Goal: Transaction & Acquisition: Purchase product/service

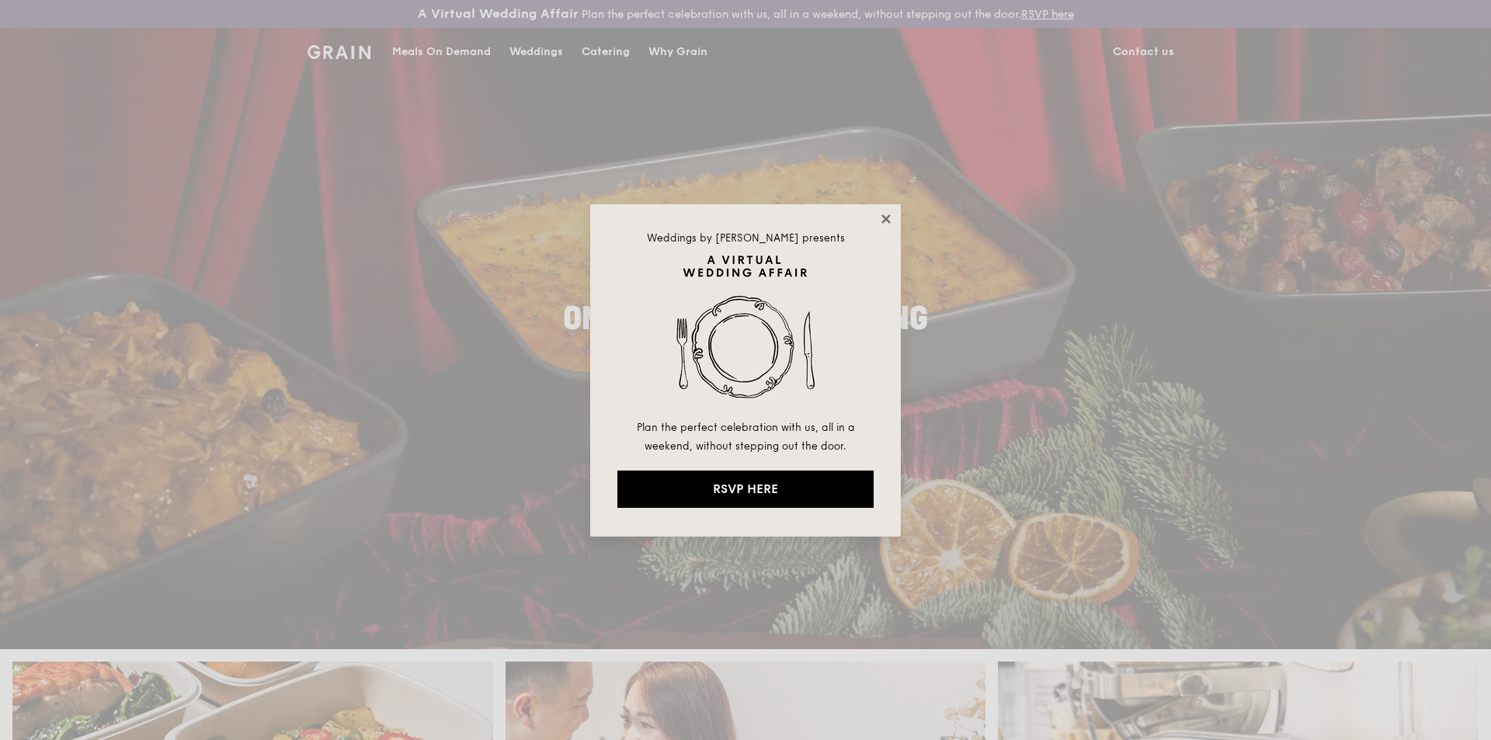
click at [889, 219] on icon at bounding box center [886, 219] width 14 height 14
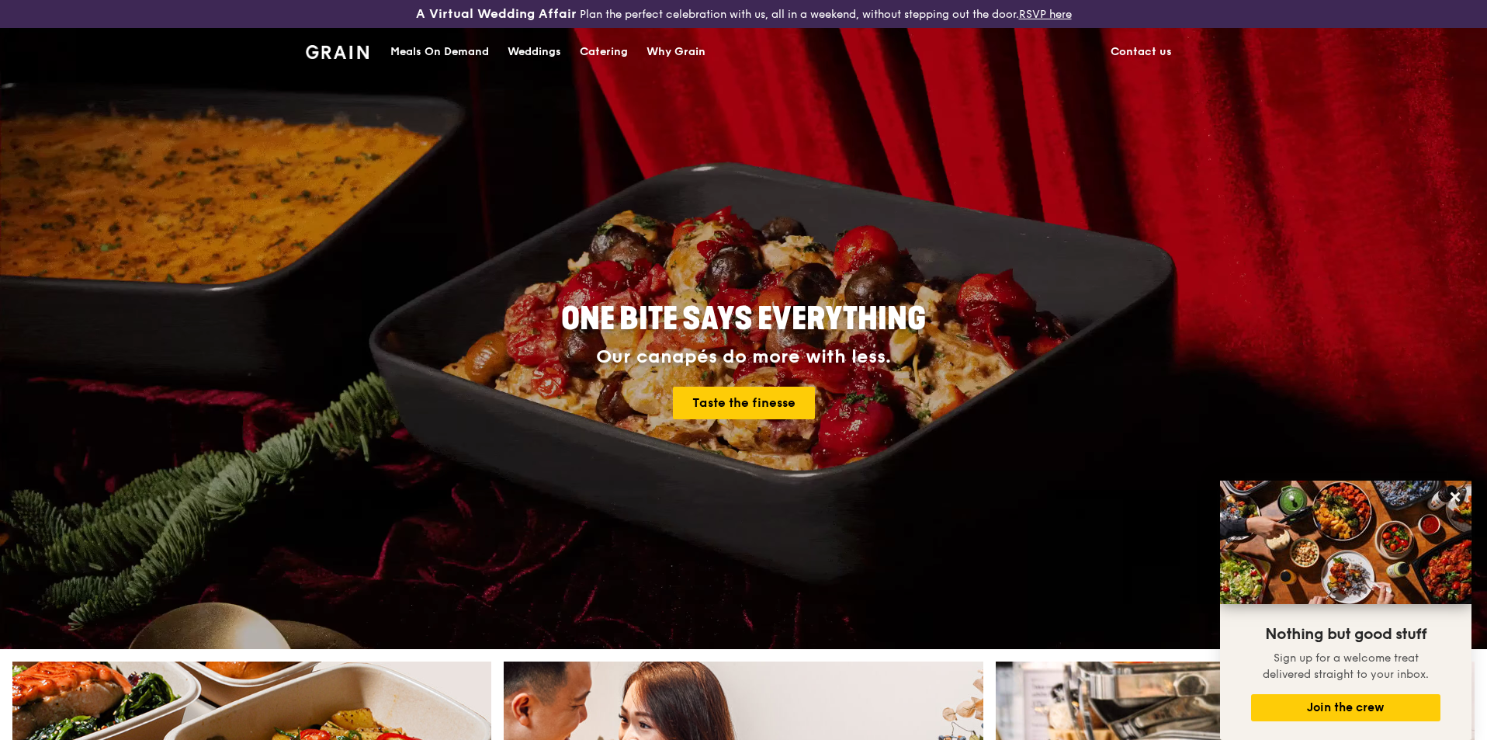
click at [1133, 49] on link "Contact us" at bounding box center [1142, 52] width 80 height 47
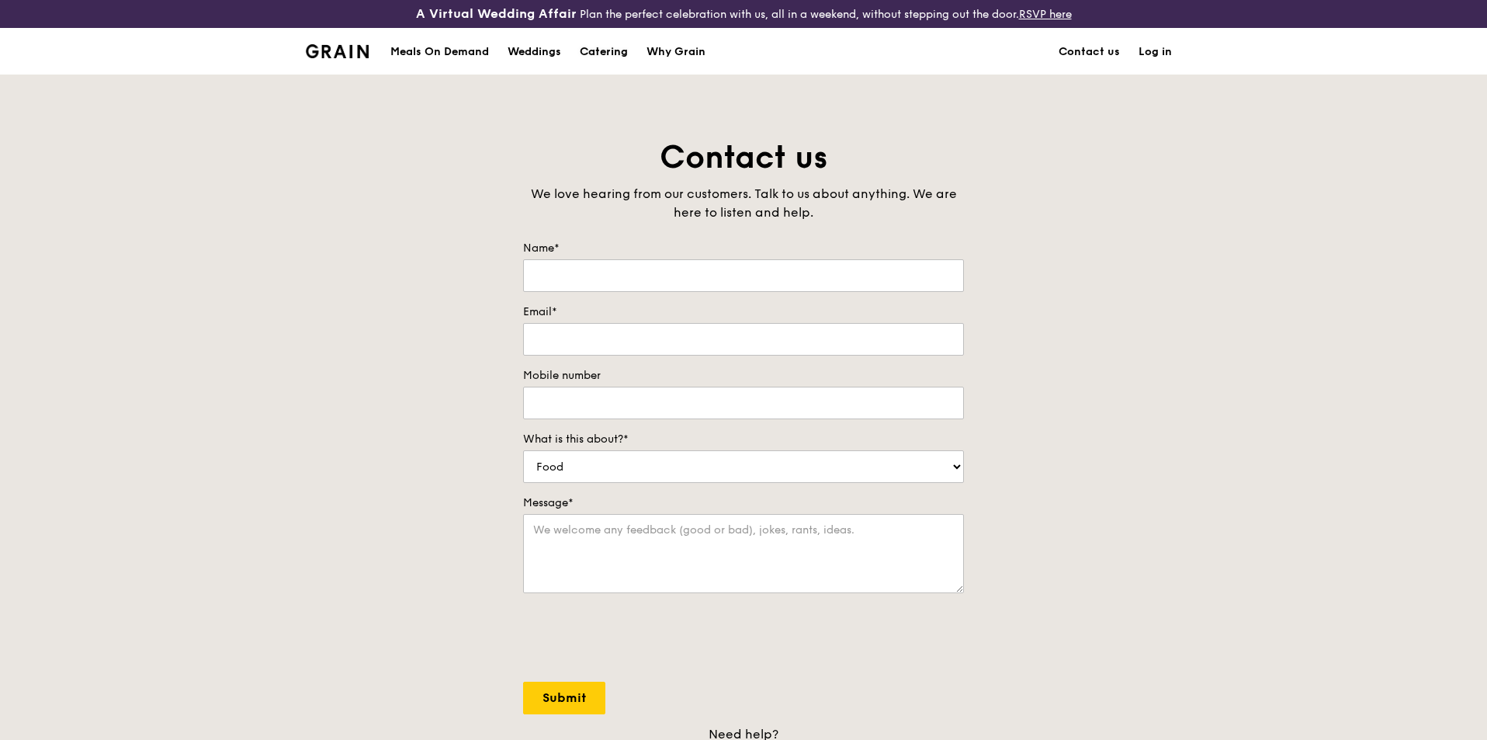
click at [604, 49] on div "Catering" at bounding box center [604, 52] width 48 height 47
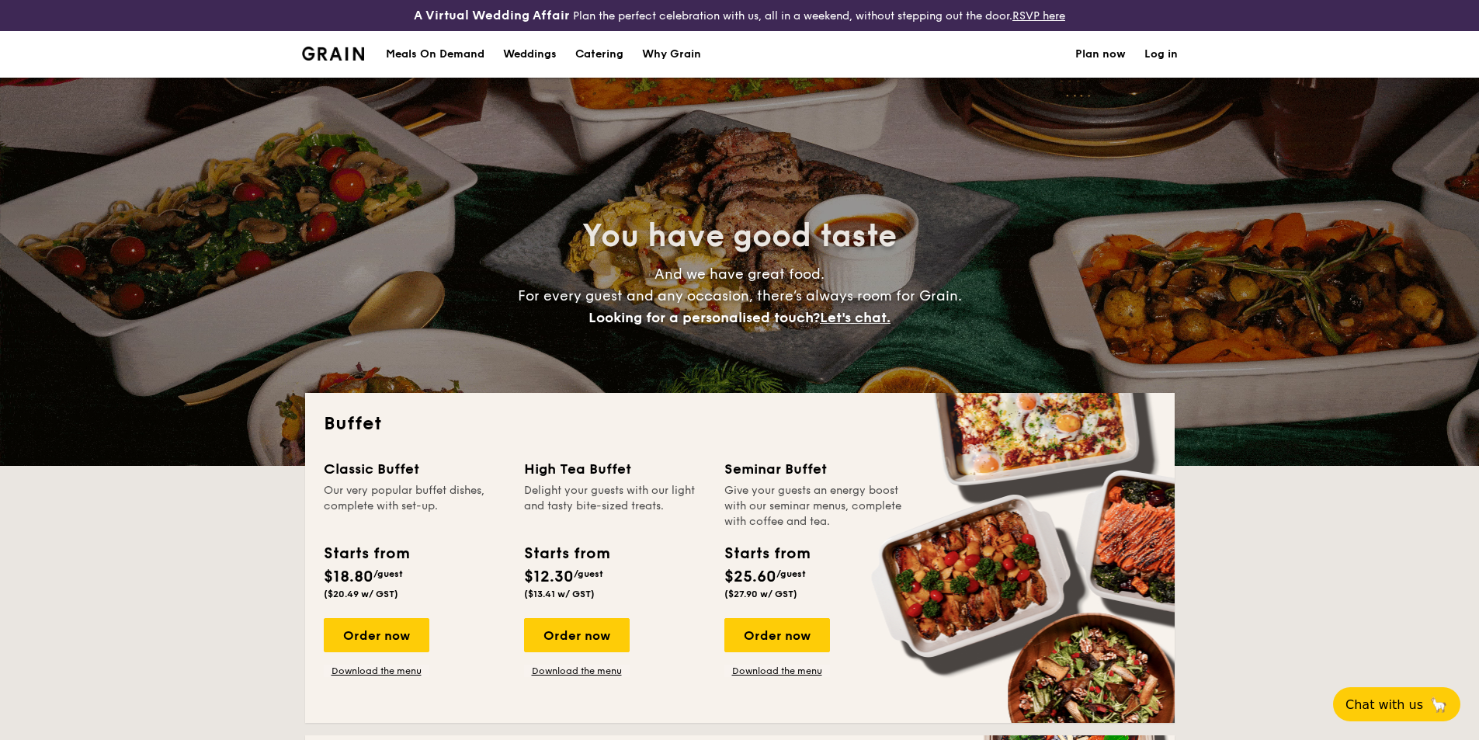
select select
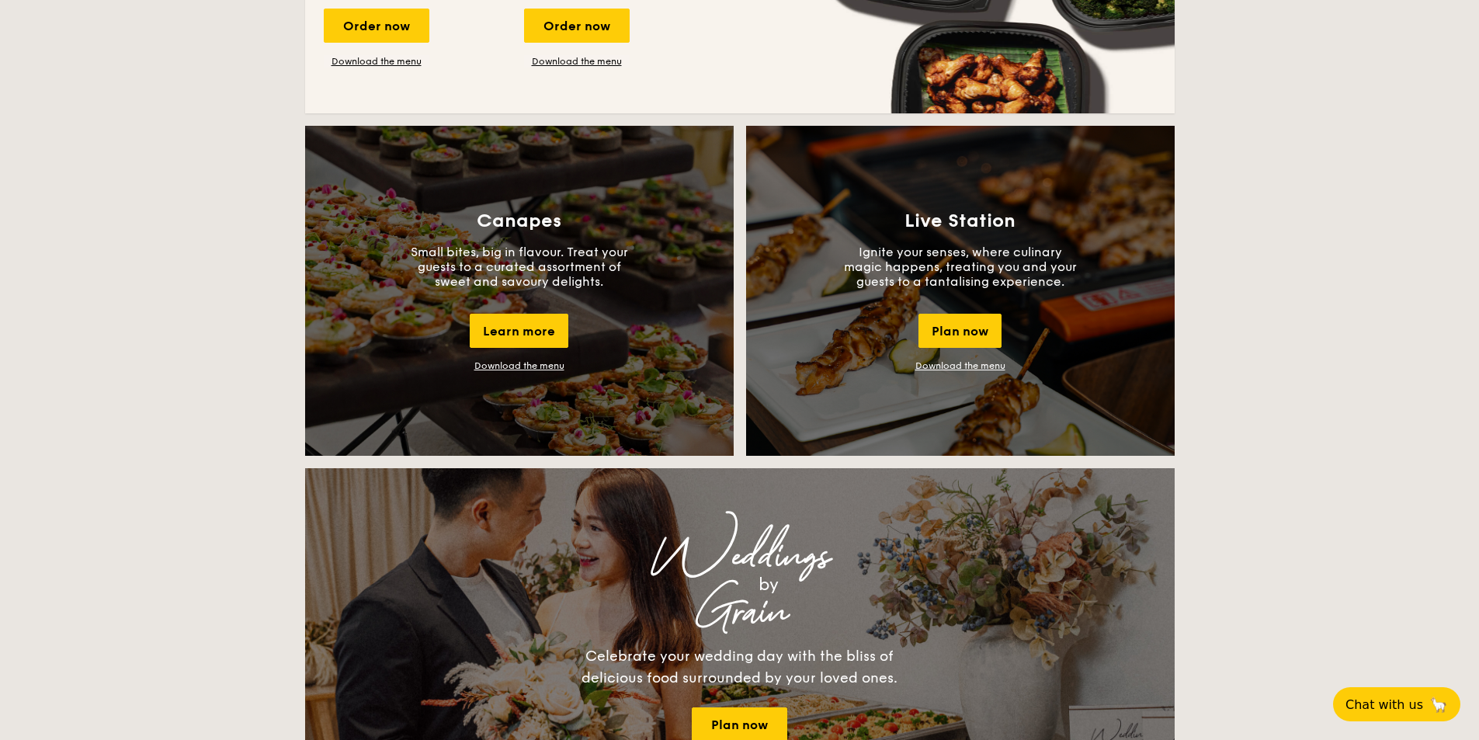
scroll to position [906, 0]
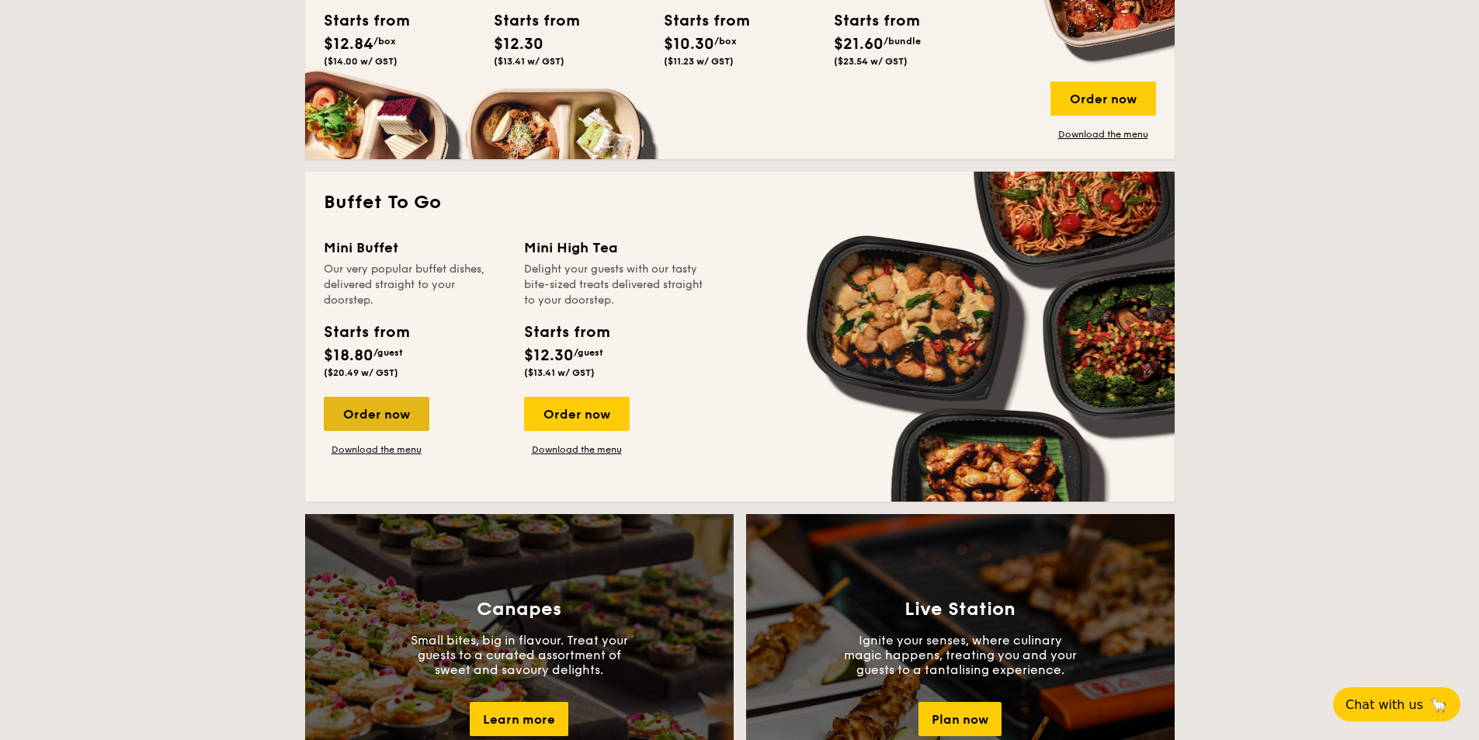
click at [385, 412] on div "Order now" at bounding box center [377, 414] width 106 height 34
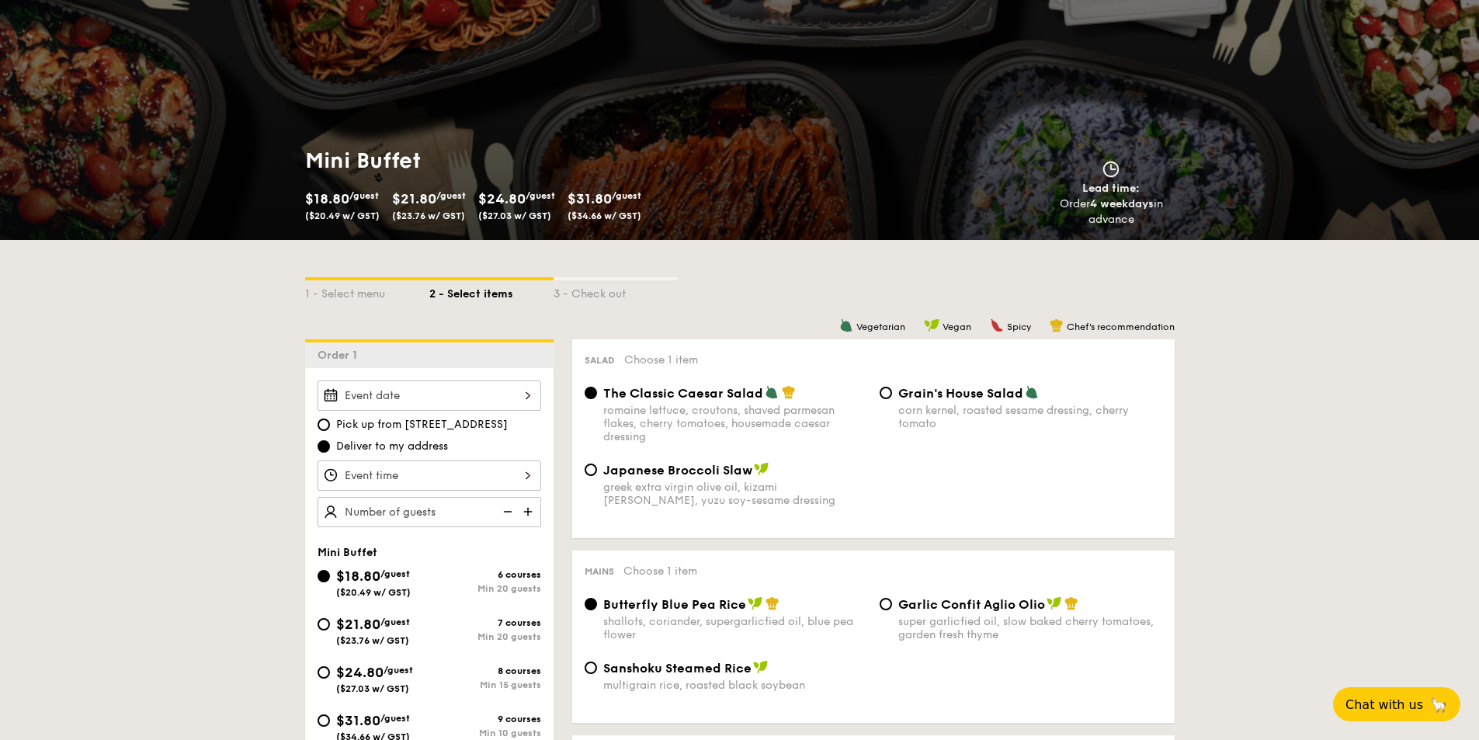
scroll to position [259, 0]
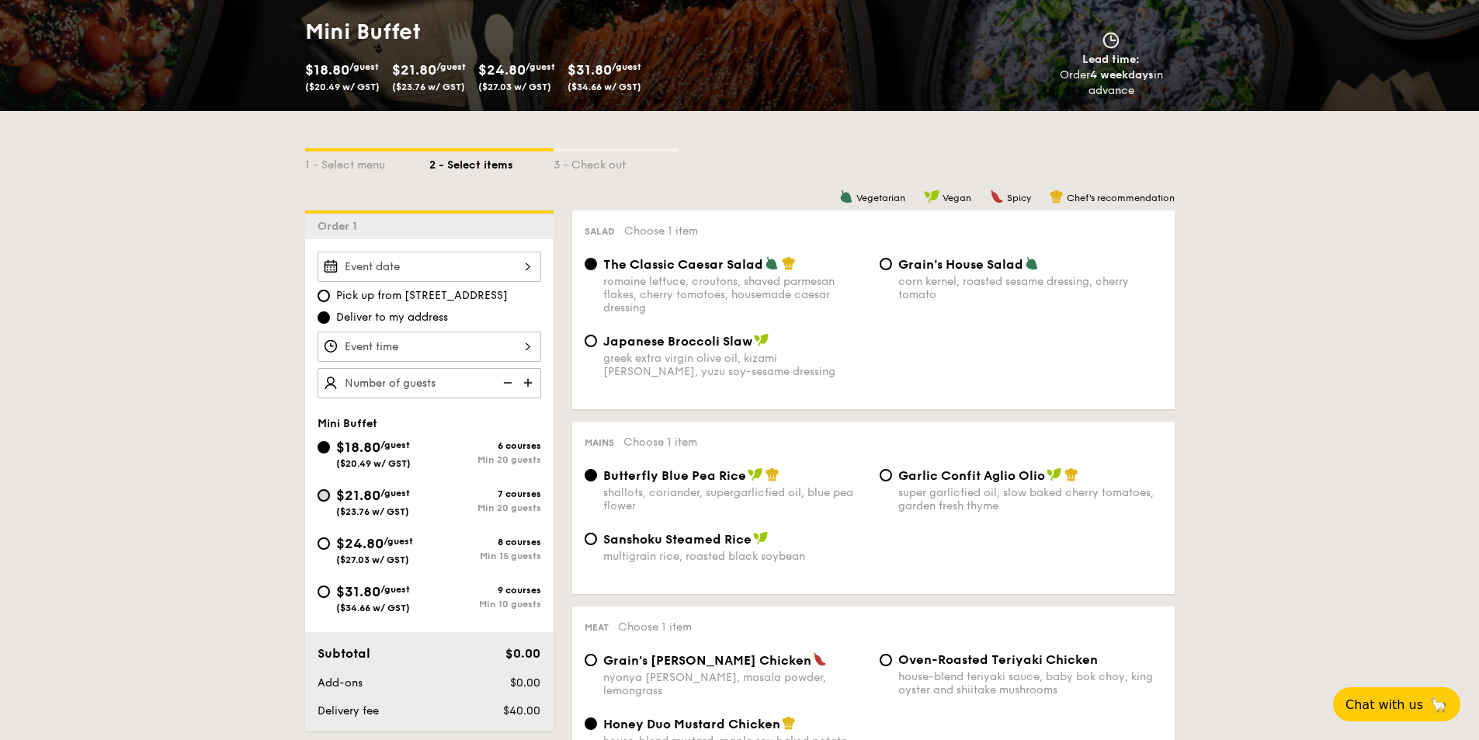
click at [325, 496] on input "$21.80 /guest ($23.76 w/ GST) 7 courses Min 20 guests" at bounding box center [324, 495] width 12 height 12
radio input "true"
radio input "false"
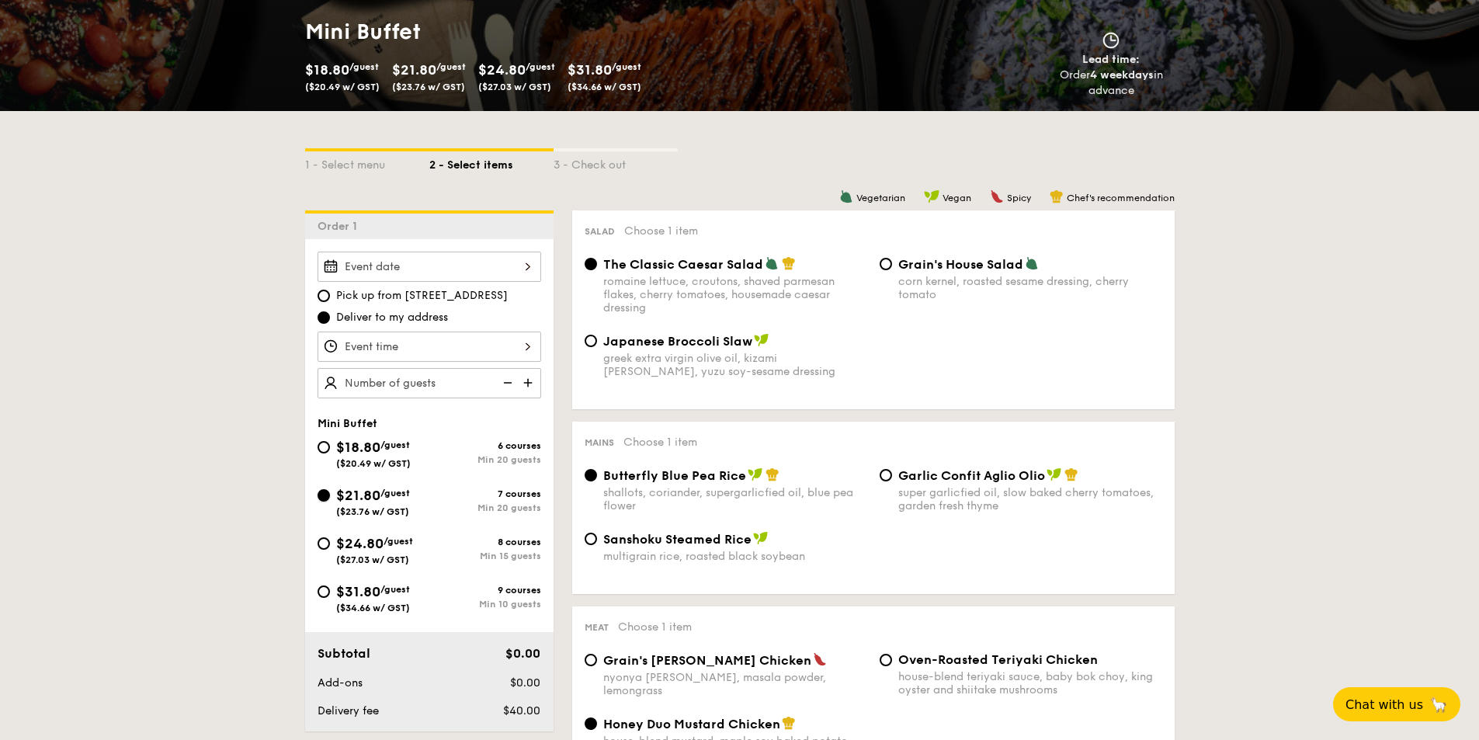
radio input "true"
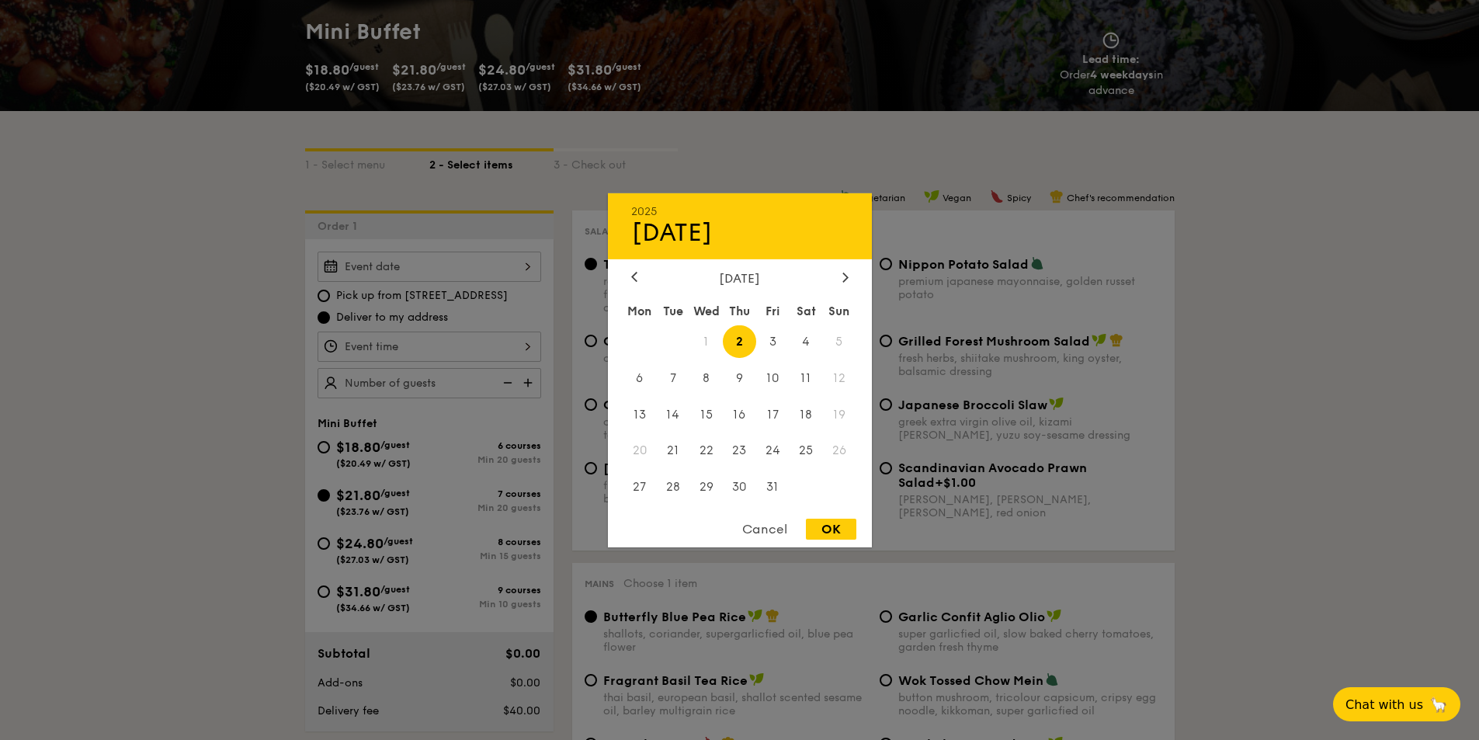
click at [452, 276] on div "2025 Oct 02 October 2025 Mon Tue Wed Thu Fri Sat Sun 1 2 3 4 5 6 7 8 9 10 11 12…" at bounding box center [430, 267] width 224 height 30
click at [807, 380] on span "11" at bounding box center [806, 377] width 33 height 33
click at [831, 530] on div "OK" at bounding box center [831, 529] width 50 height 21
type input "[DATE]"
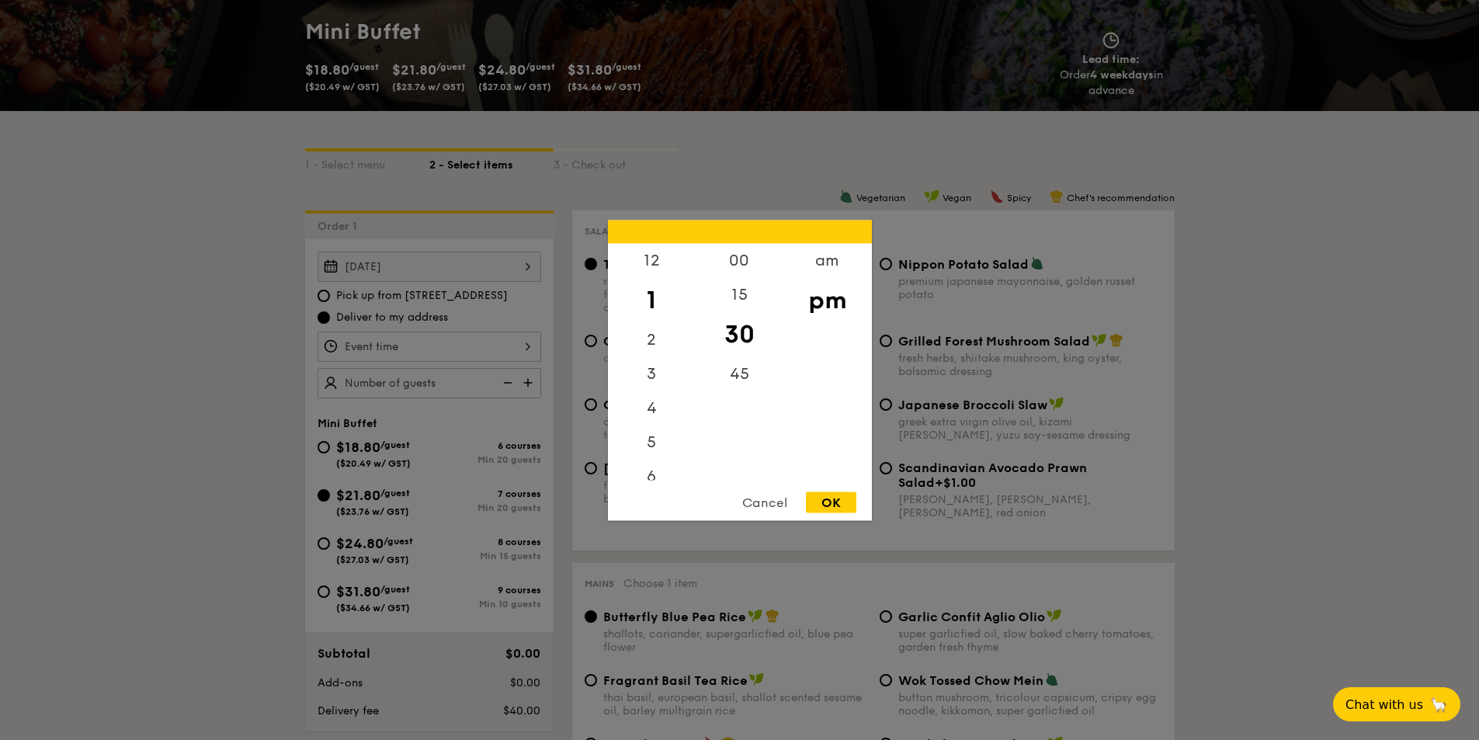
click at [453, 347] on div "12 1 2 3 4 5 6 7 8 9 10 11 00 15 30 45 am pm Cancel OK" at bounding box center [430, 346] width 224 height 30
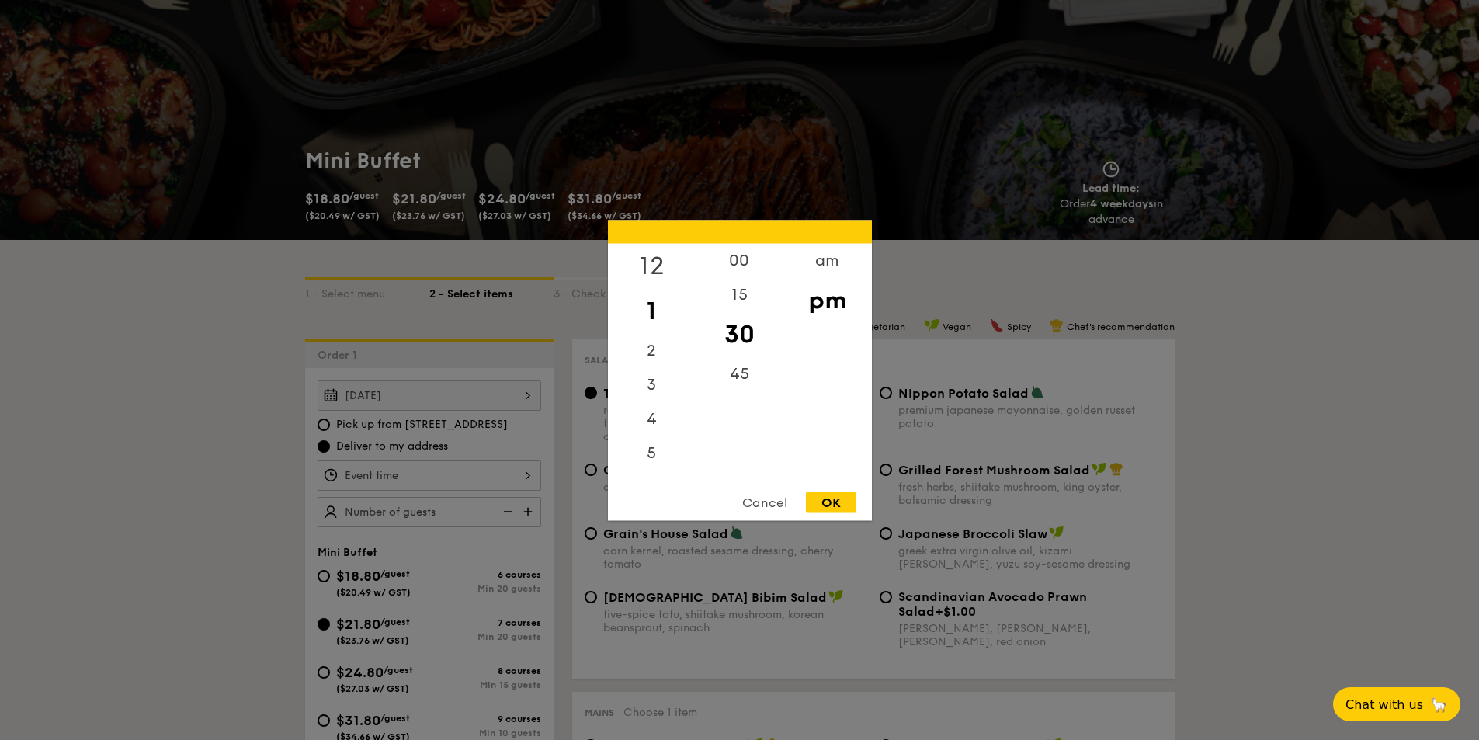
scroll to position [0, 0]
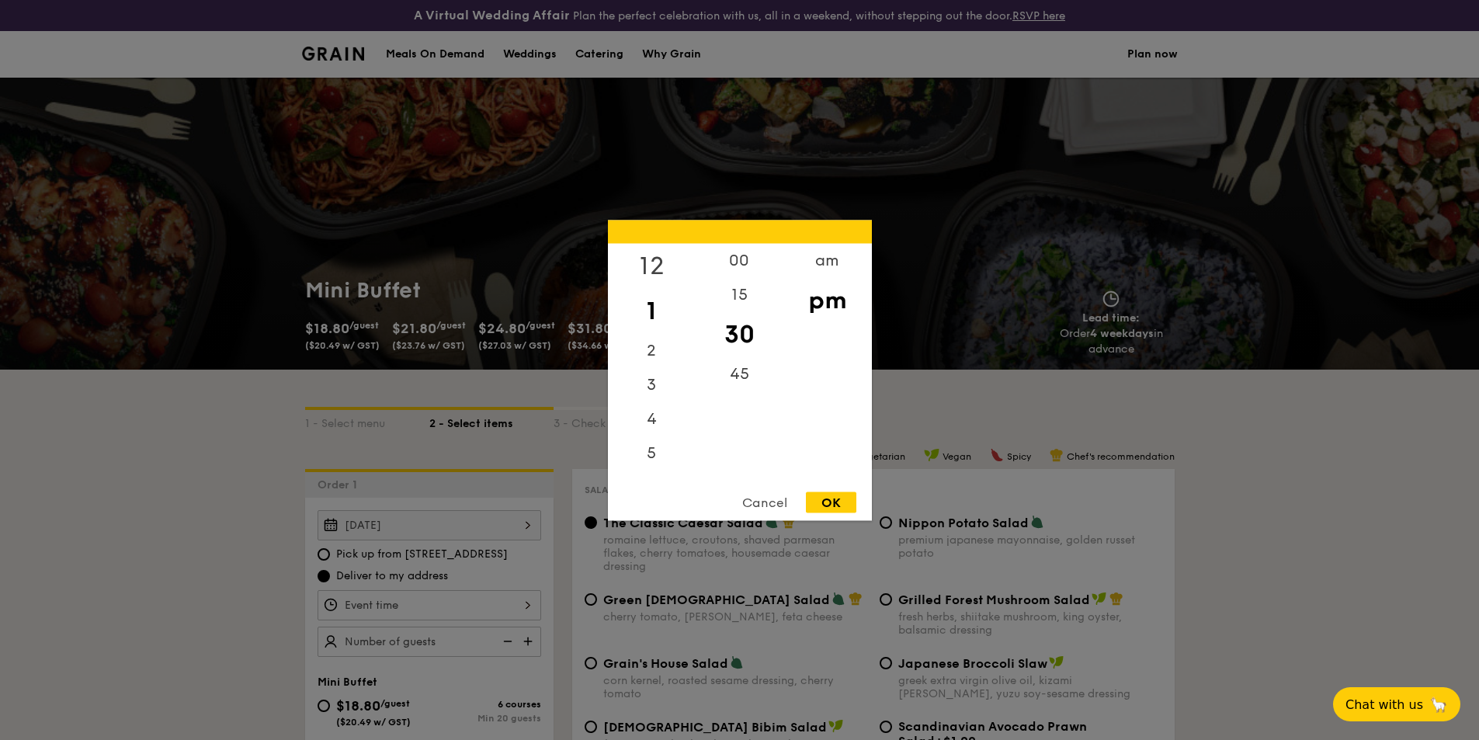
click at [654, 262] on div "12" at bounding box center [652, 265] width 88 height 45
click at [742, 266] on div "00" at bounding box center [740, 265] width 88 height 45
click at [828, 260] on div "am" at bounding box center [827, 265] width 88 height 45
click at [650, 463] on div "11" at bounding box center [652, 457] width 88 height 45
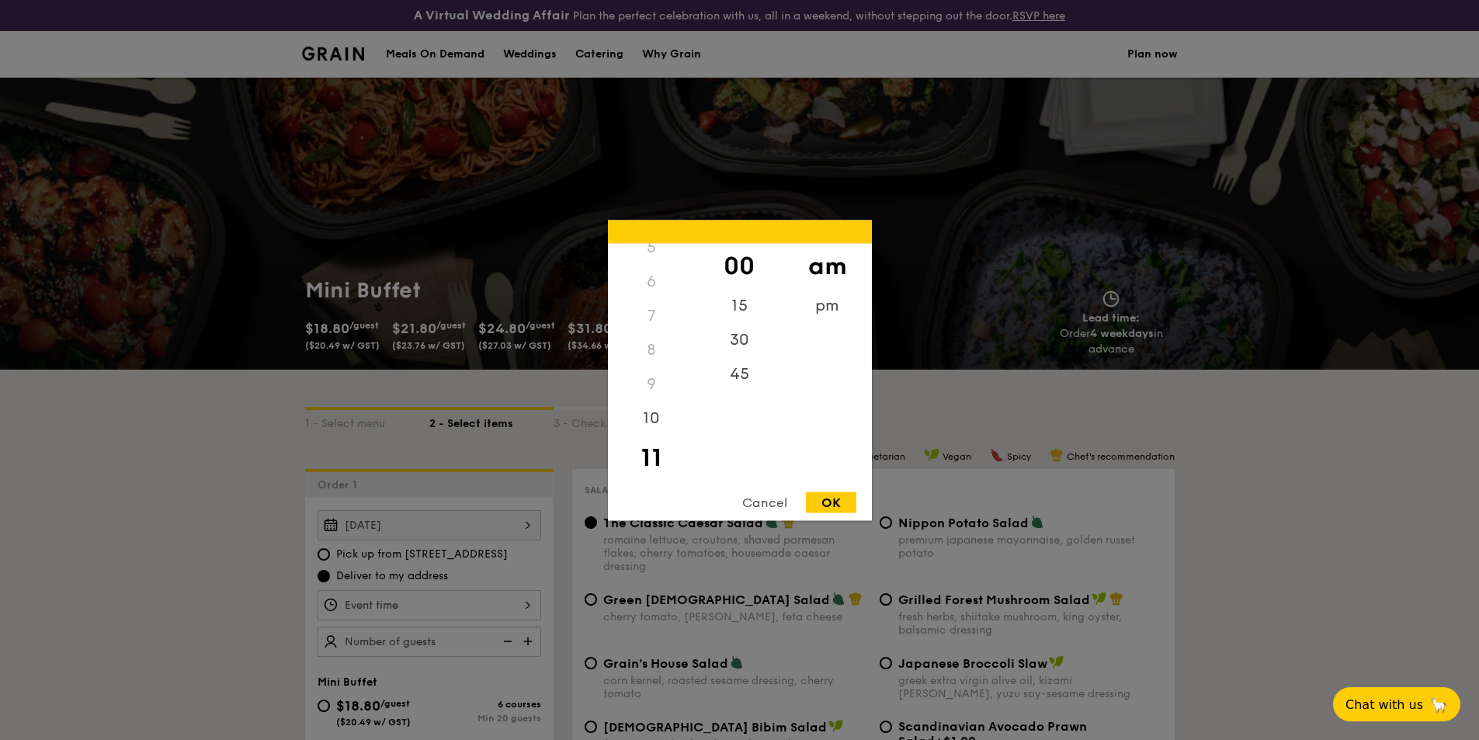
click at [834, 505] on div "OK" at bounding box center [831, 501] width 50 height 21
type input "11:00AM"
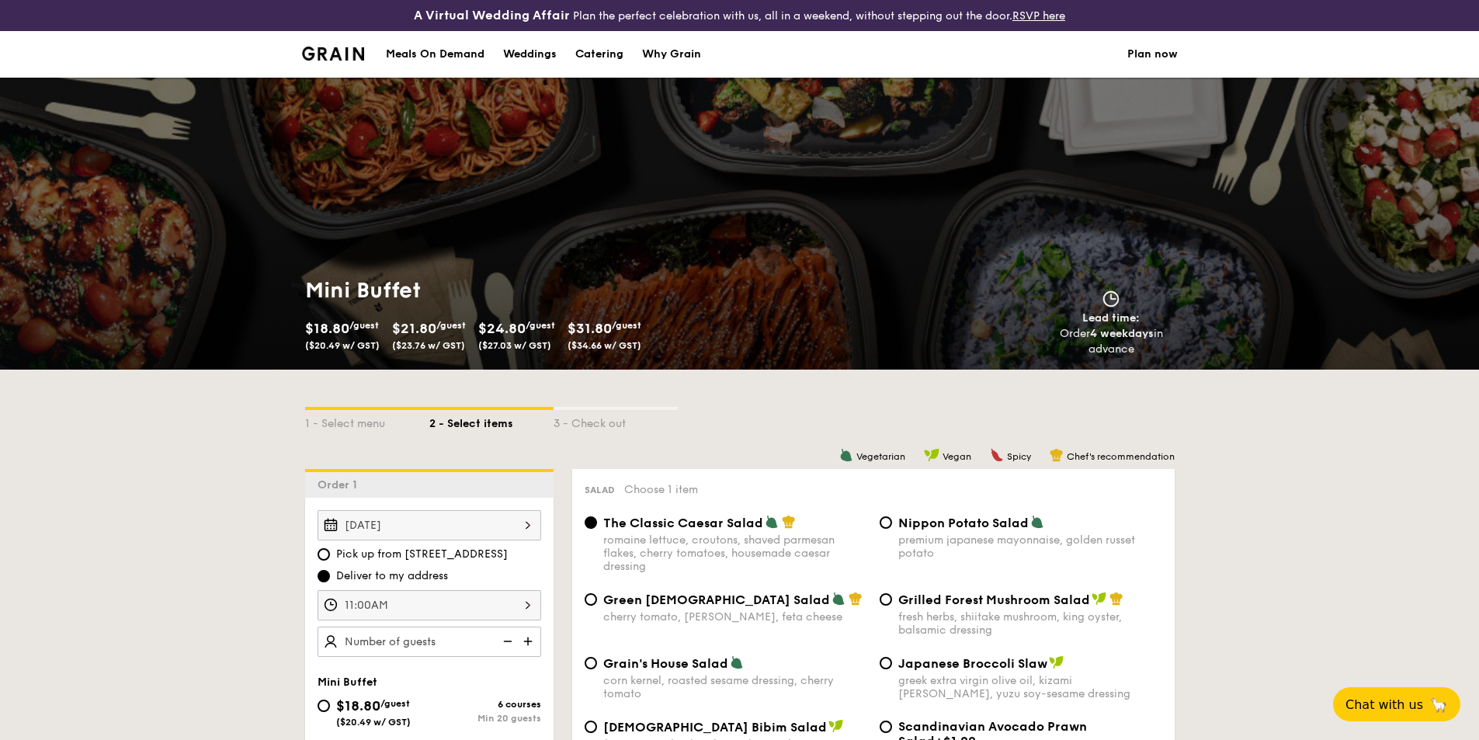
scroll to position [0, 0]
type input "20 guests"
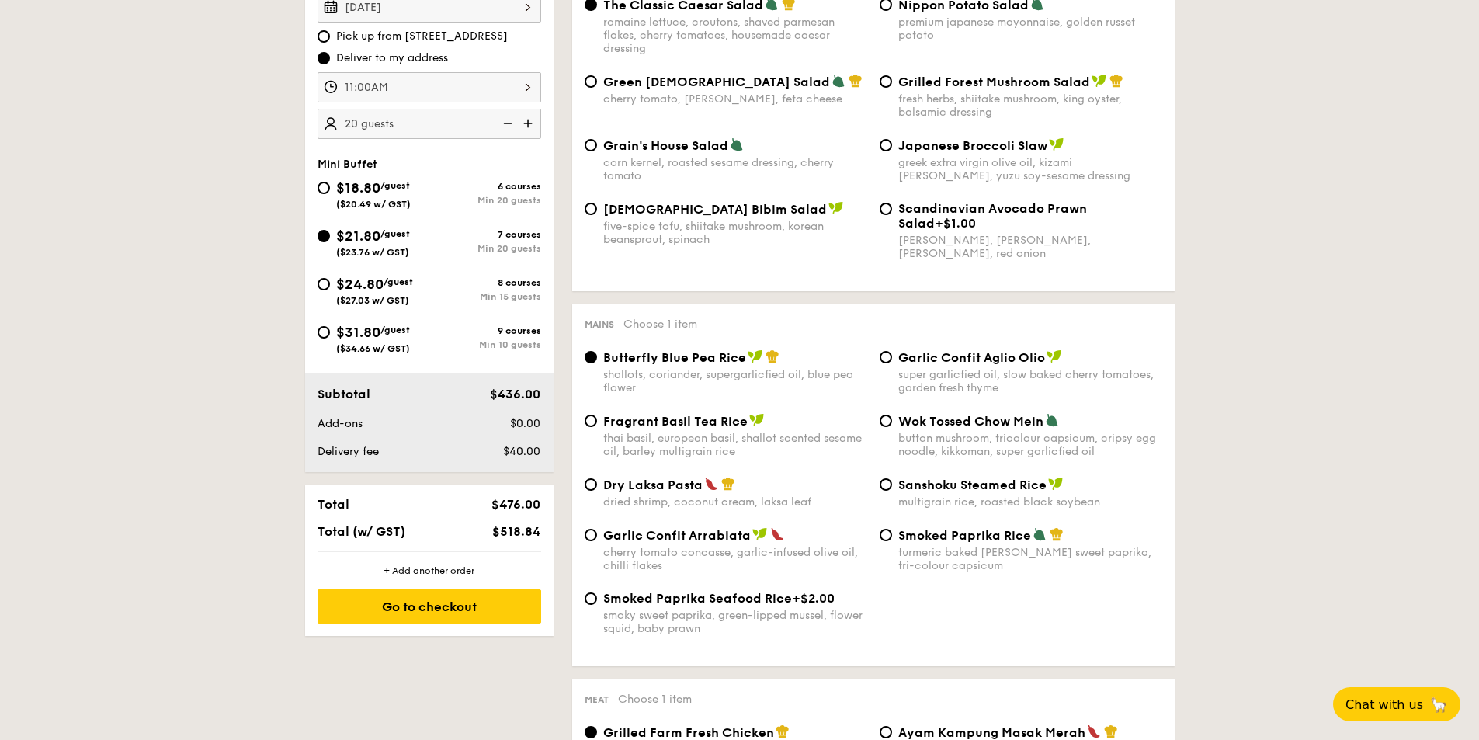
scroll to position [647, 0]
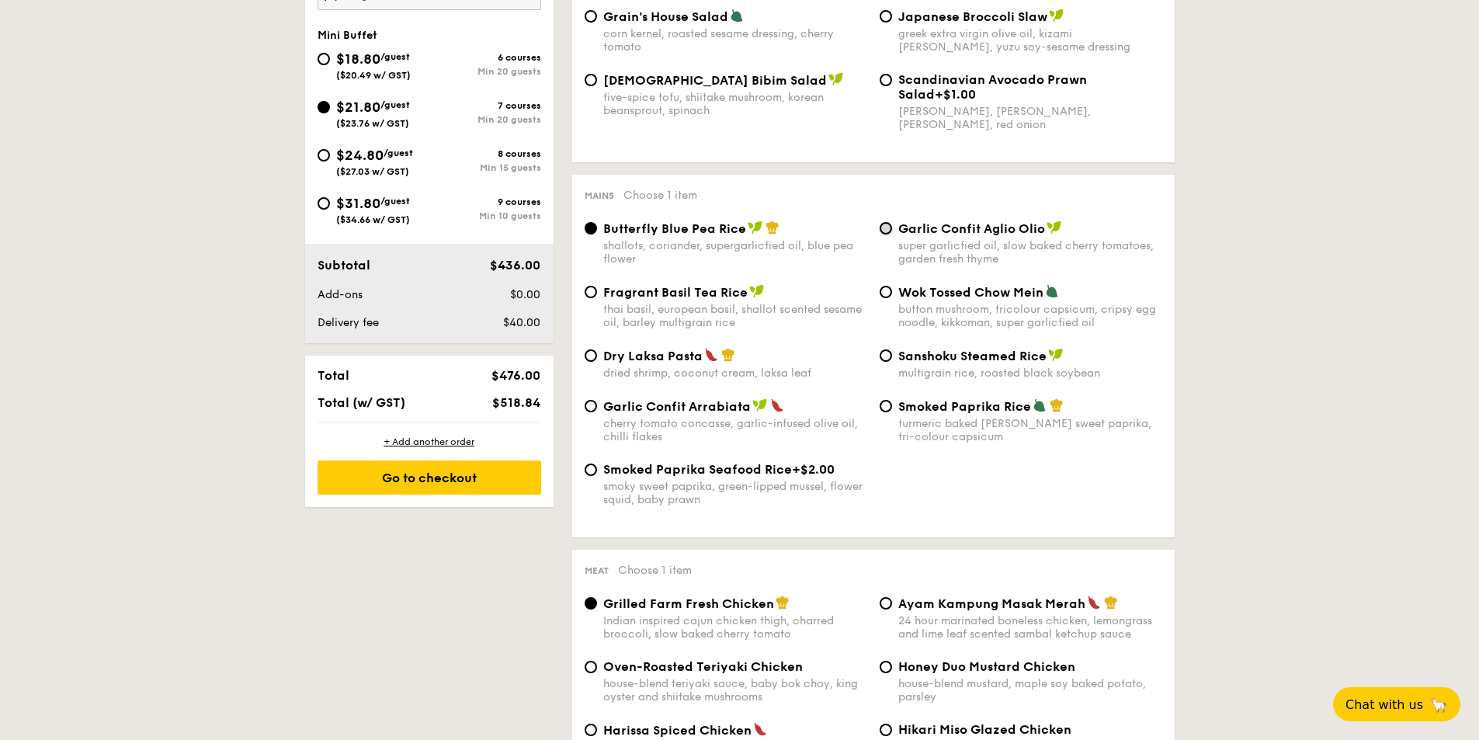
click at [891, 227] on input "Garlic Confit Aglio Olio super garlicfied oil, slow baked cherry tomatoes, gard…" at bounding box center [886, 228] width 12 height 12
radio input "true"
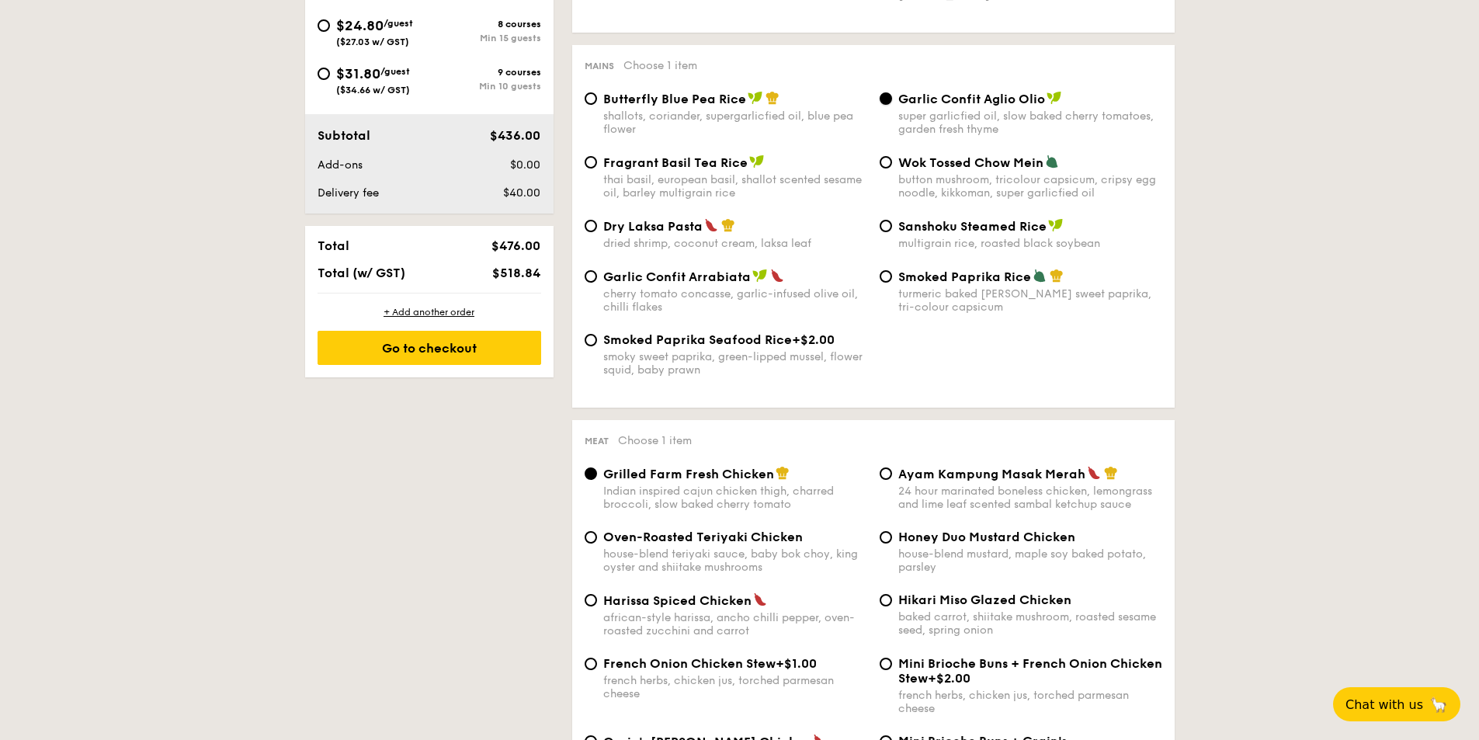
scroll to position [906, 0]
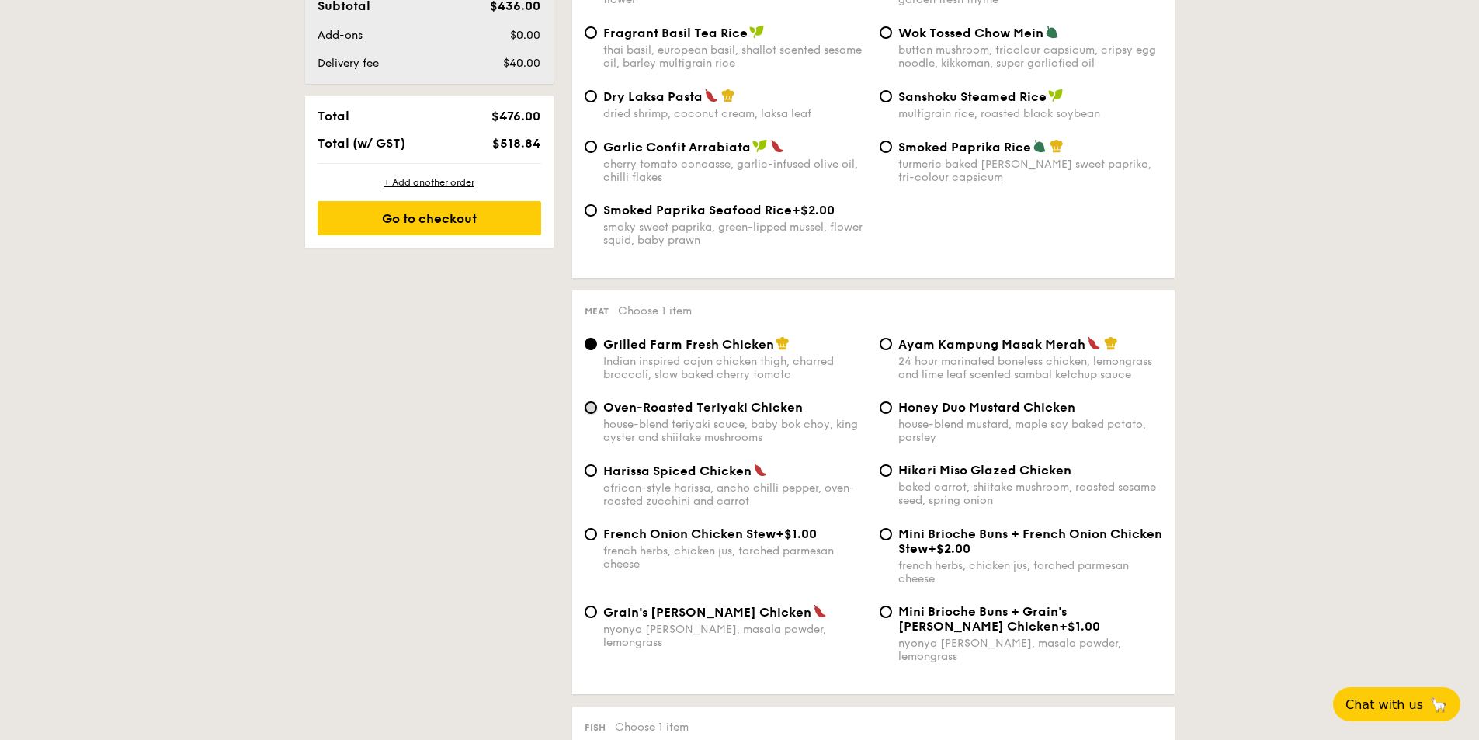
click at [593, 409] on input "Oven-Roasted Teriyaki Chicken house-blend teriyaki sauce, baby bok choy, king o…" at bounding box center [591, 407] width 12 height 12
radio input "true"
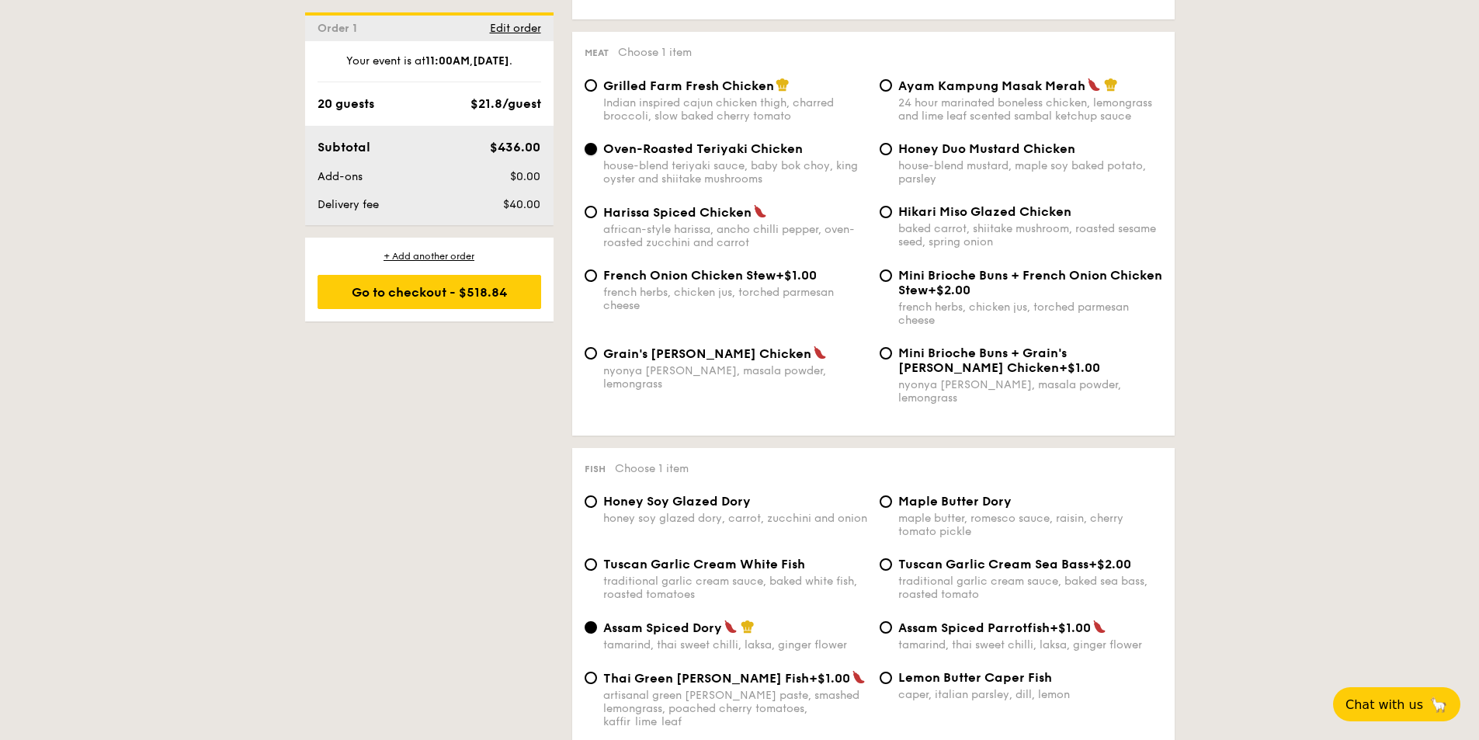
scroll to position [1294, 0]
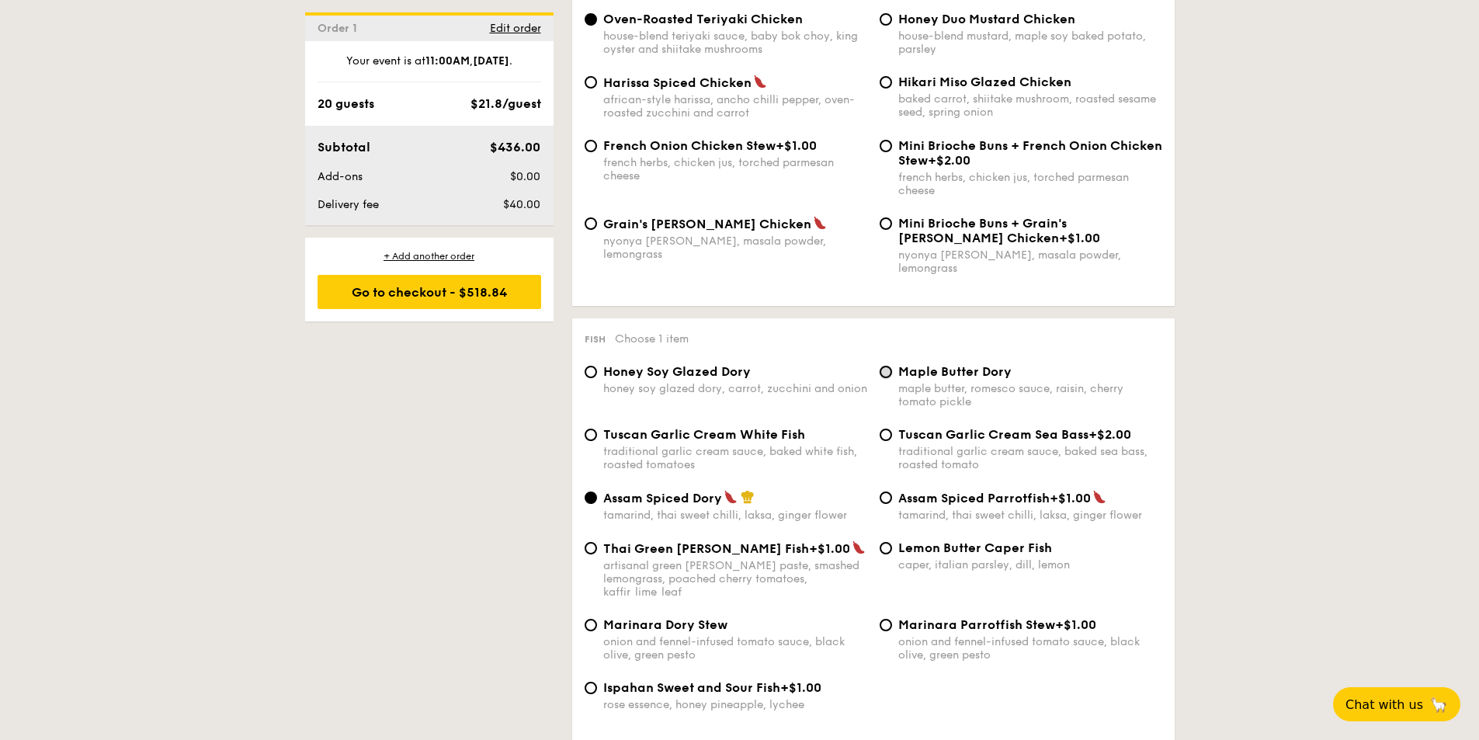
click at [887, 366] on input "Maple Butter Dory maple butter, romesco sauce, raisin, cherry tomato pickle" at bounding box center [886, 372] width 12 height 12
radio input "true"
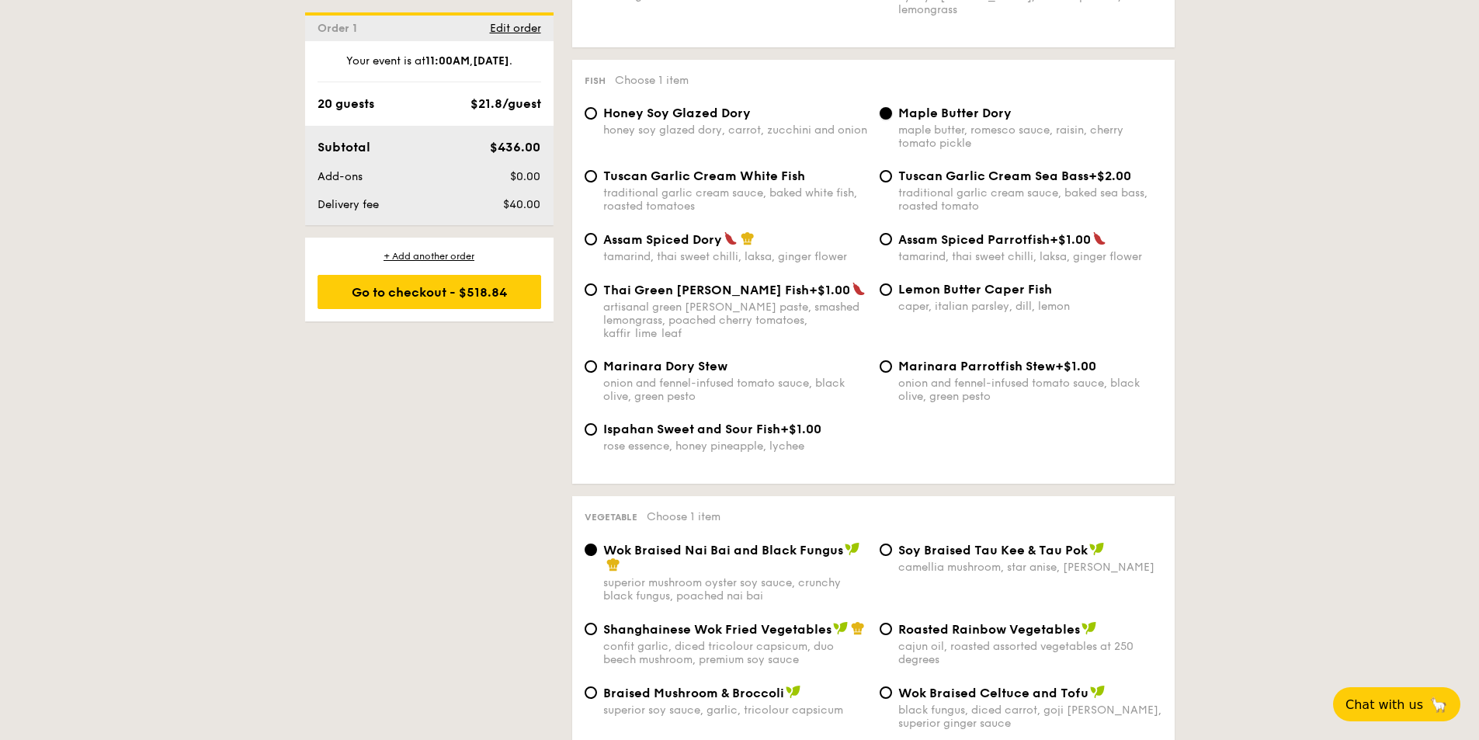
scroll to position [1682, 0]
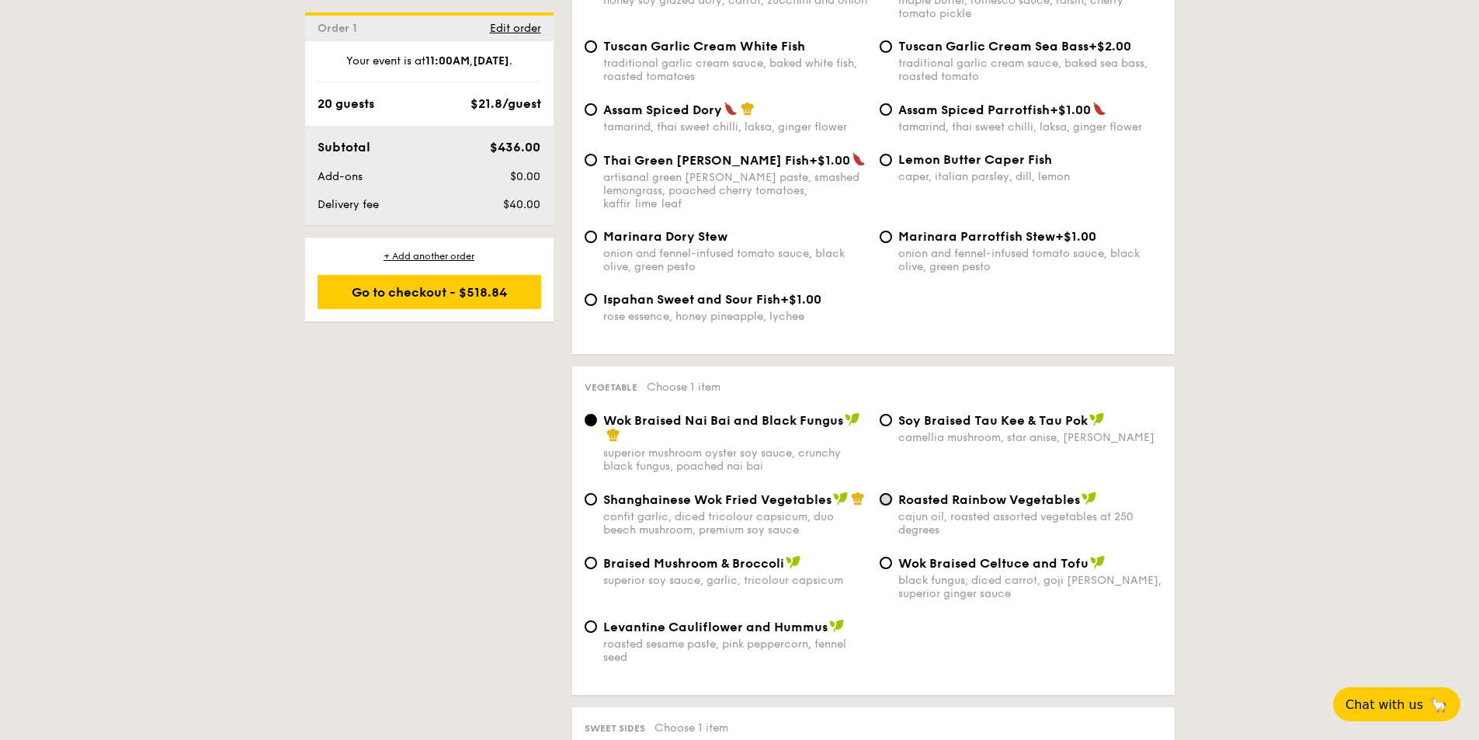
click at [883, 493] on input "Roasted Rainbow Vegetables cajun oil, roasted assorted vegetables at 250 degrees" at bounding box center [886, 499] width 12 height 12
radio input "true"
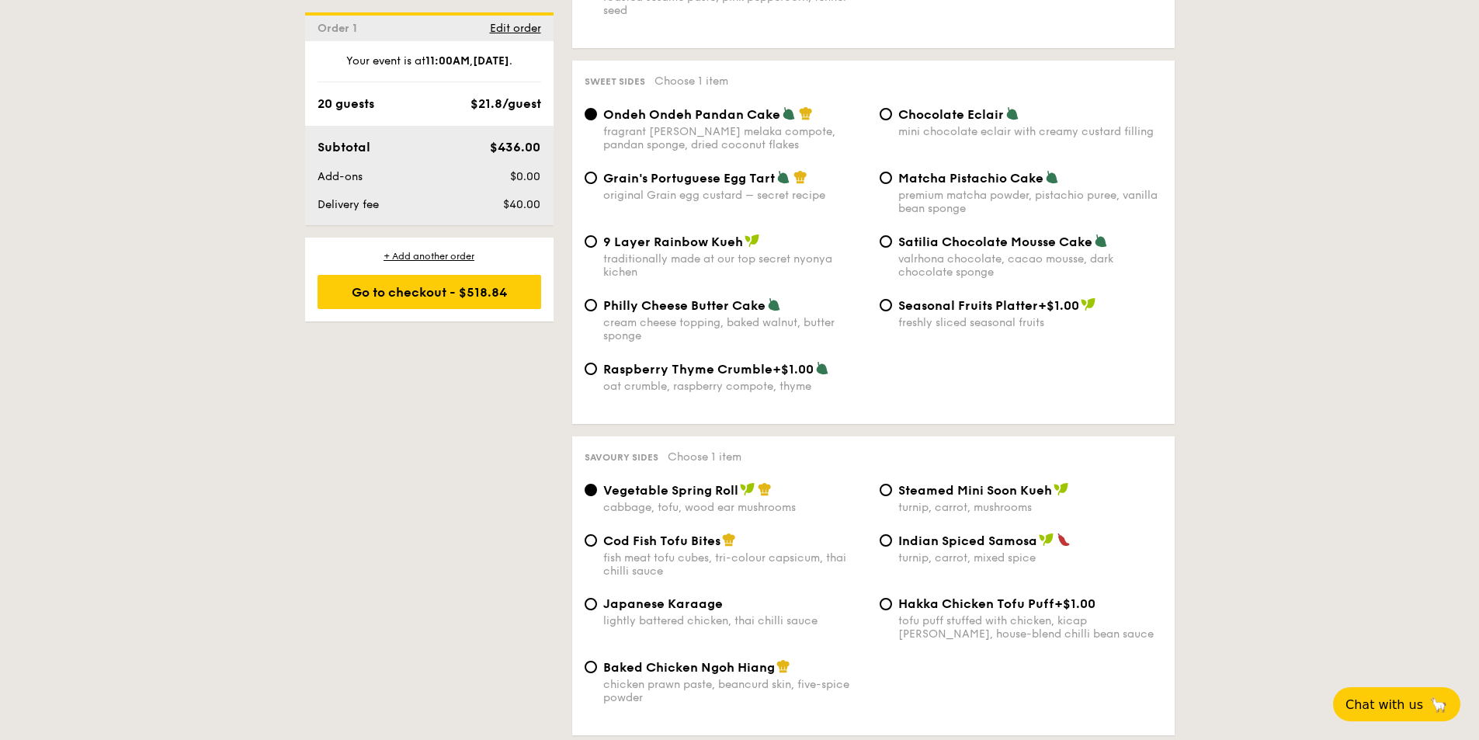
scroll to position [2459, 0]
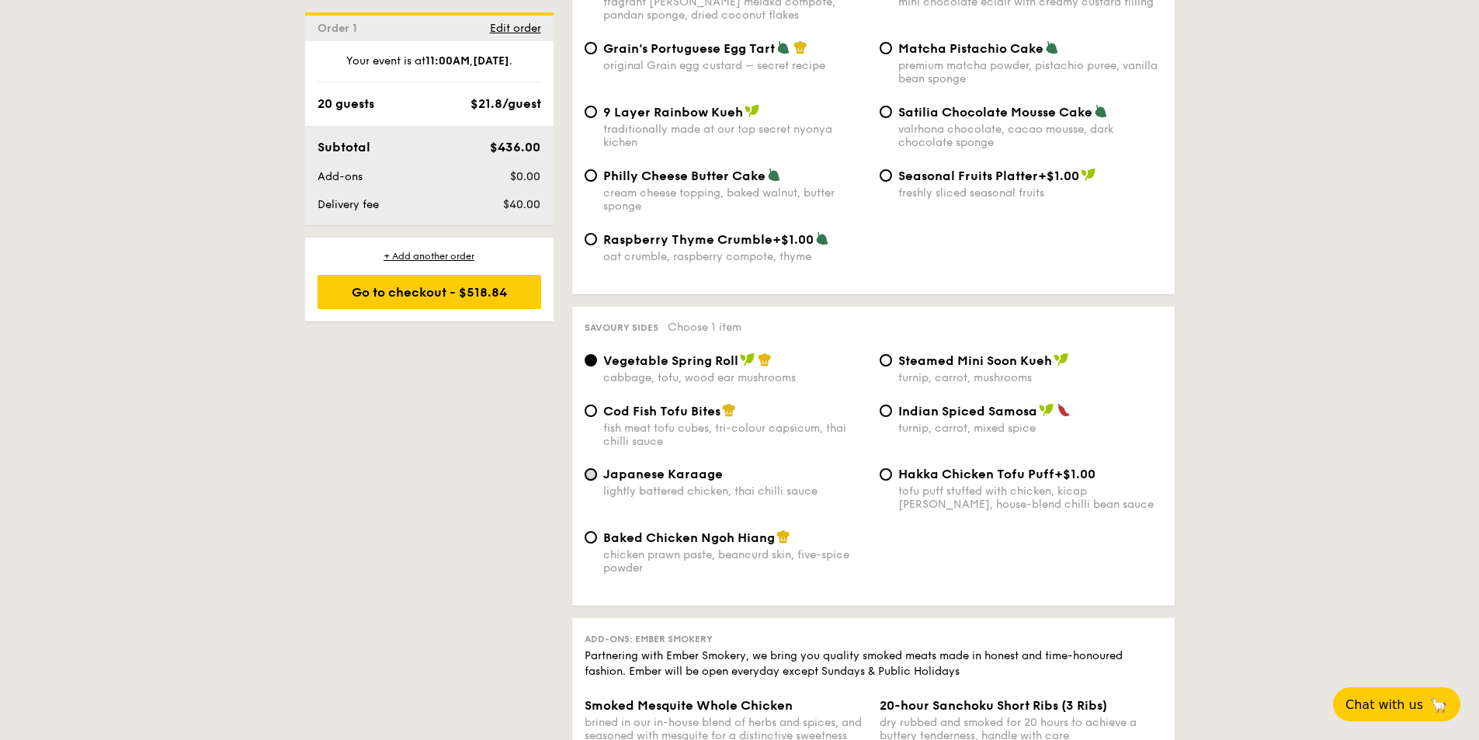
click at [588, 468] on input "Japanese Karaage lightly battered chicken, thai chilli sauce" at bounding box center [591, 474] width 12 height 12
radio input "true"
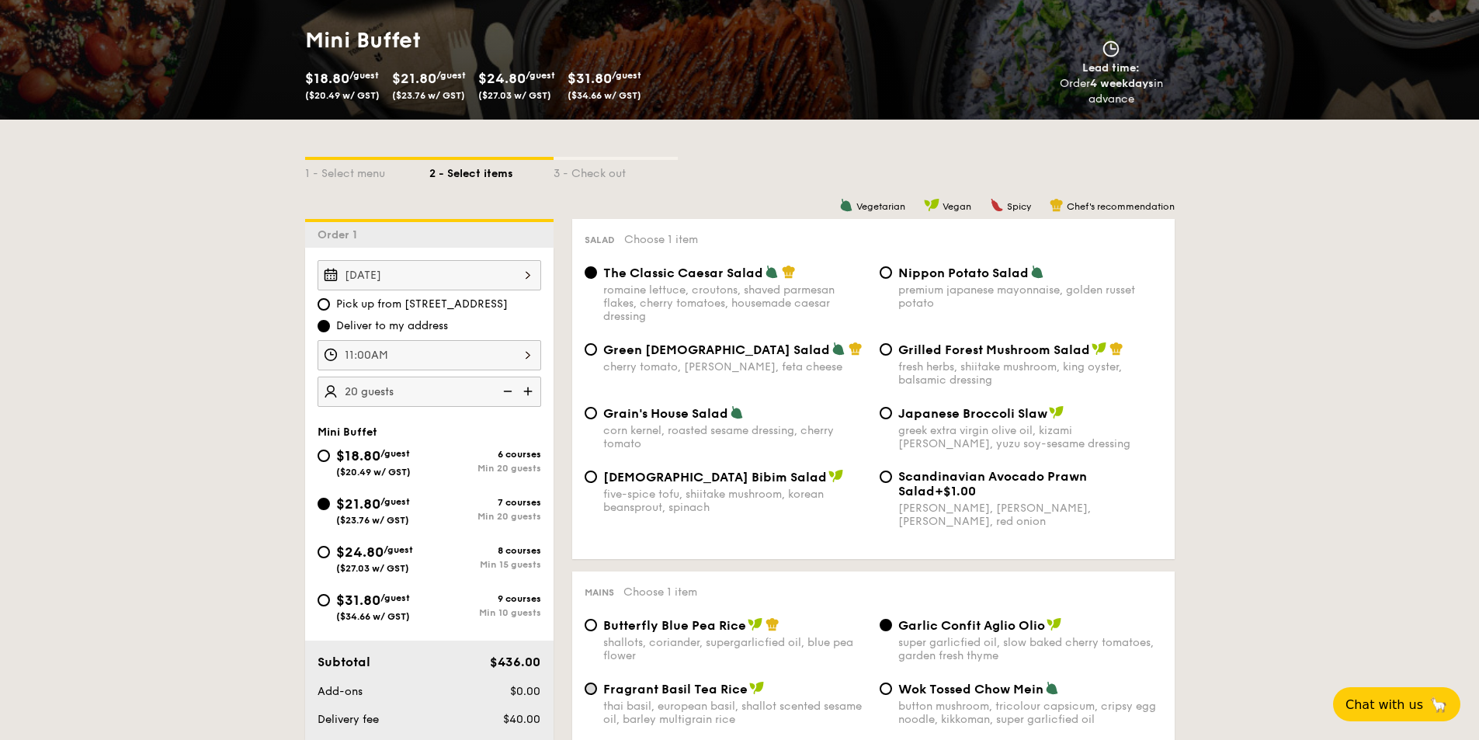
scroll to position [638, 0]
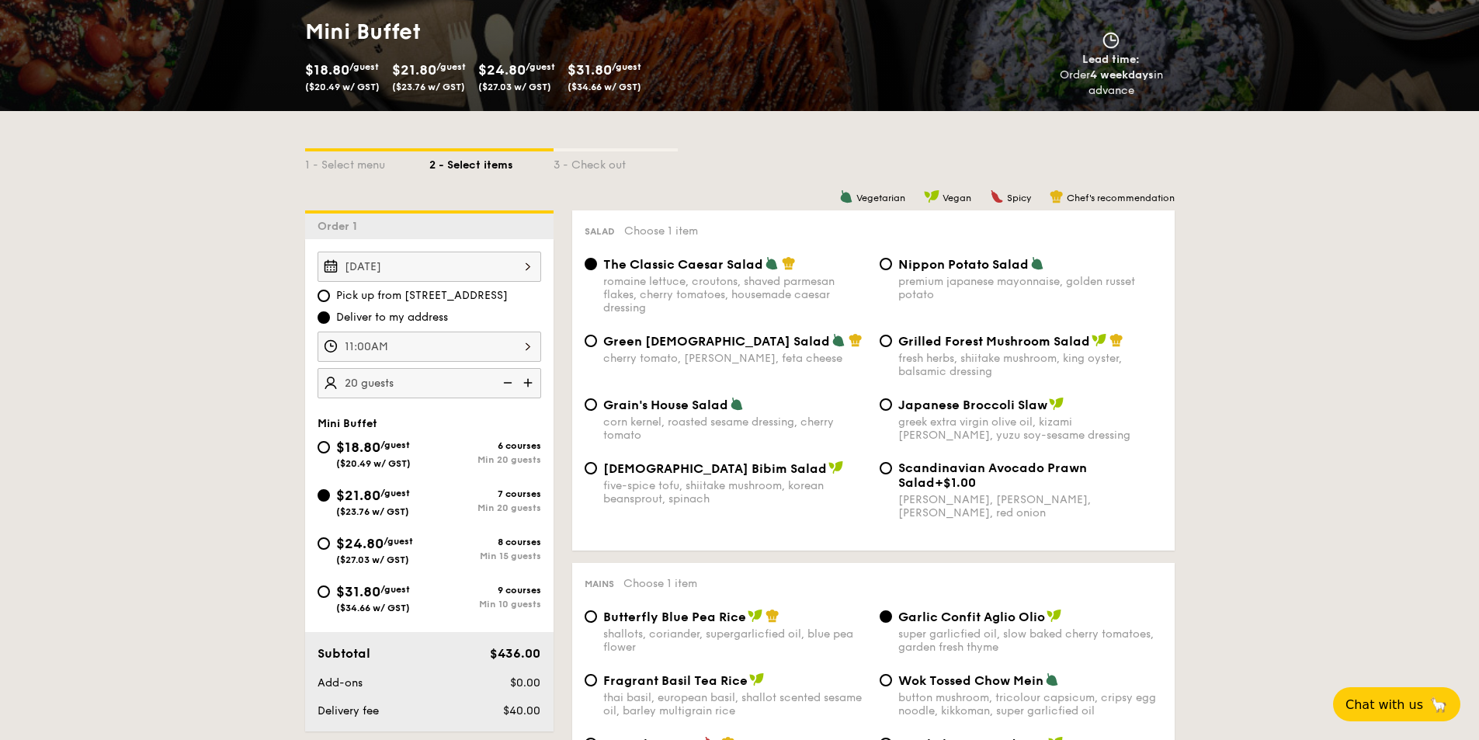
scroll to position [518, 0]
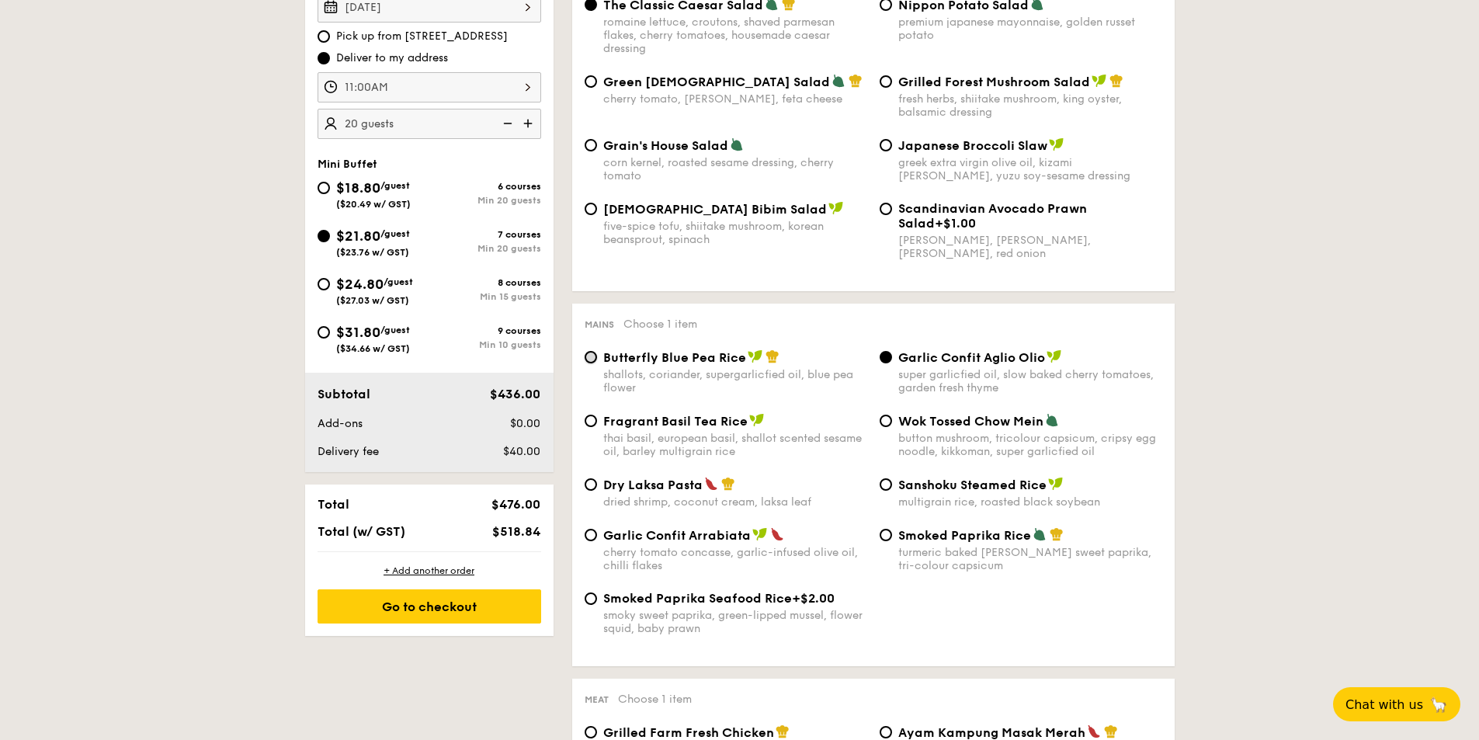
click at [591, 359] on input "Butterfly Blue Pea Rice shallots, coriander, supergarlicfied oil, blue pea flow…" at bounding box center [591, 357] width 12 height 12
radio input "true"
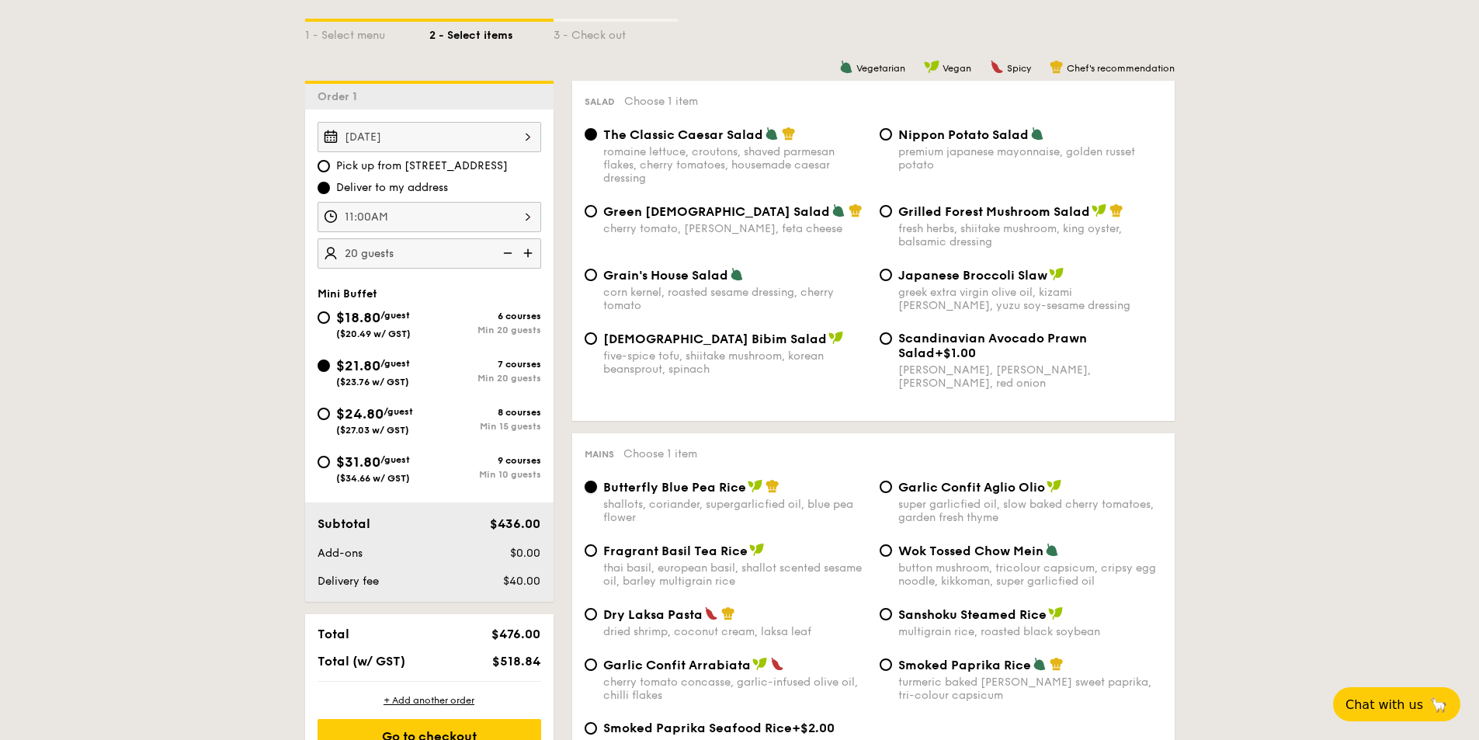
scroll to position [259, 0]
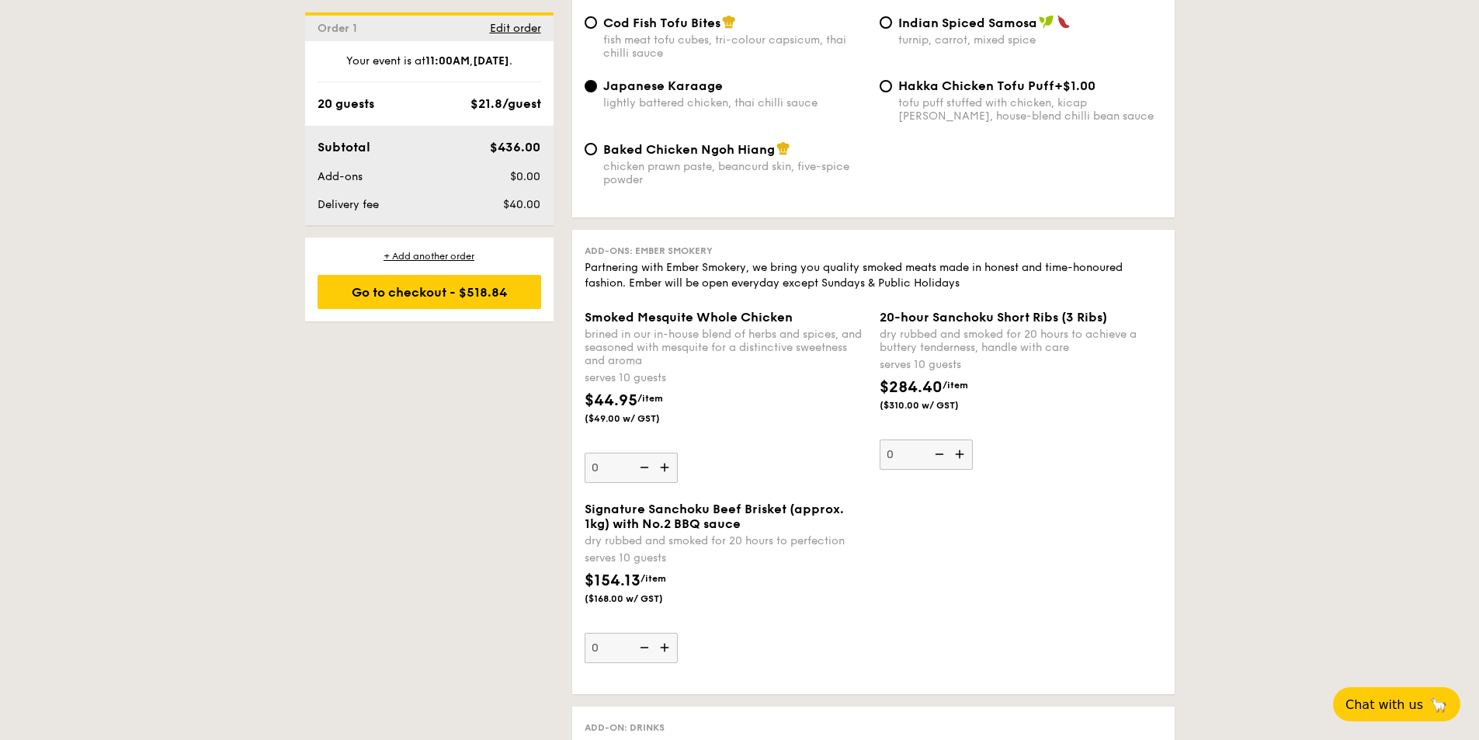
scroll to position [2459, 0]
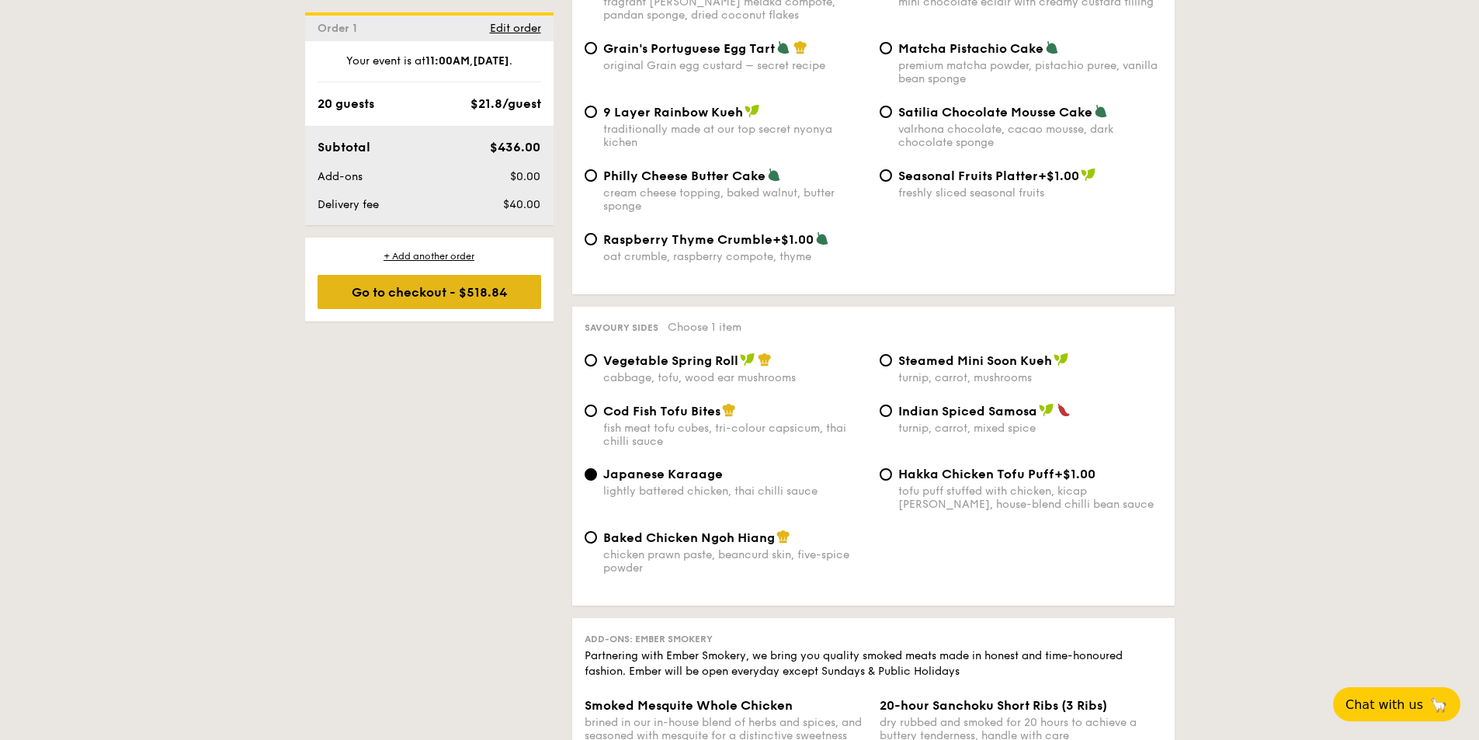
click at [406, 287] on div "Go to checkout - $518.84" at bounding box center [430, 292] width 224 height 34
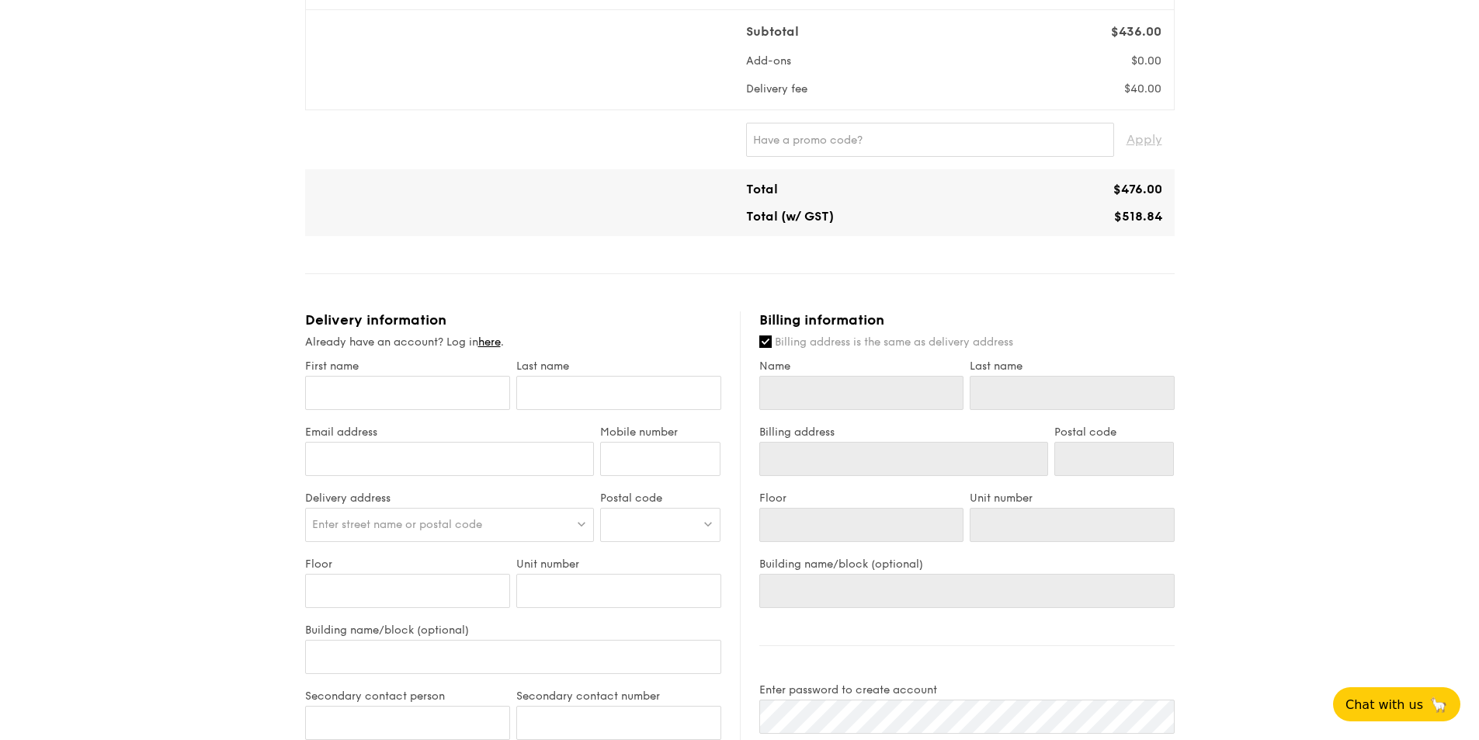
scroll to position [776, 0]
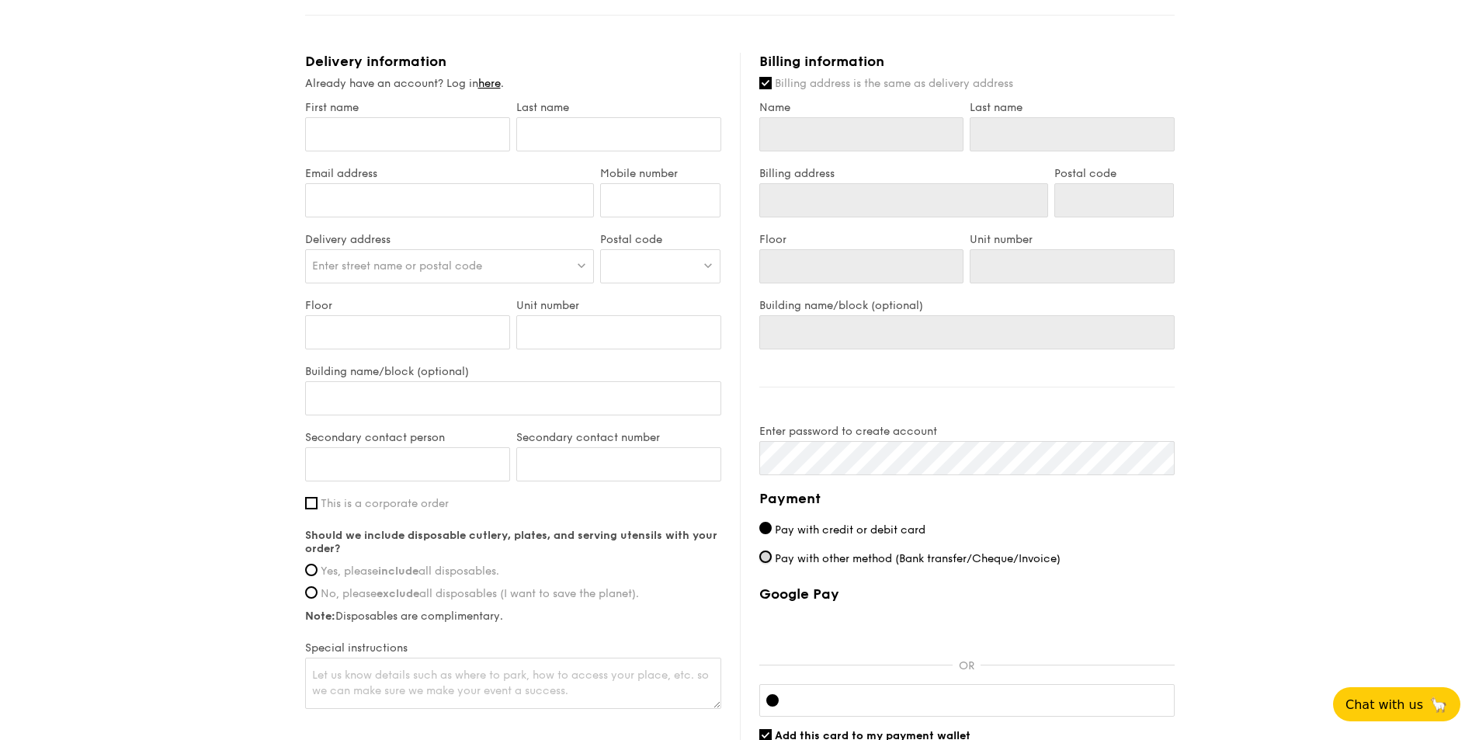
click at [764, 556] on input "Pay with other method (Bank transfer/Cheque/Invoice)" at bounding box center [765, 556] width 12 height 12
radio input "true"
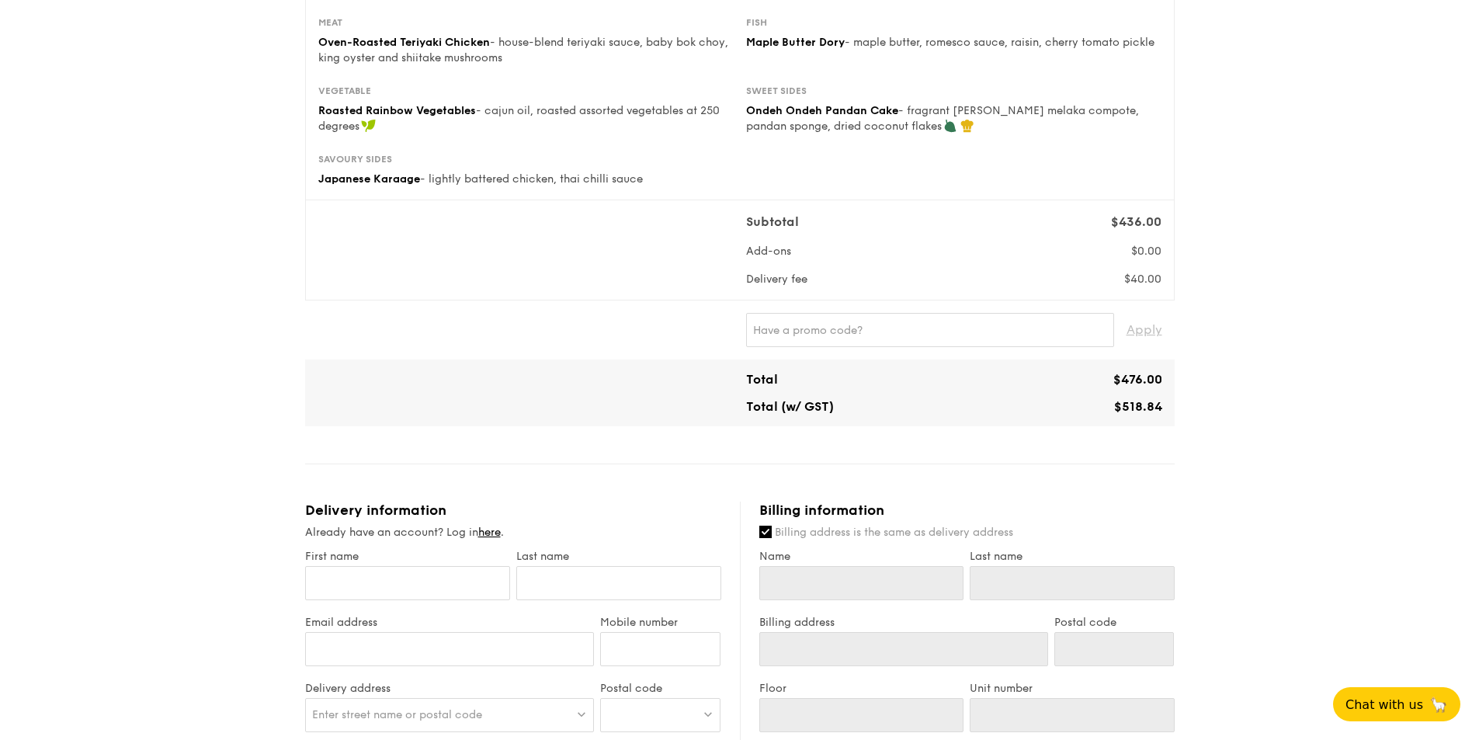
scroll to position [456, 0]
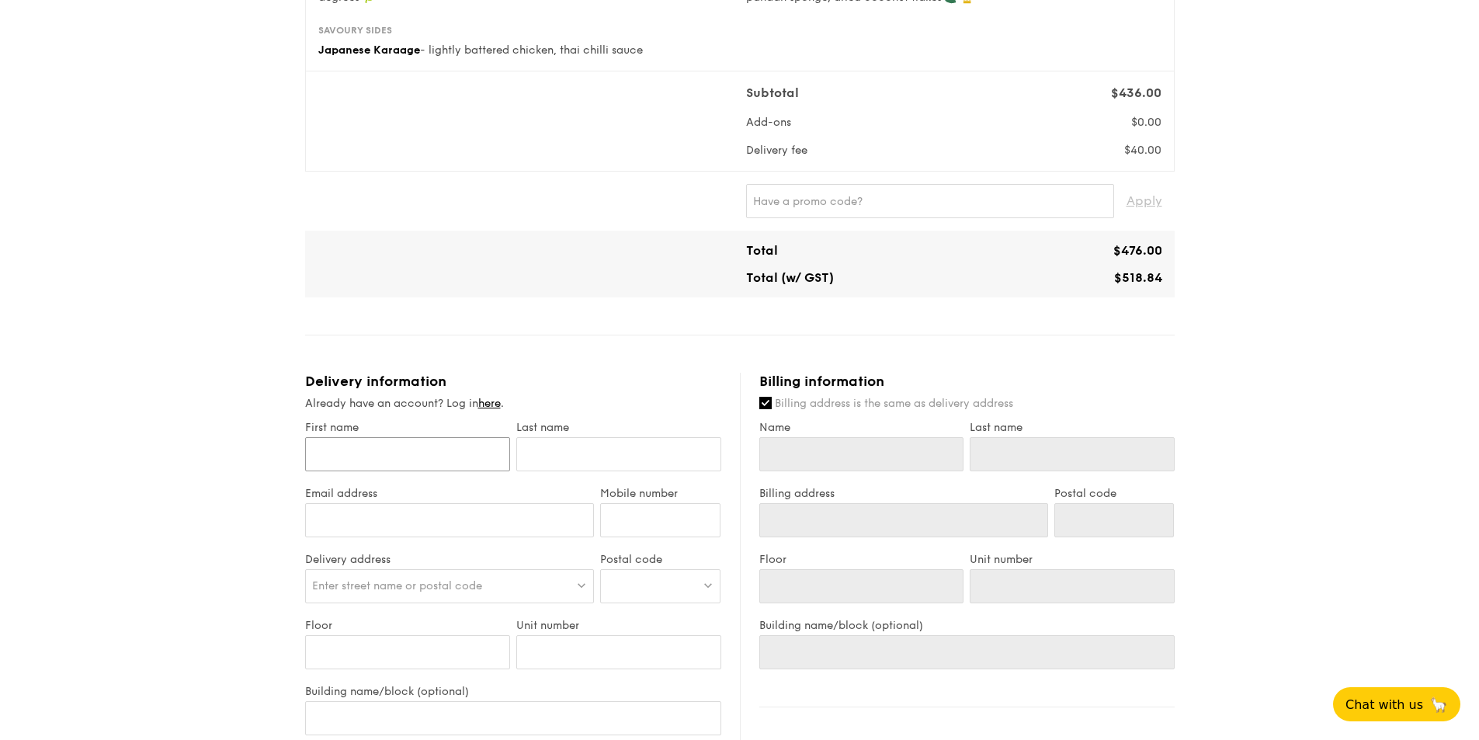
click at [425, 447] on input "First name" at bounding box center [407, 454] width 205 height 34
type input "R"
type input "Ra"
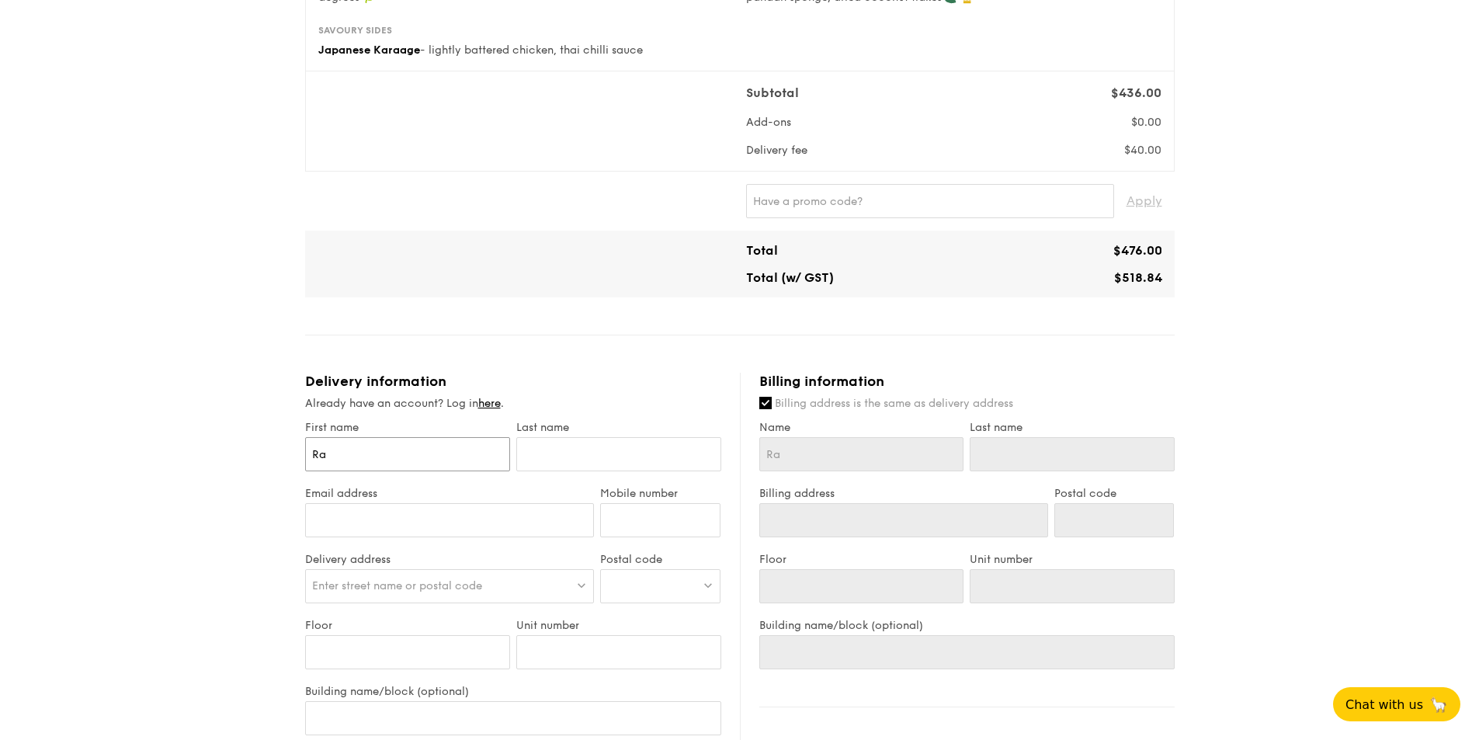
type input "Rat"
type input "[PERSON_NAME]"
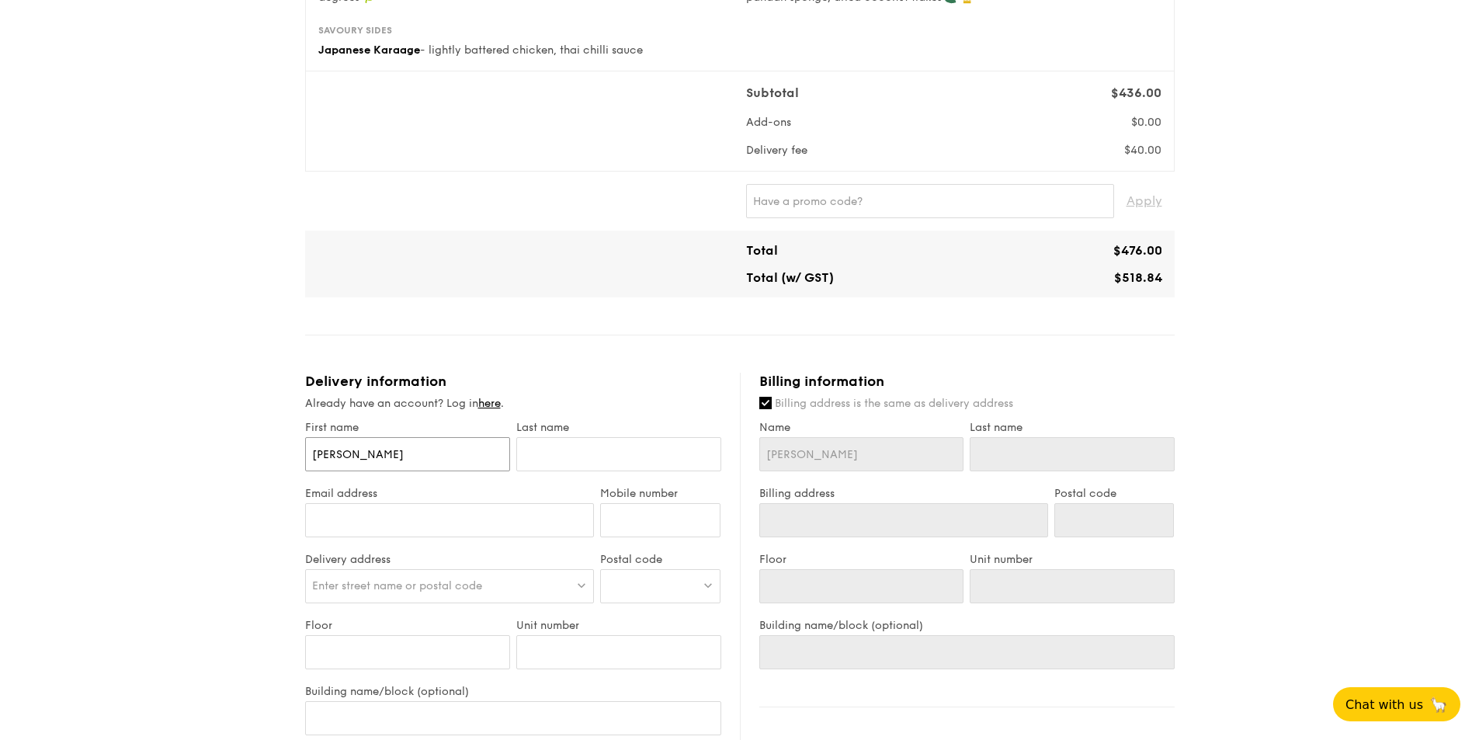
type input "[PERSON_NAME]"
type input "Rathika"
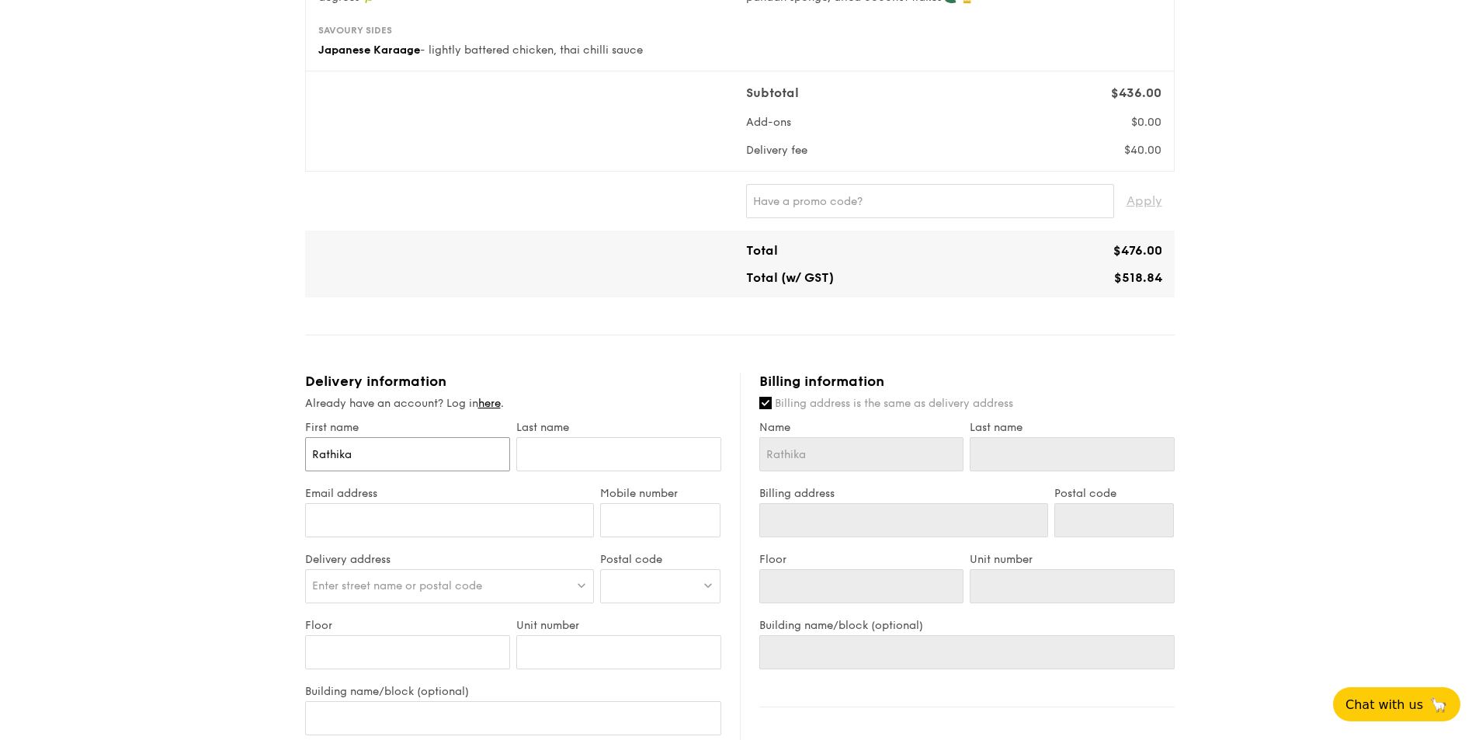
type input "Rathika"
click at [607, 455] on input "text" at bounding box center [618, 454] width 205 height 34
type input "D"
type input "Da"
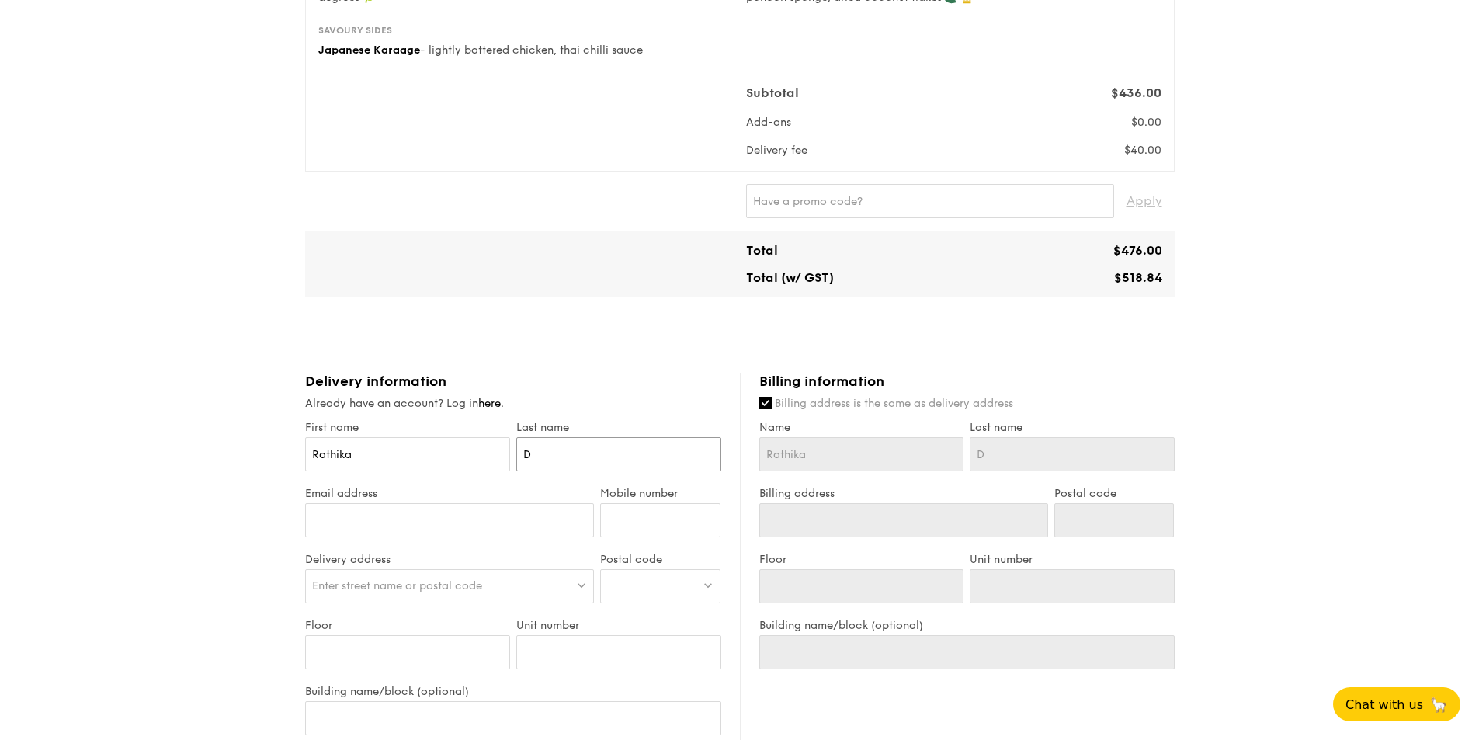
type input "Da"
type input "Dav"
type input "[PERSON_NAME]"
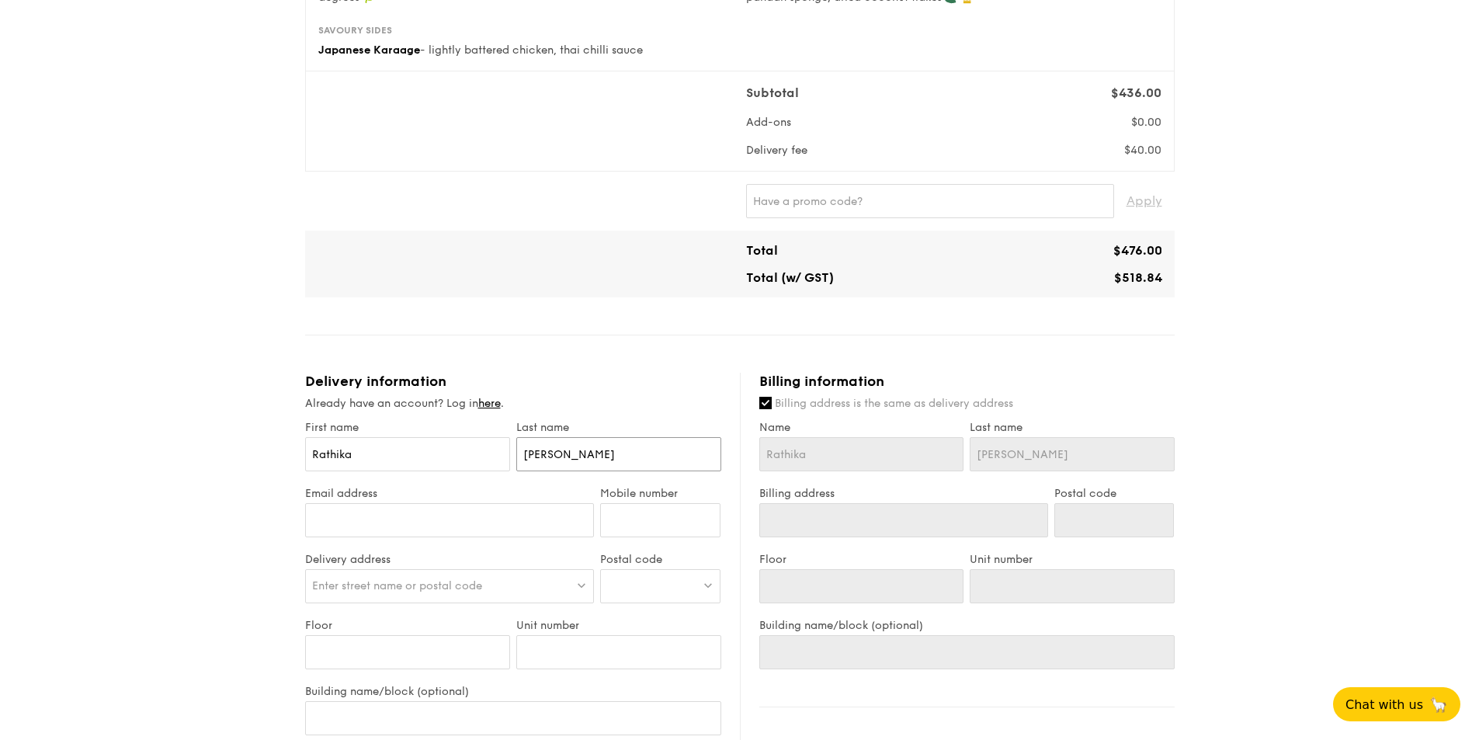
type input "Davam"
type input "Davamo"
type input "Davamon"
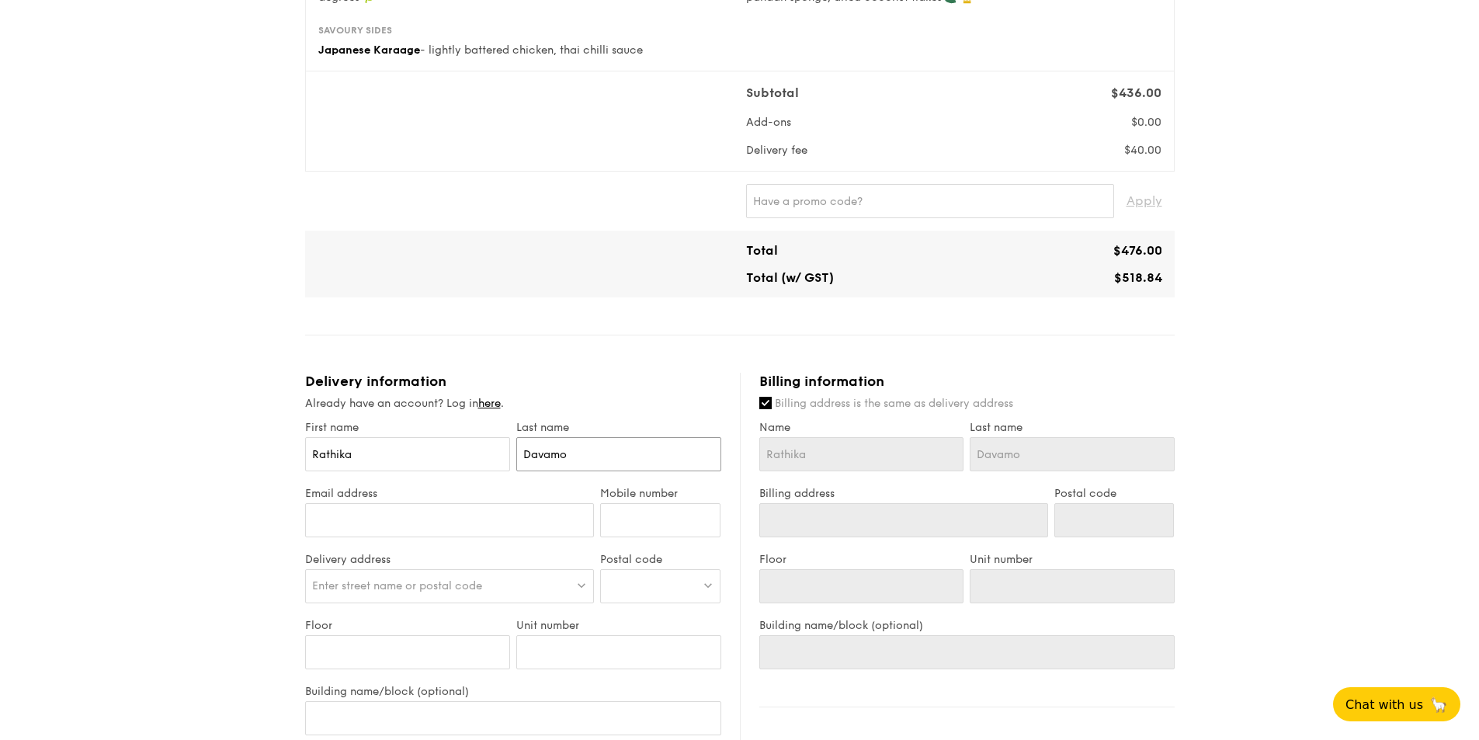
type input "Davamon"
type input "Davamoni"
click at [420, 520] on input "Email address" at bounding box center [450, 520] width 290 height 34
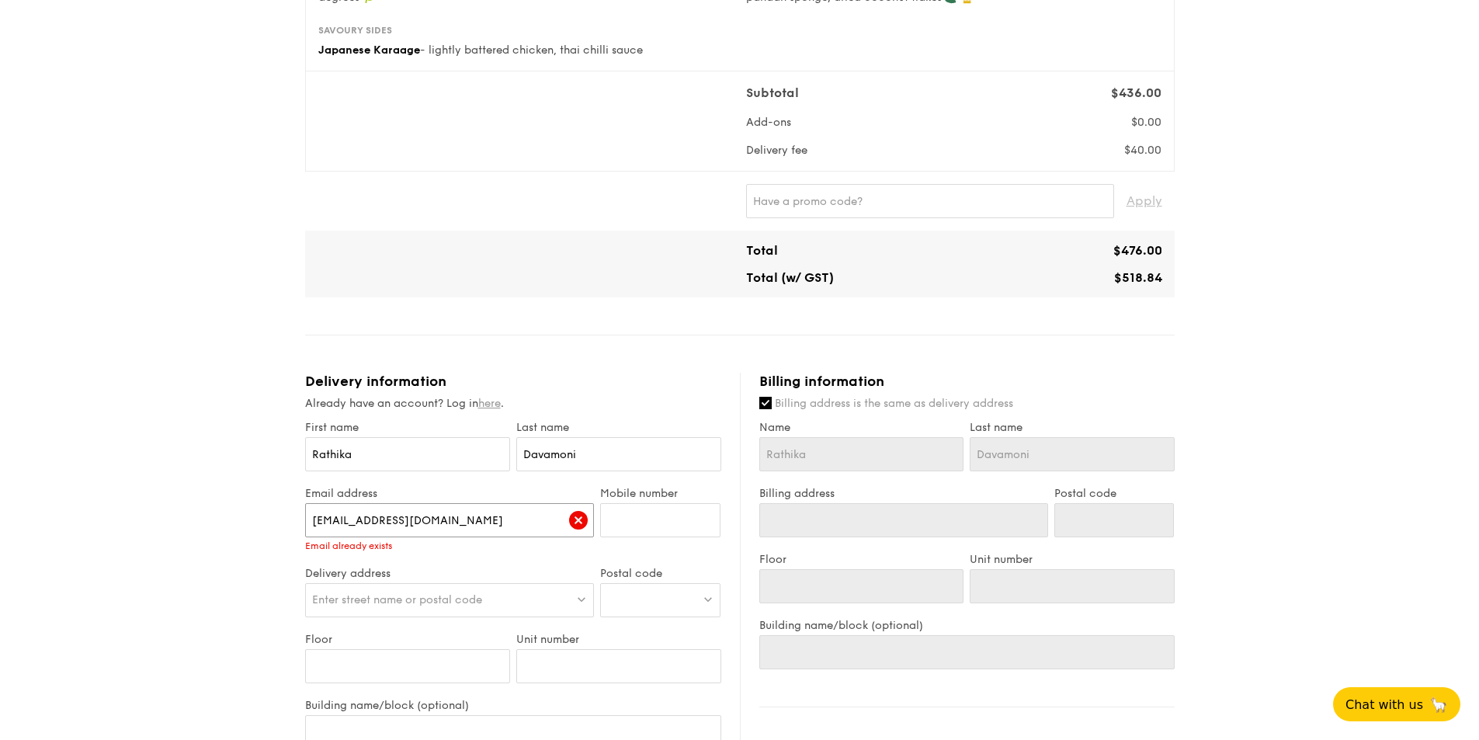
type input "[EMAIL_ADDRESS][DOMAIN_NAME]"
click at [495, 401] on link "here" at bounding box center [489, 403] width 23 height 13
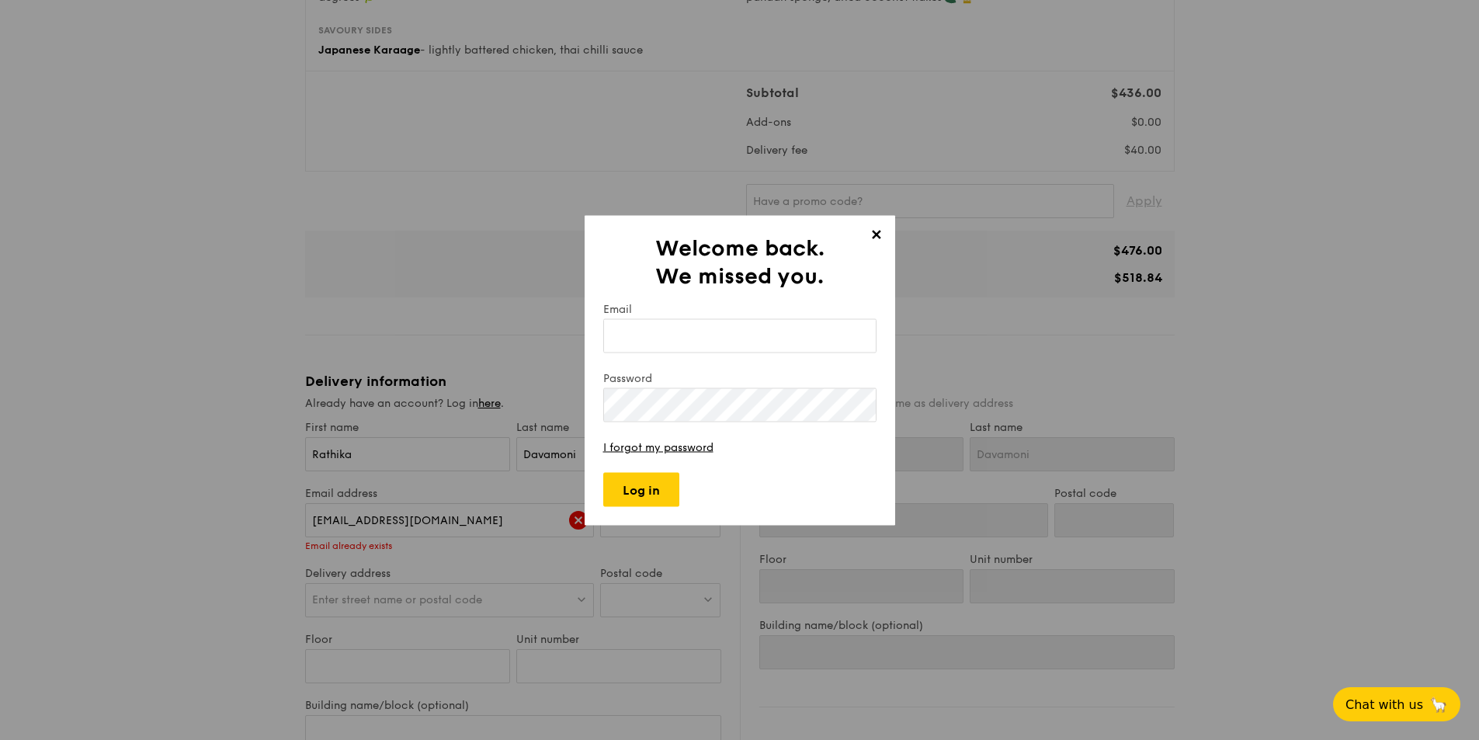
click at [658, 340] on input "Email" at bounding box center [739, 335] width 273 height 34
click at [647, 487] on input "Log in" at bounding box center [641, 489] width 76 height 34
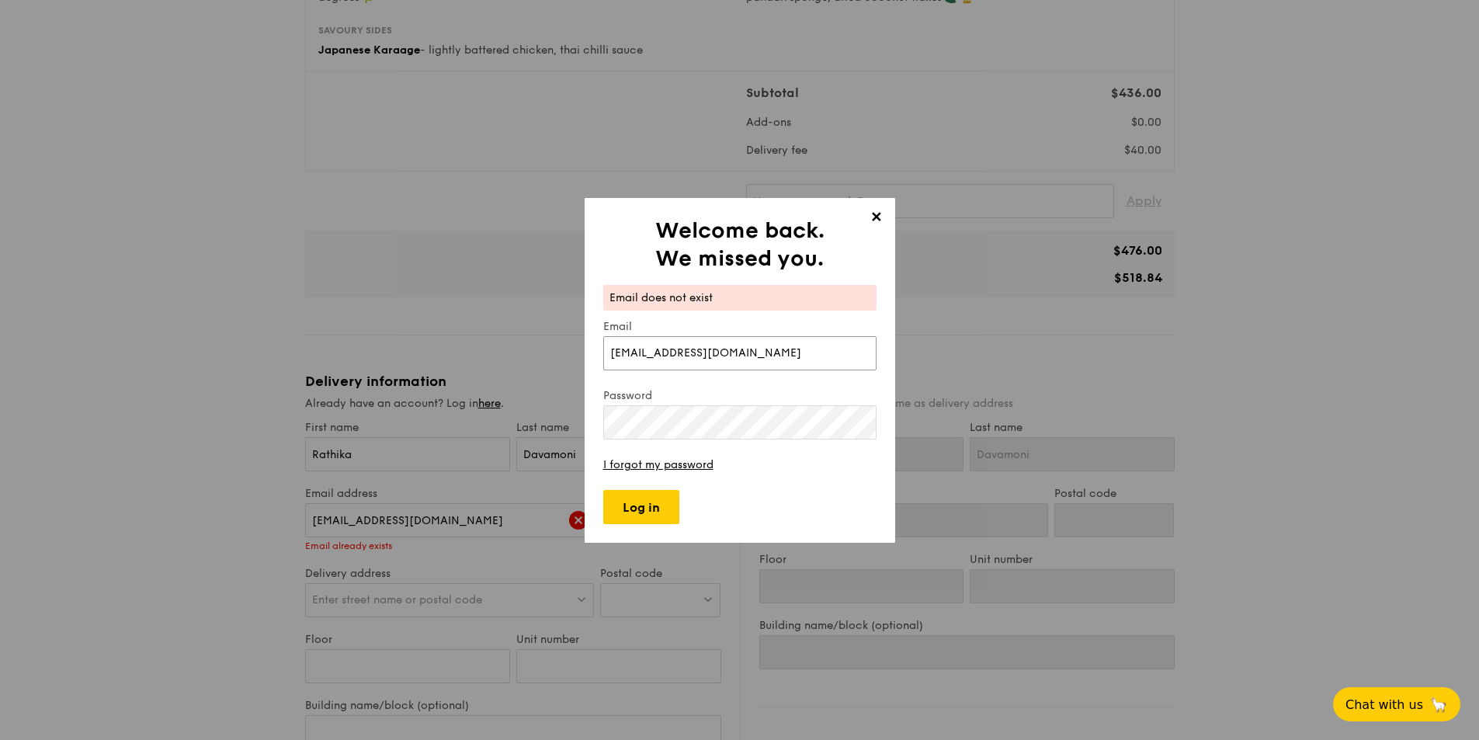
click at [675, 356] on input "[EMAIL_ADDRESS][DOMAIN_NAME]" at bounding box center [739, 353] width 273 height 34
type input "[EMAIL_ADDRESS][DOMAIN_NAME]"
click at [647, 498] on input "Log in" at bounding box center [641, 507] width 76 height 34
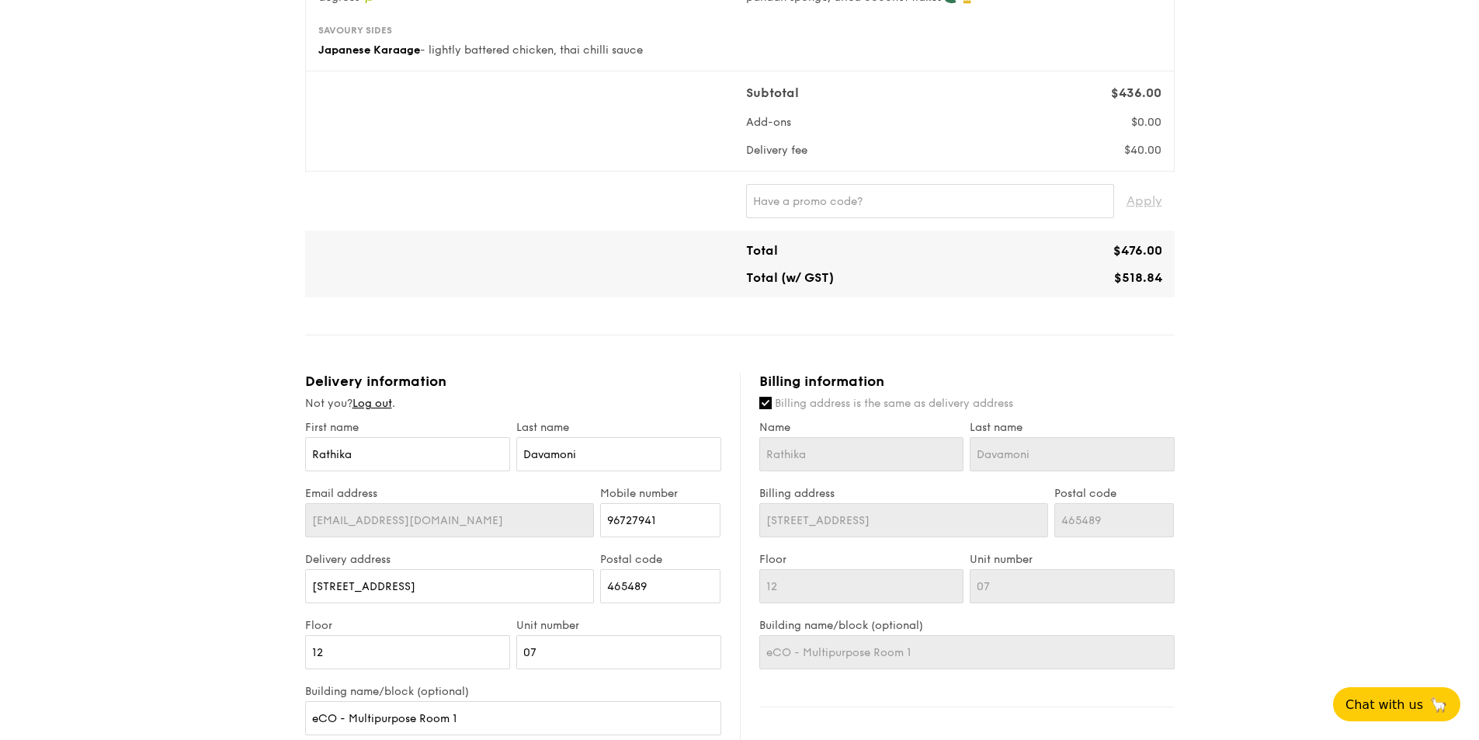
scroll to position [586, 0]
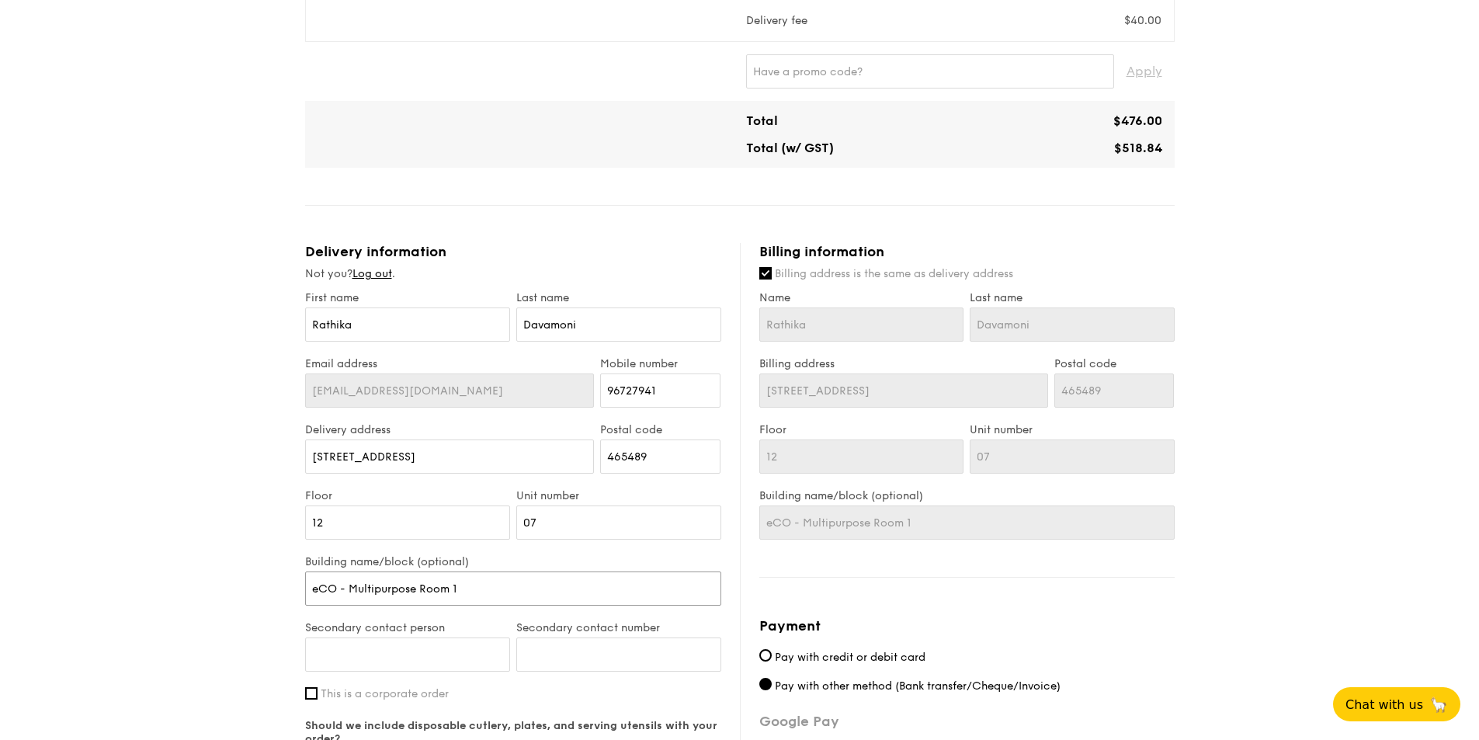
click at [481, 582] on input "eCO - Multipurpose Room 1" at bounding box center [513, 588] width 416 height 34
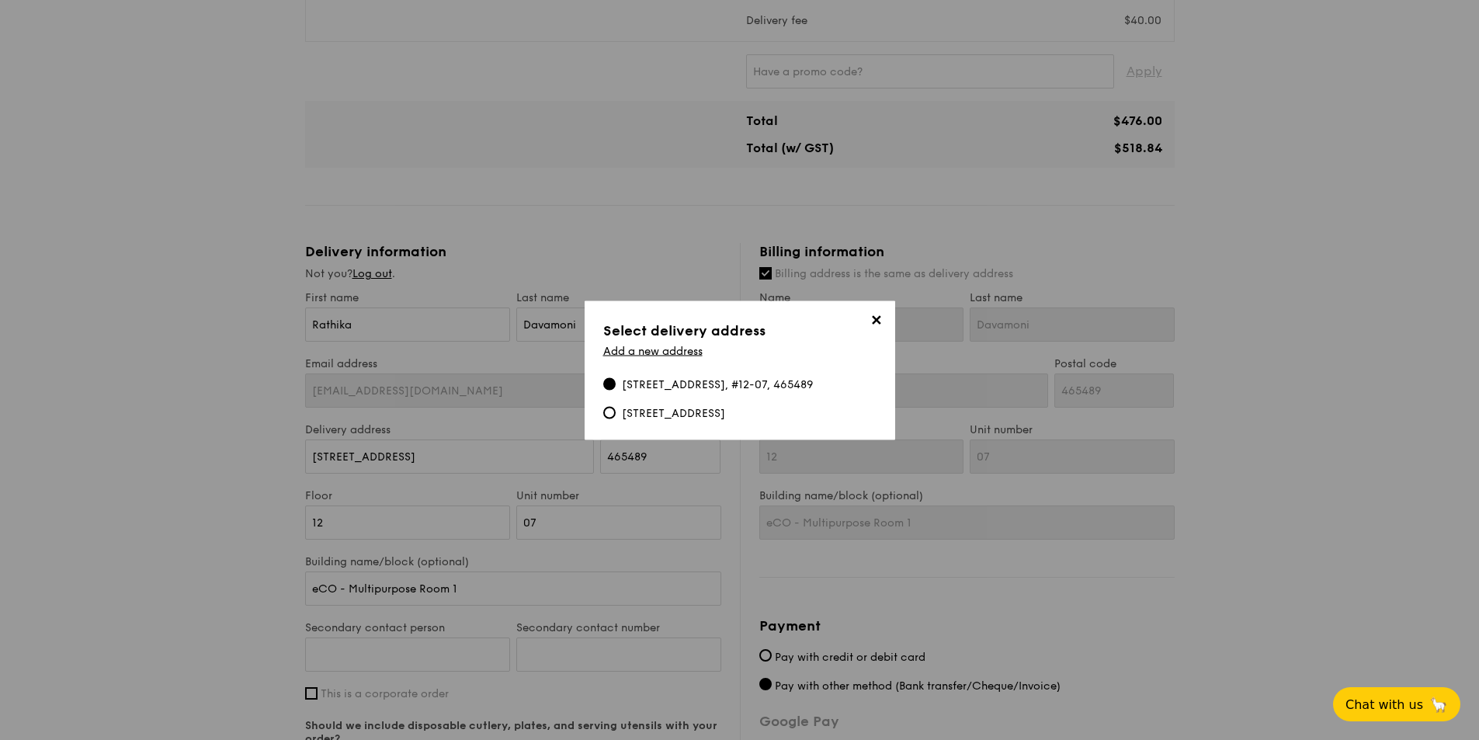
click at [874, 311] on span "✕" at bounding box center [877, 322] width 22 height 22
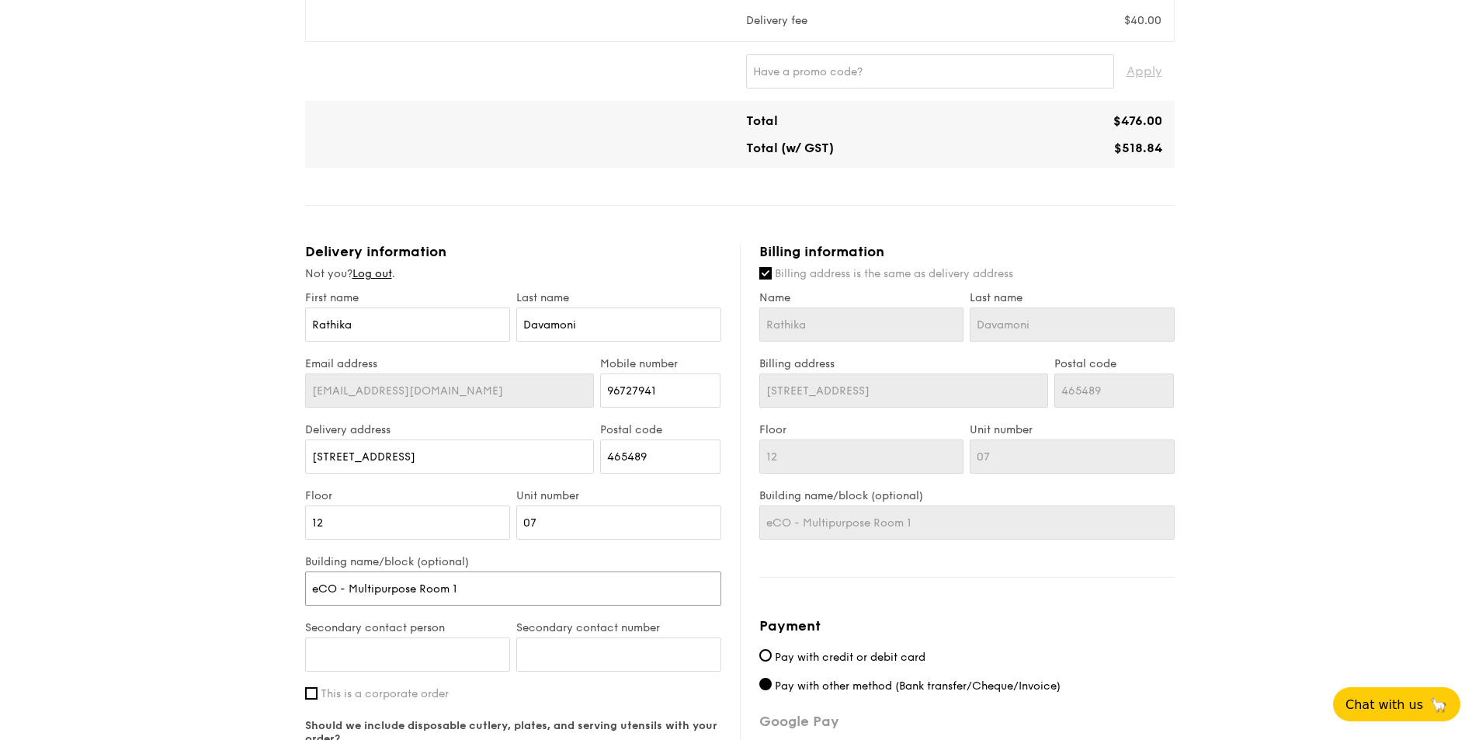
click at [495, 588] on input "eCO - Multipurpose Room 1" at bounding box center [513, 588] width 416 height 34
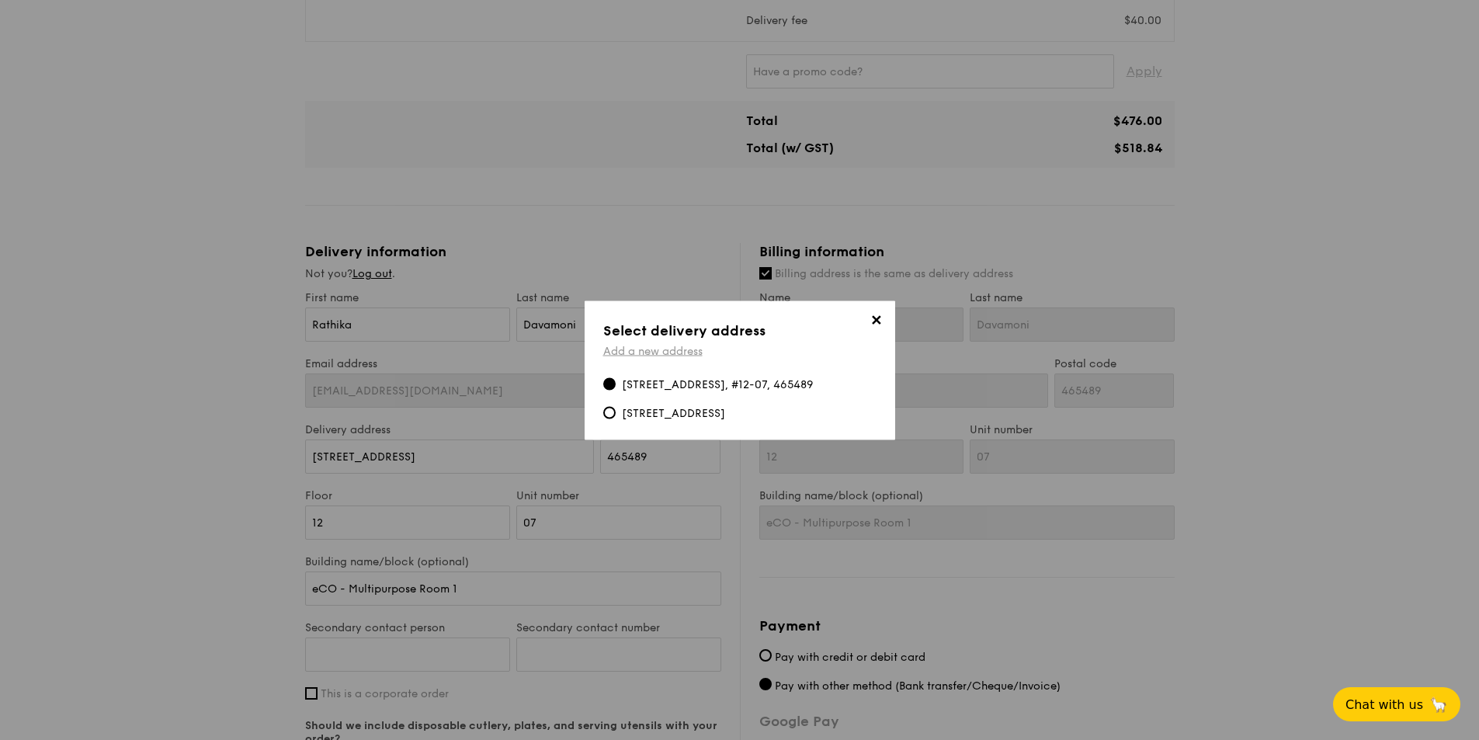
click at [673, 344] on link "Add a new address" at bounding box center [652, 350] width 99 height 13
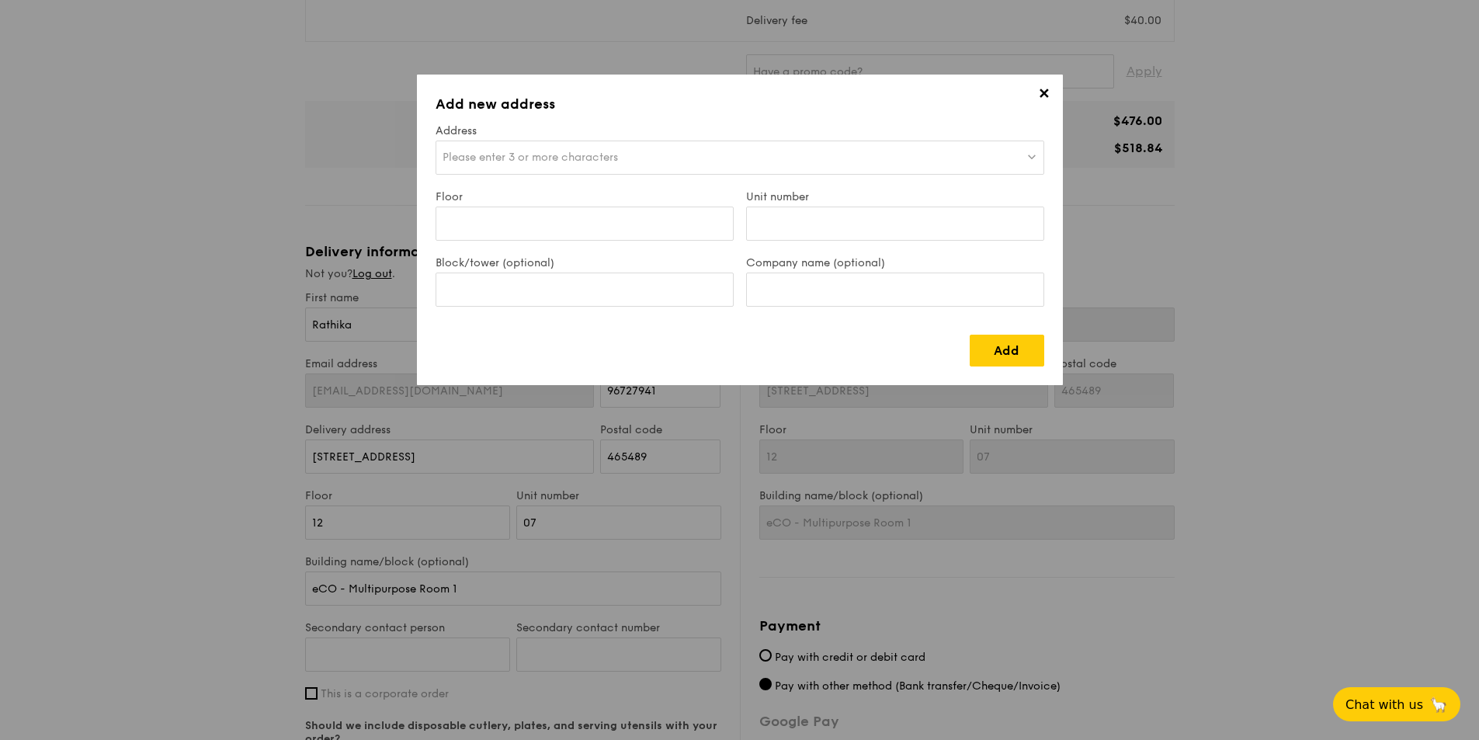
click at [497, 149] on div "Please enter 3 or more characters" at bounding box center [740, 158] width 609 height 34
click at [668, 364] on div "Add" at bounding box center [740, 344] width 609 height 44
click at [1040, 91] on span "✕" at bounding box center [1044, 96] width 22 height 22
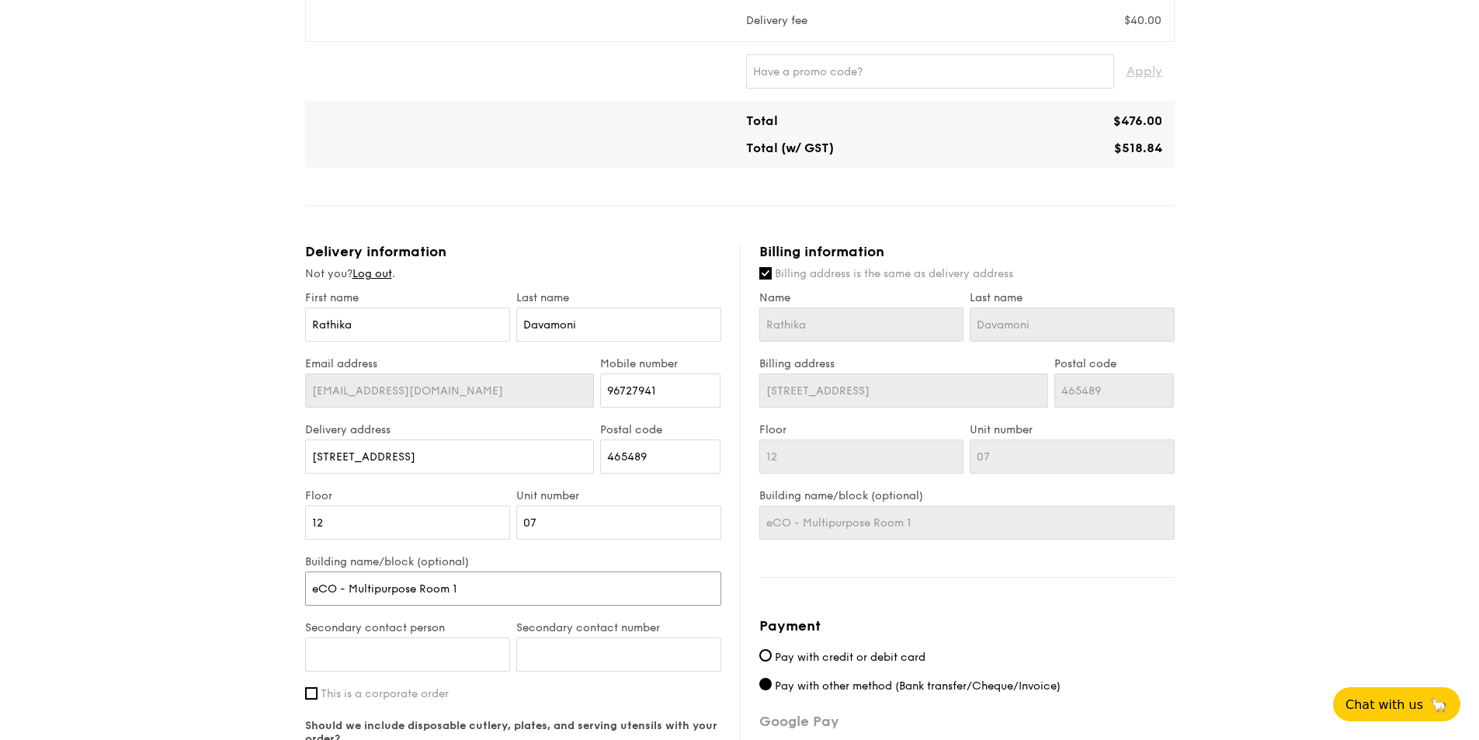
click at [395, 592] on input "eCO - Multipurpose Room 1" at bounding box center [513, 588] width 416 height 34
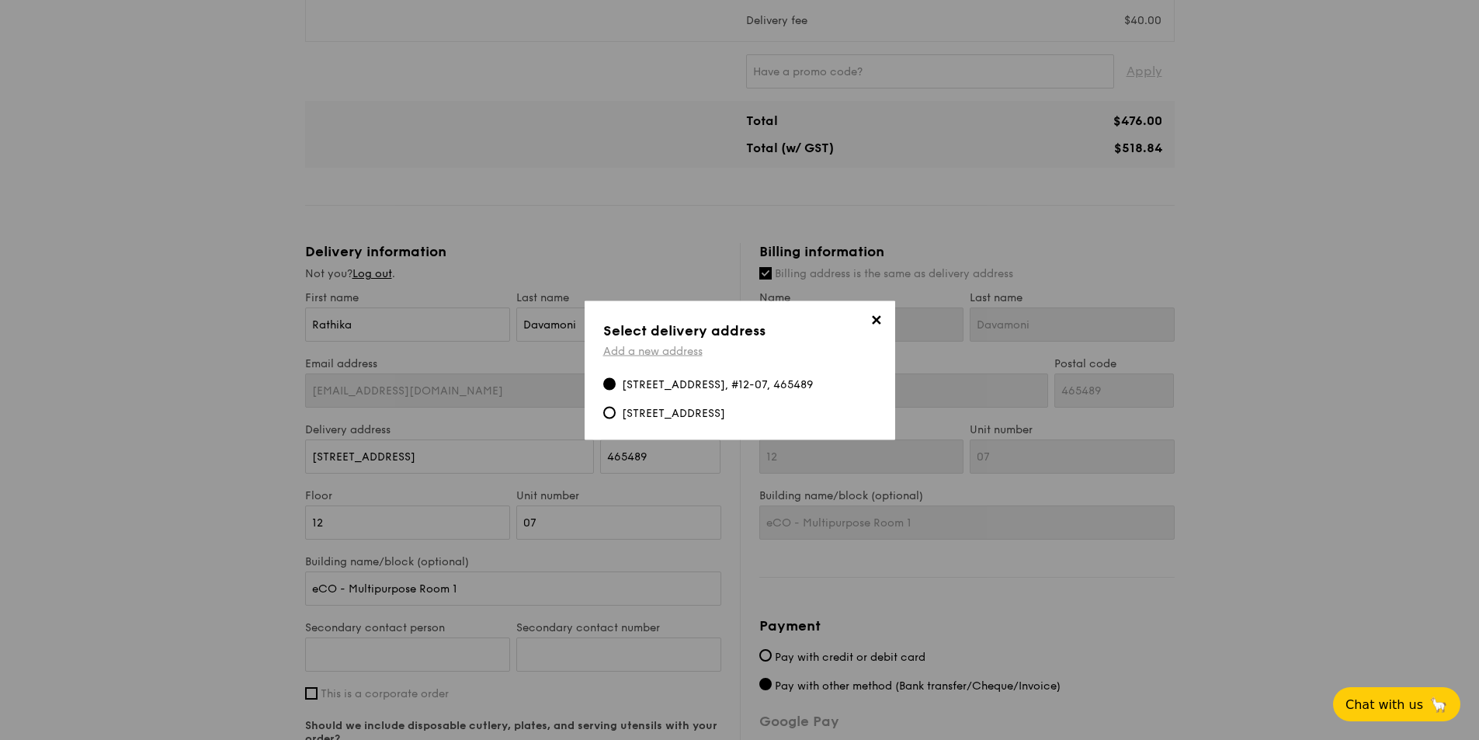
click at [664, 344] on link "Add a new address" at bounding box center [652, 350] width 99 height 13
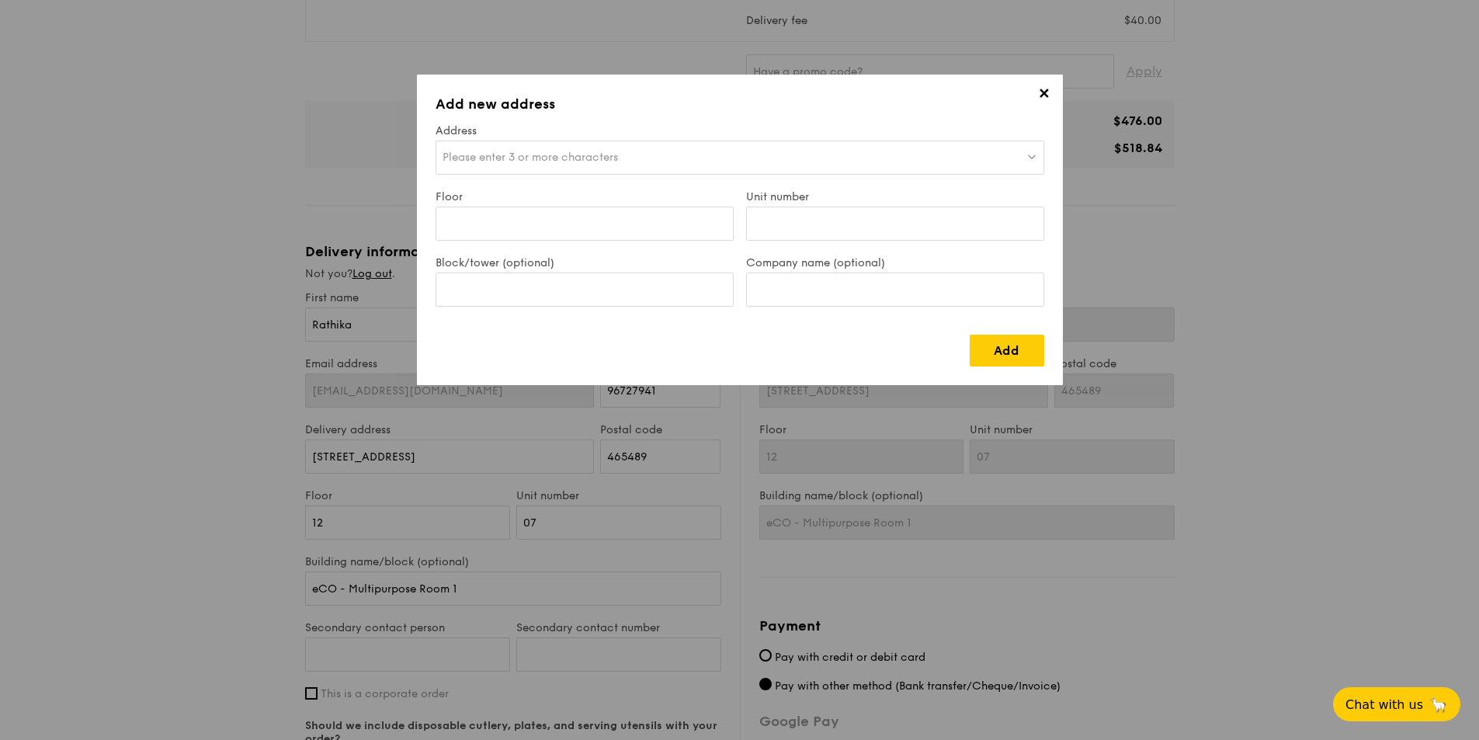
click at [488, 153] on span "Please enter 3 or more characters" at bounding box center [530, 157] width 175 height 13
click at [477, 158] on input "eCO - ultipurpose Roo 2" at bounding box center [739, 158] width 607 height 34
type input "eCO - Multipurpose Roo 2"
drag, startPoint x: 474, startPoint y: 158, endPoint x: 666, endPoint y: 136, distance: 193.8
click at [666, 136] on div "✕ Add new address Address Please enter 3 or more characters eCO - Multipurpose …" at bounding box center [740, 230] width 646 height 311
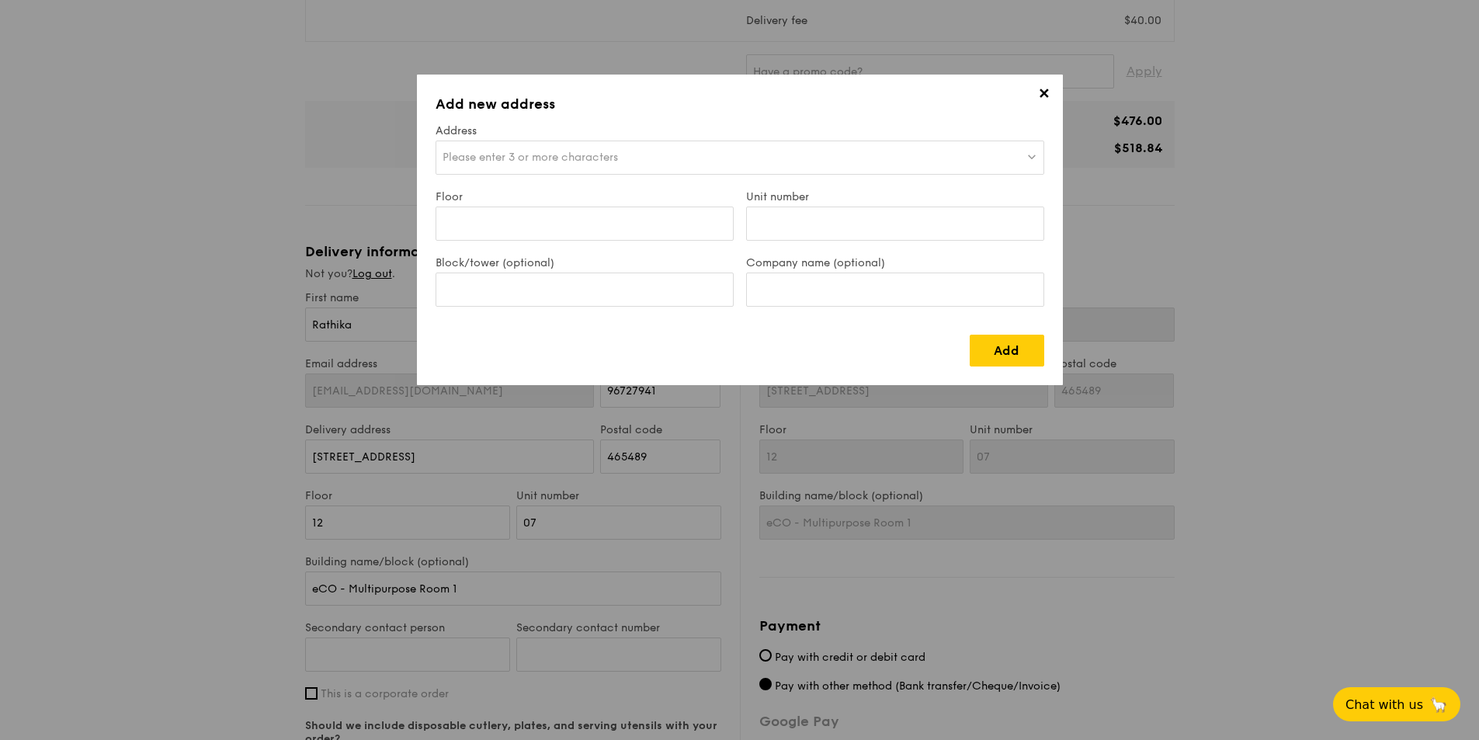
click at [477, 159] on span "Please enter 3 or more characters" at bounding box center [530, 157] width 175 height 13
drag, startPoint x: 1032, startPoint y: 158, endPoint x: 908, endPoint y: 152, distance: 123.6
click at [1029, 159] on input "eCO - Multipurpose Roo 2" at bounding box center [739, 158] width 607 height 34
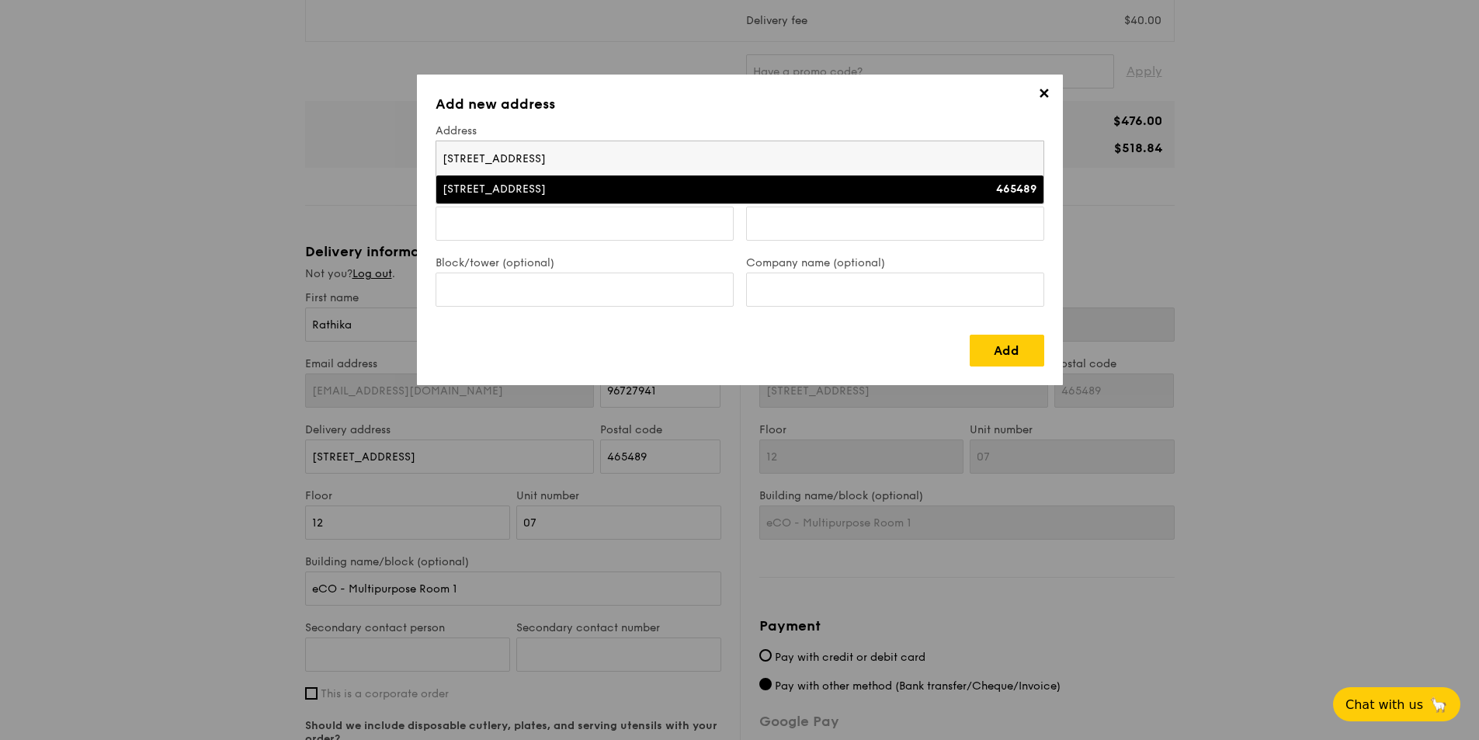
type input "[STREET_ADDRESS]"
click at [498, 193] on div "[STREET_ADDRESS]" at bounding box center [666, 190] width 446 height 16
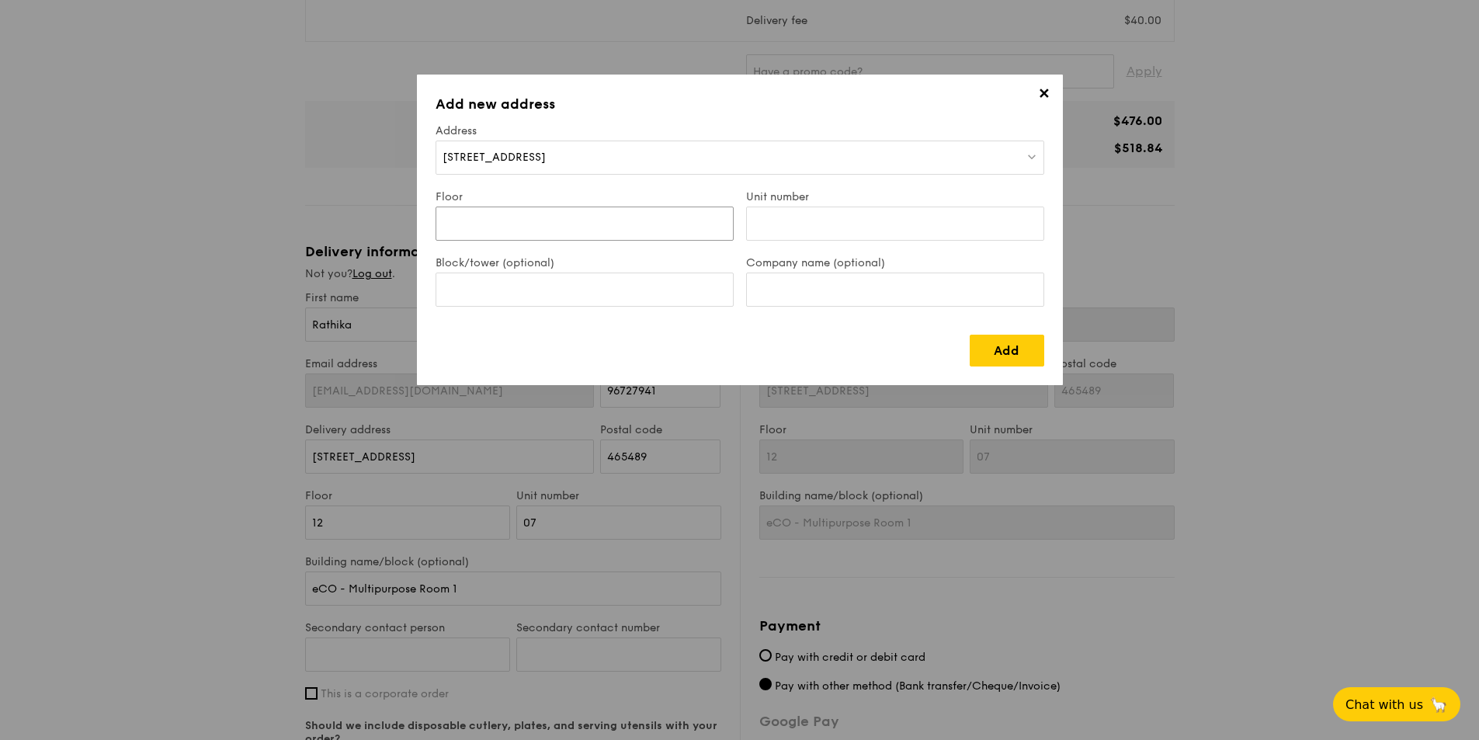
click at [480, 223] on input "Floor" at bounding box center [585, 224] width 298 height 34
click at [727, 357] on div "Add" at bounding box center [740, 344] width 609 height 44
click at [986, 351] on link "Add" at bounding box center [1007, 351] width 75 height 32
click at [824, 220] on input "Unit number" at bounding box center [895, 224] width 298 height 34
click at [585, 224] on input "Multipurpose Room 2" at bounding box center [585, 224] width 298 height 34
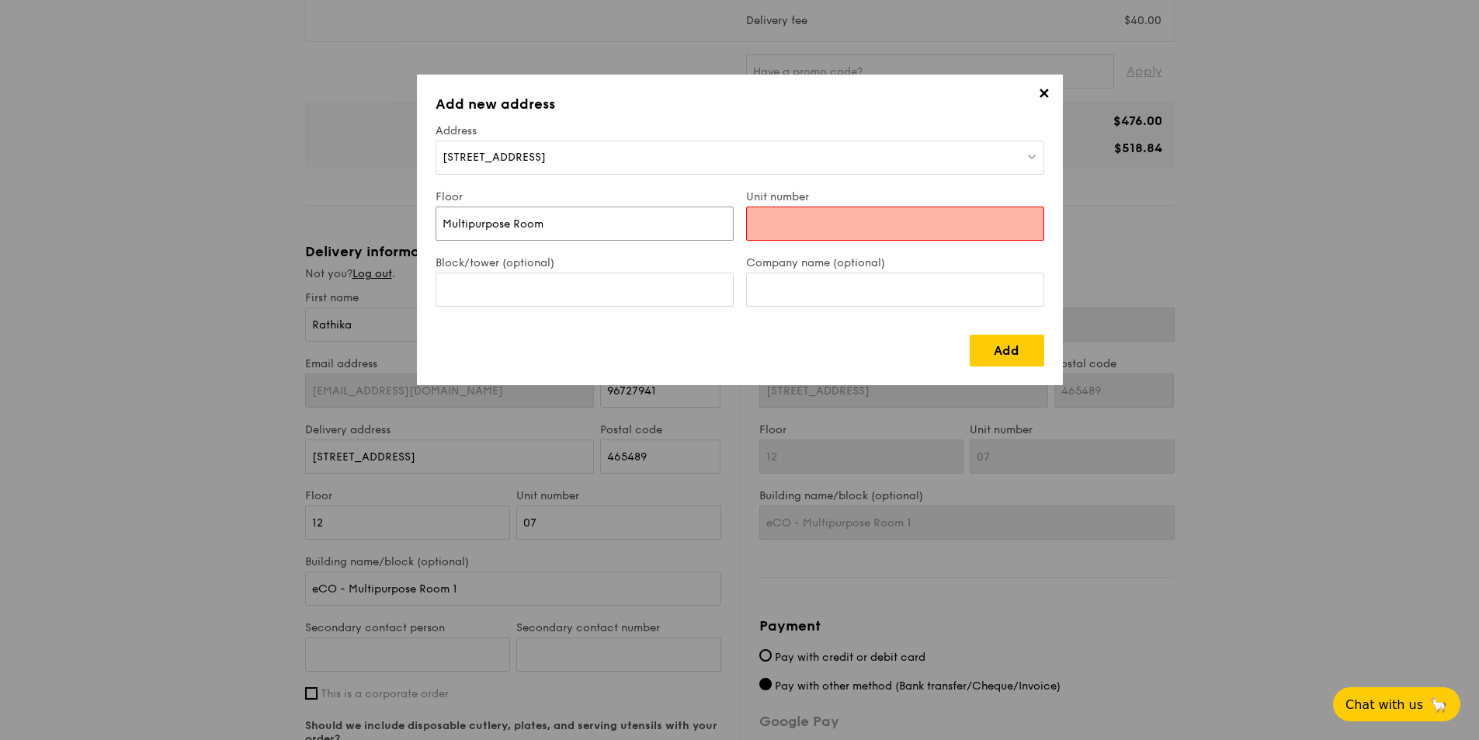
type input "Multipurpose Room"
click at [814, 217] on input "Unit number" at bounding box center [895, 224] width 298 height 34
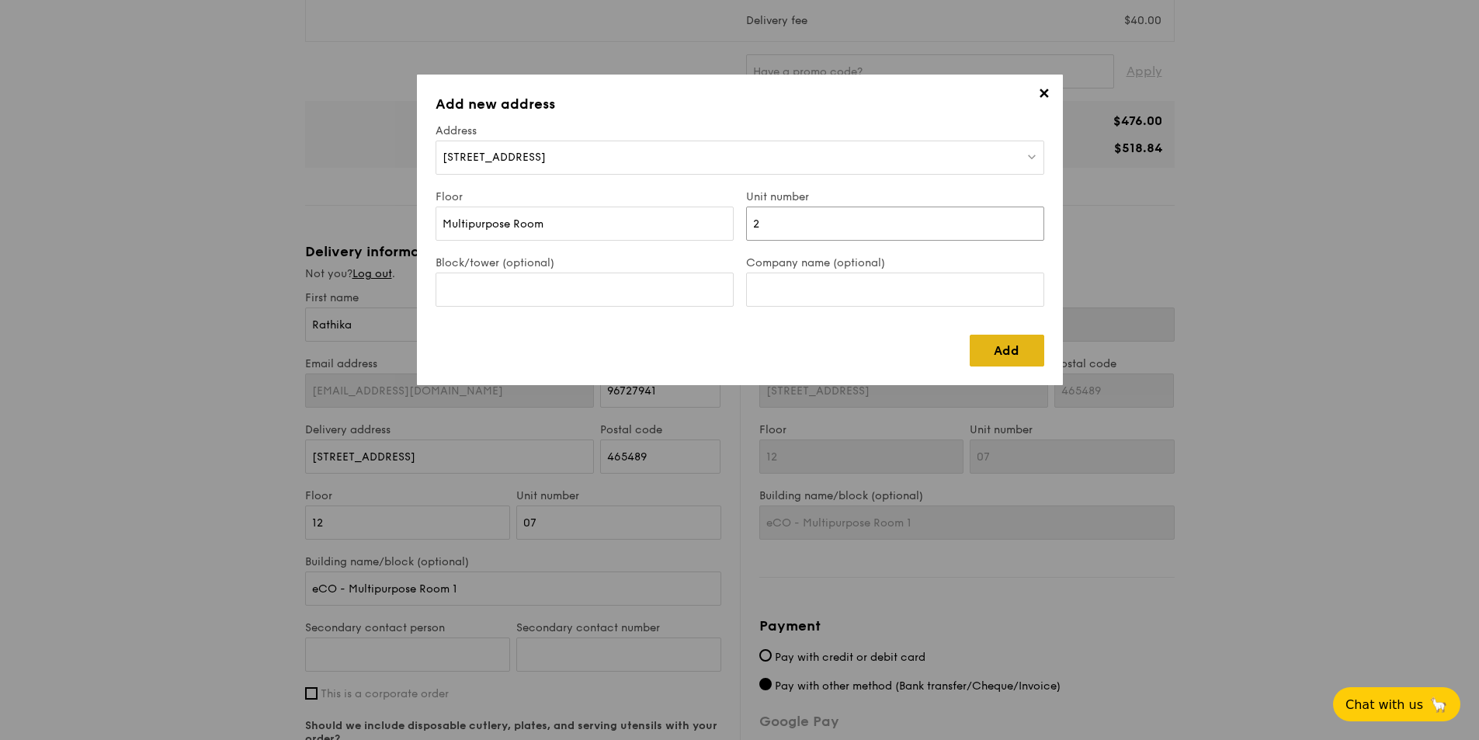
type input "2"
click at [998, 345] on link "Add" at bounding box center [1007, 351] width 75 height 32
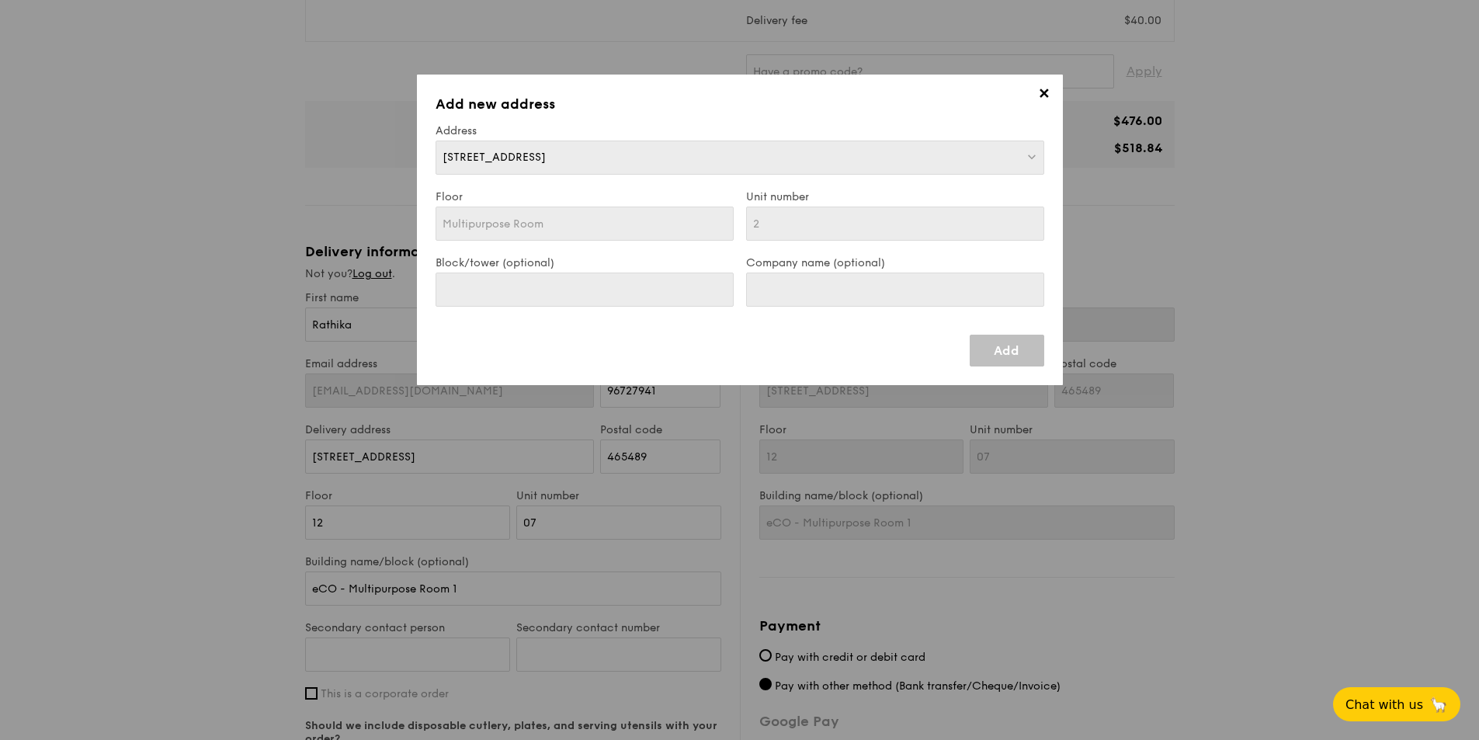
type input "Multipurpose Room"
type input "2"
type input "Multipurpose Room"
type input "2"
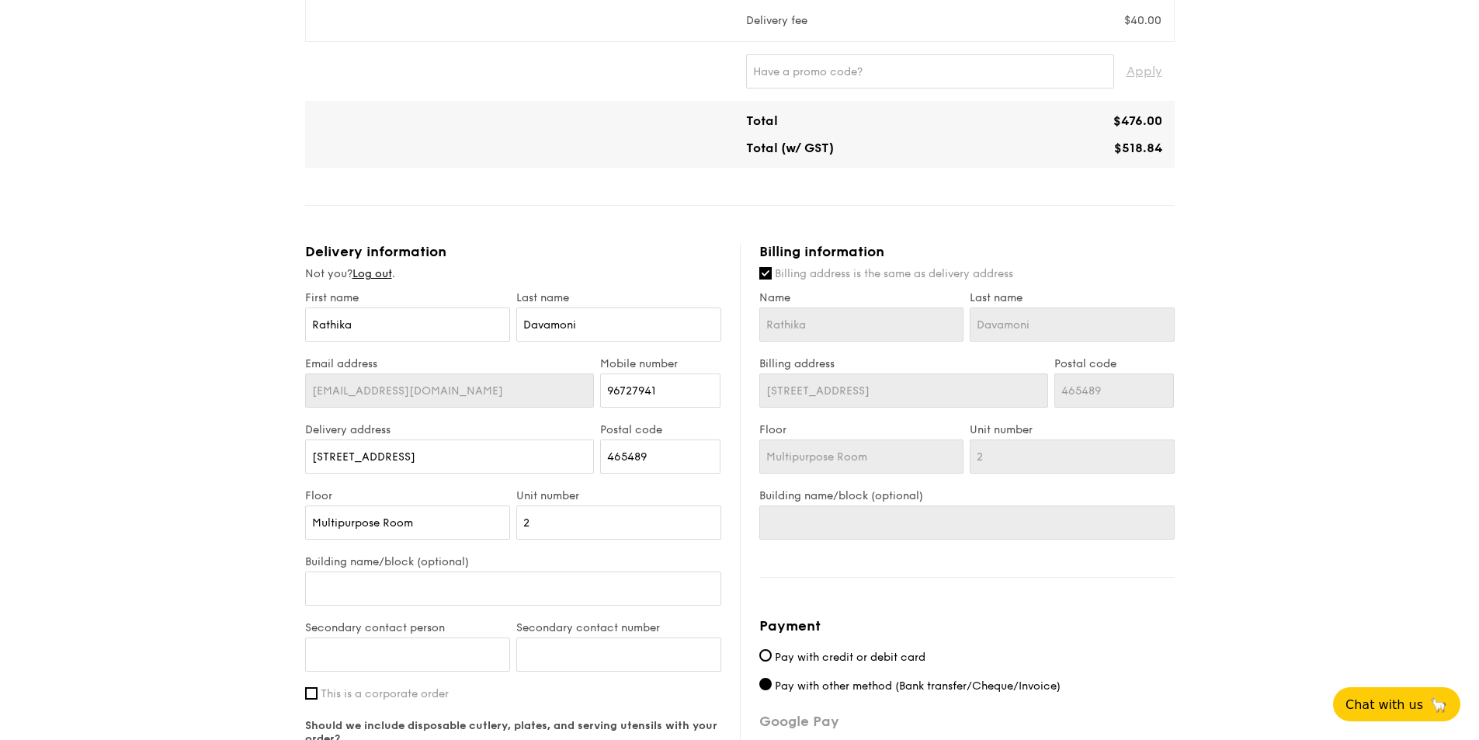
scroll to position [715, 0]
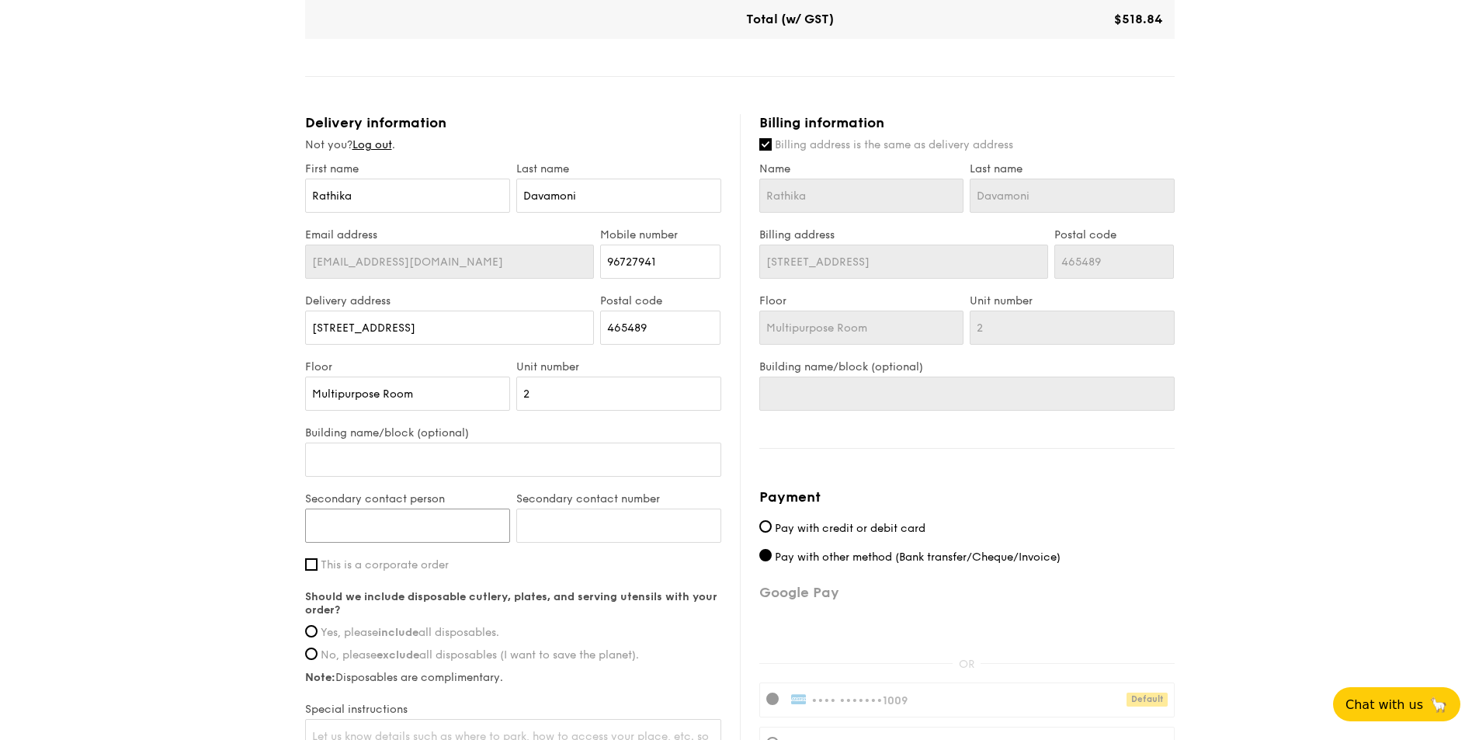
click at [409, 530] on input "Secondary contact person" at bounding box center [407, 526] width 205 height 34
type input "[PERSON_NAME]"
click at [616, 523] on input "Secondary contact number" at bounding box center [618, 526] width 205 height 34
type input "97707918"
click at [182, 495] on div "1 - Select menu 2 - Select items 3 - Check out Mini Buffet $21.80 /guest ($23.7…" at bounding box center [739, 117] width 1479 height 1602
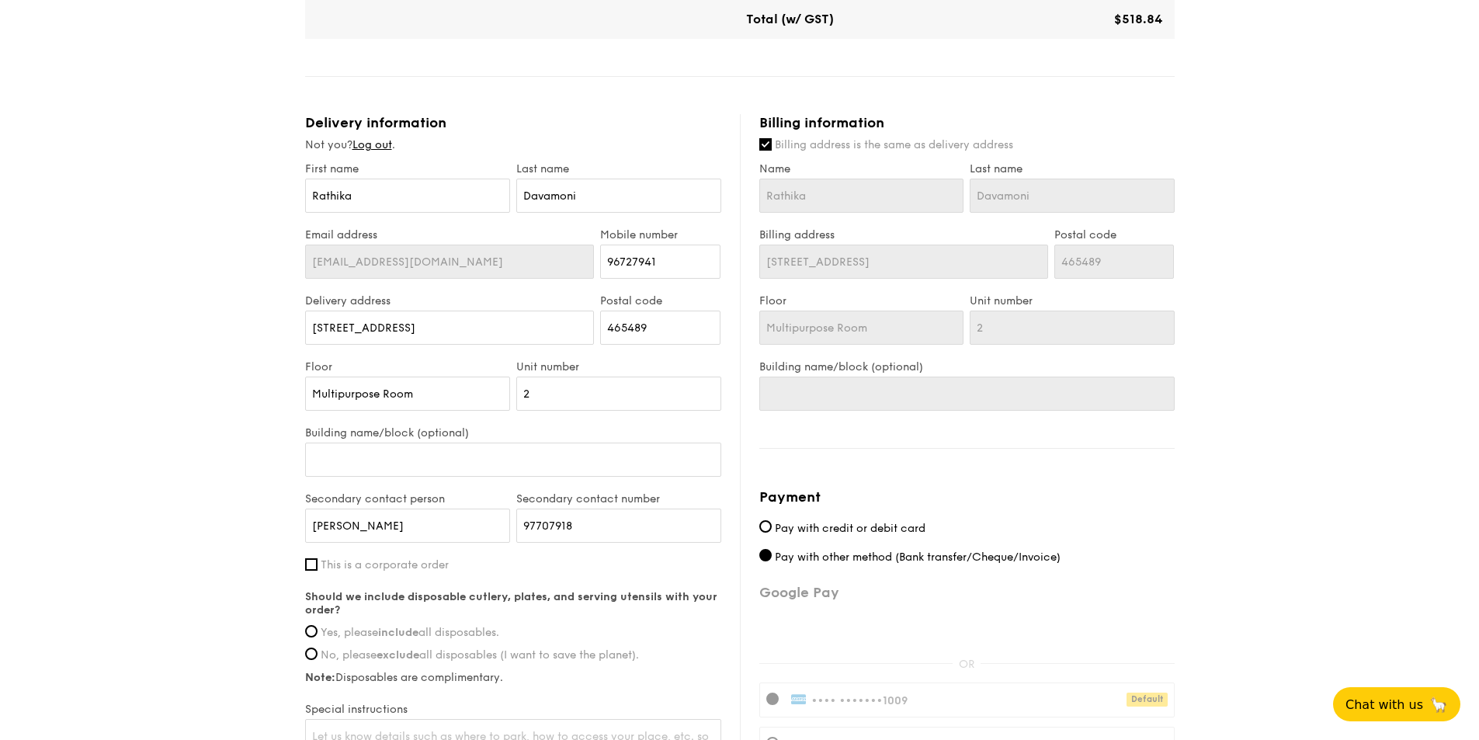
scroll to position [845, 0]
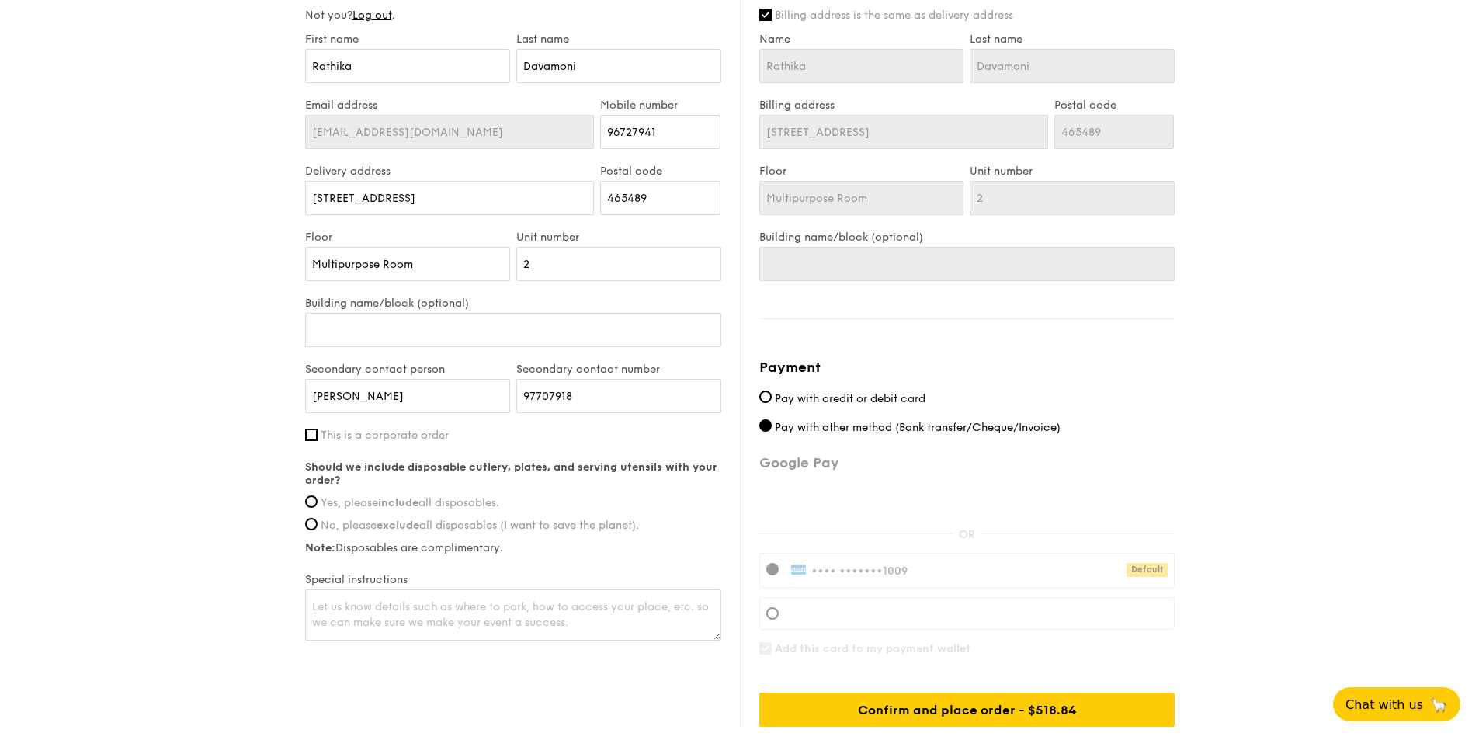
click at [313, 495] on div "Should we include disposable cutlery, plates, and serving utensils with your or…" at bounding box center [513, 507] width 416 height 94
click at [307, 506] on label "Yes, please include all disposables." at bounding box center [513, 502] width 416 height 13
click at [307, 506] on input "Yes, please include all disposables." at bounding box center [311, 501] width 12 height 12
radio input "true"
click at [432, 605] on textarea at bounding box center [513, 614] width 416 height 51
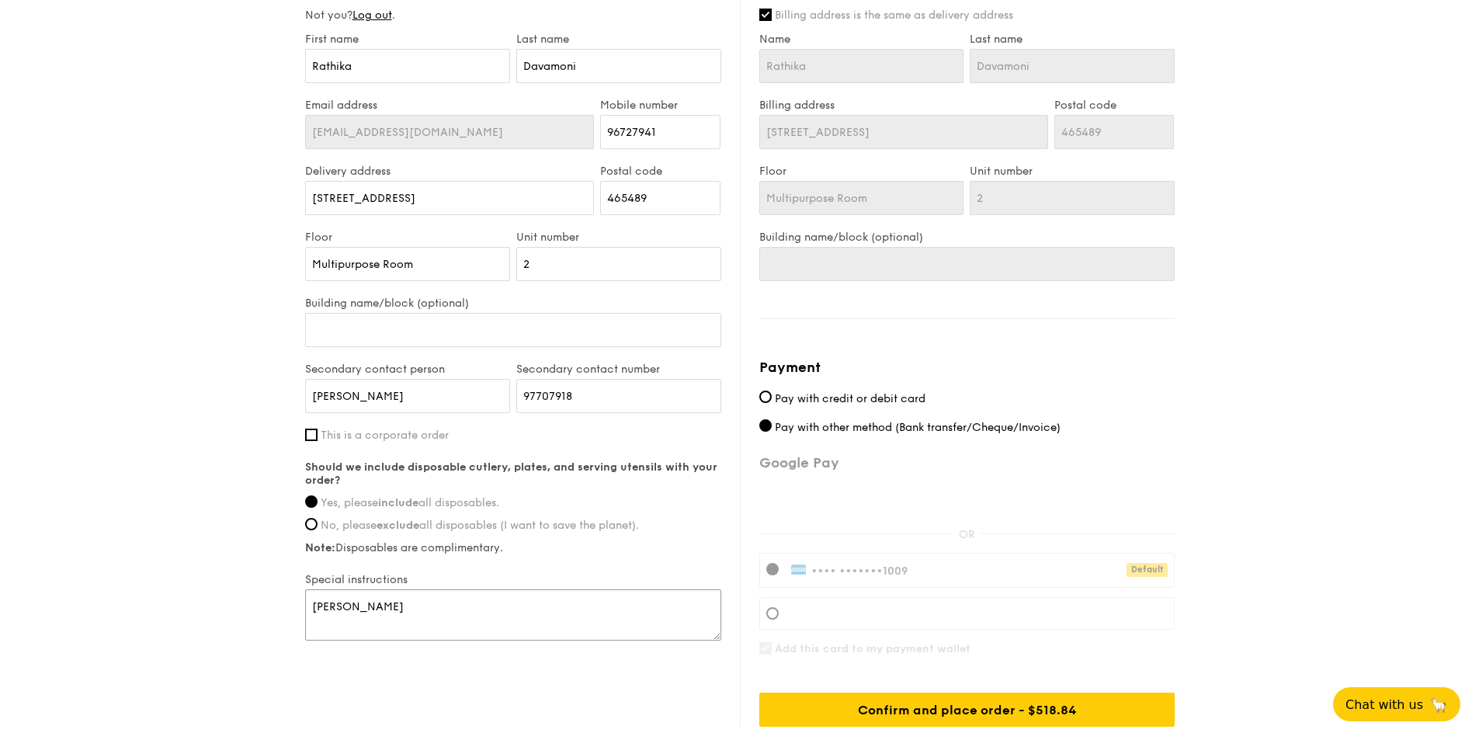
scroll to position [956, 0]
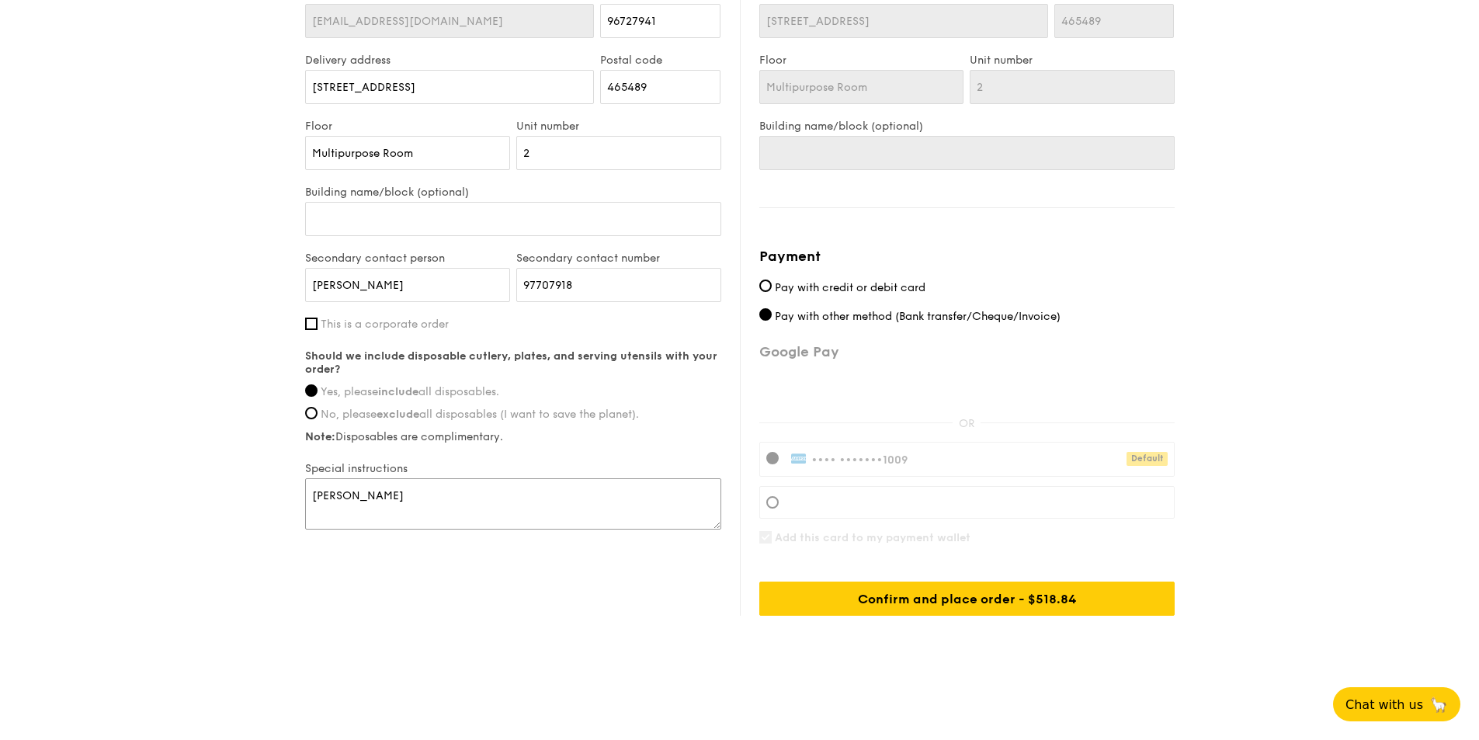
drag, startPoint x: 355, startPoint y: 495, endPoint x: 300, endPoint y: 492, distance: 55.2
type textarea "please call upon arrival"
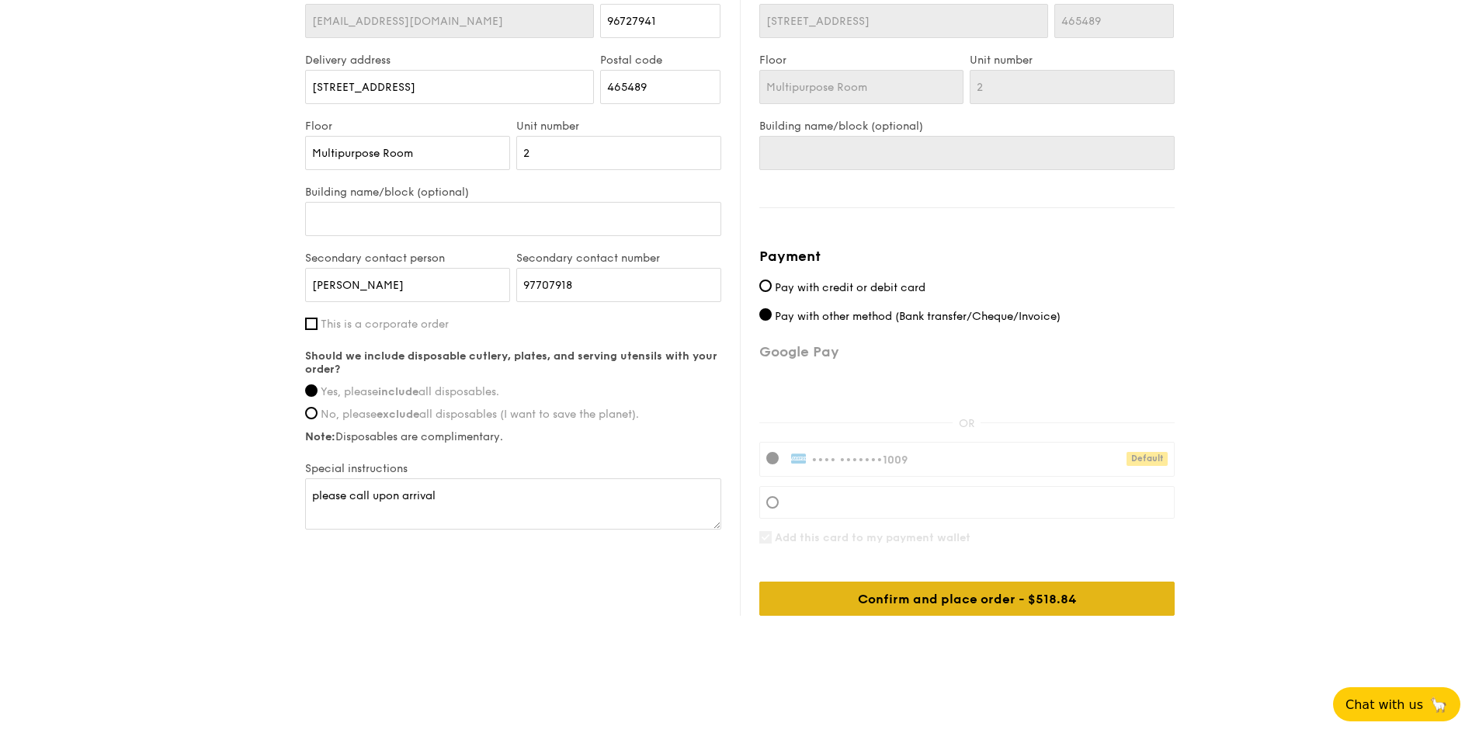
click at [1008, 598] on div "Confirm and place order - $518.84" at bounding box center [966, 598] width 415 height 34
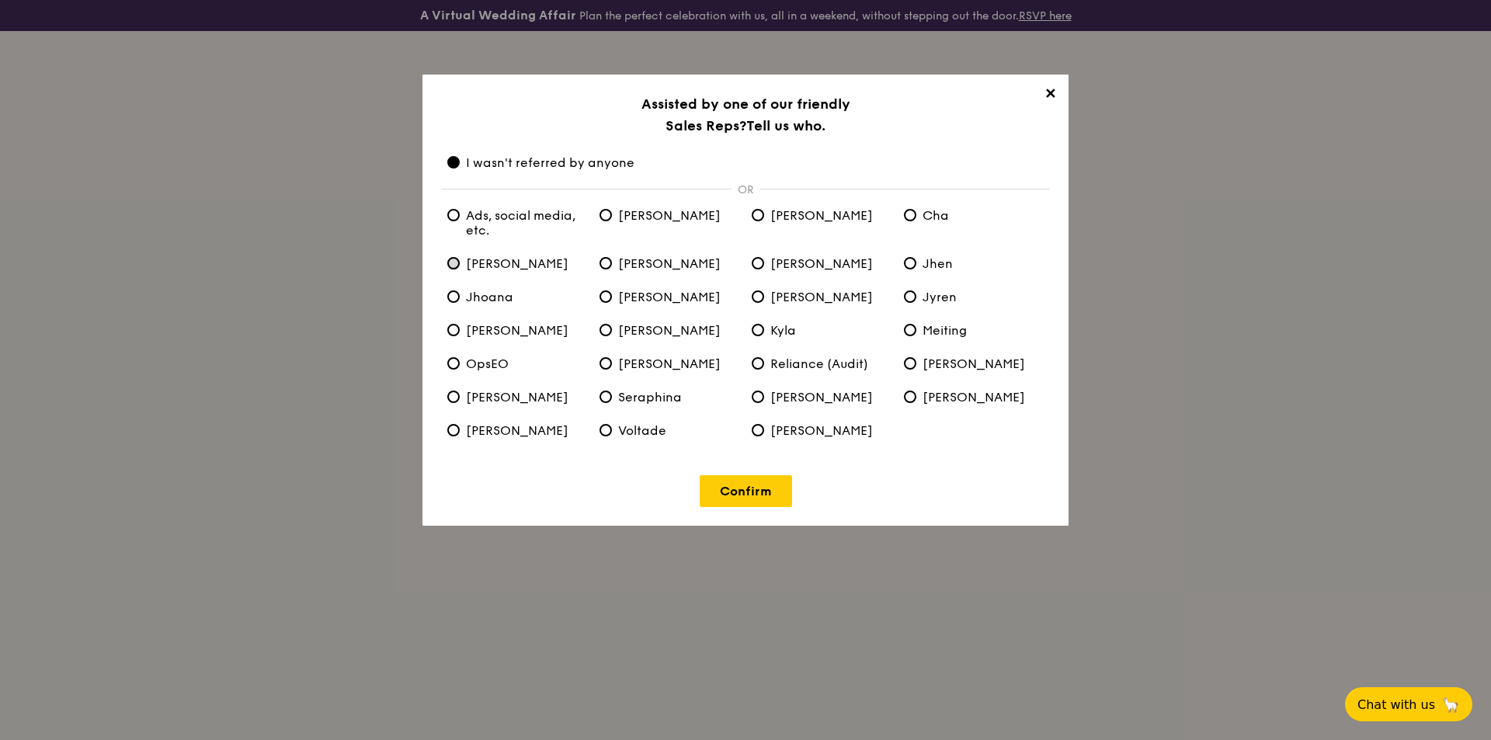
click at [451, 262] on input "[PERSON_NAME]" at bounding box center [453, 263] width 12 height 12
radio input "true"
radio anyone "false"
click at [741, 488] on link "Confirm" at bounding box center [745, 491] width 92 height 32
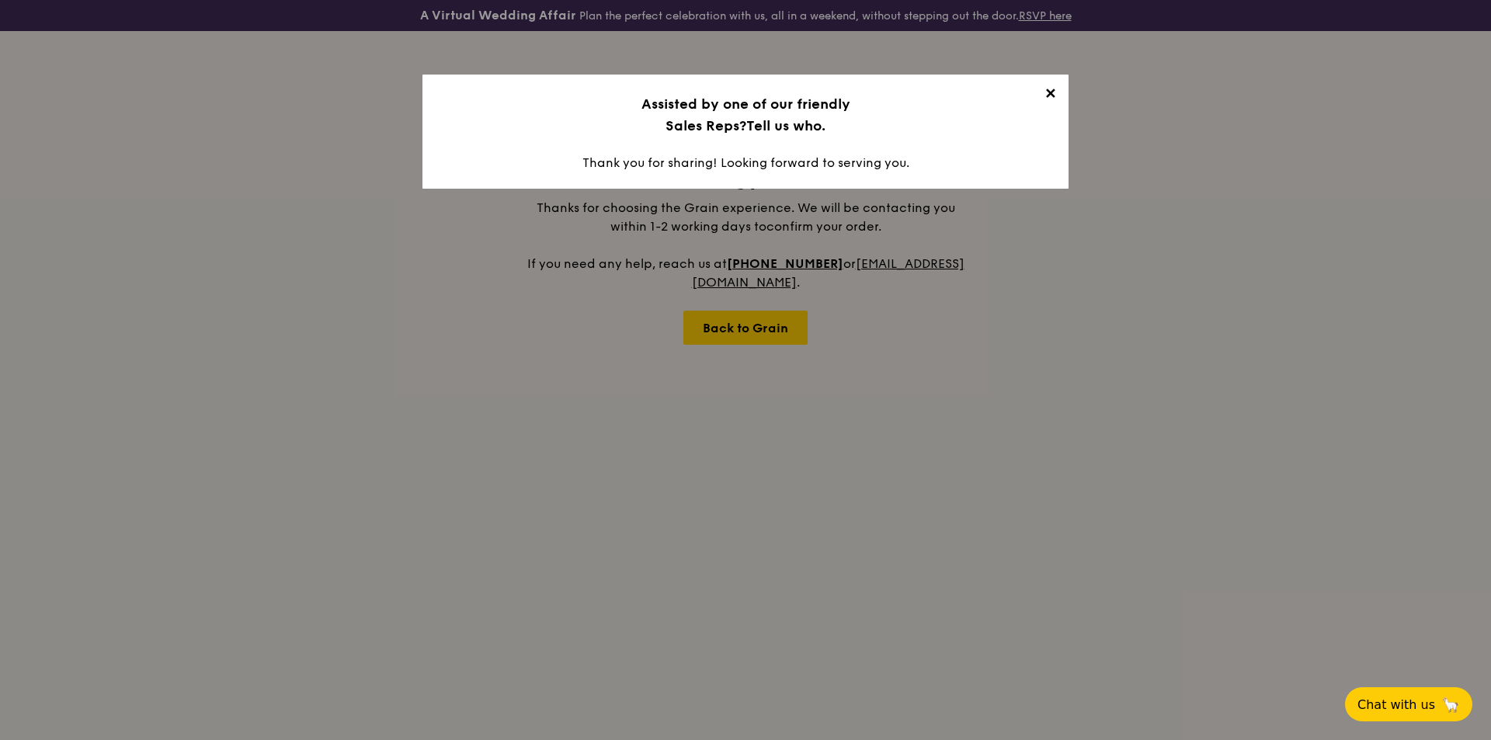
click at [1049, 92] on span "✕" at bounding box center [1050, 96] width 22 height 22
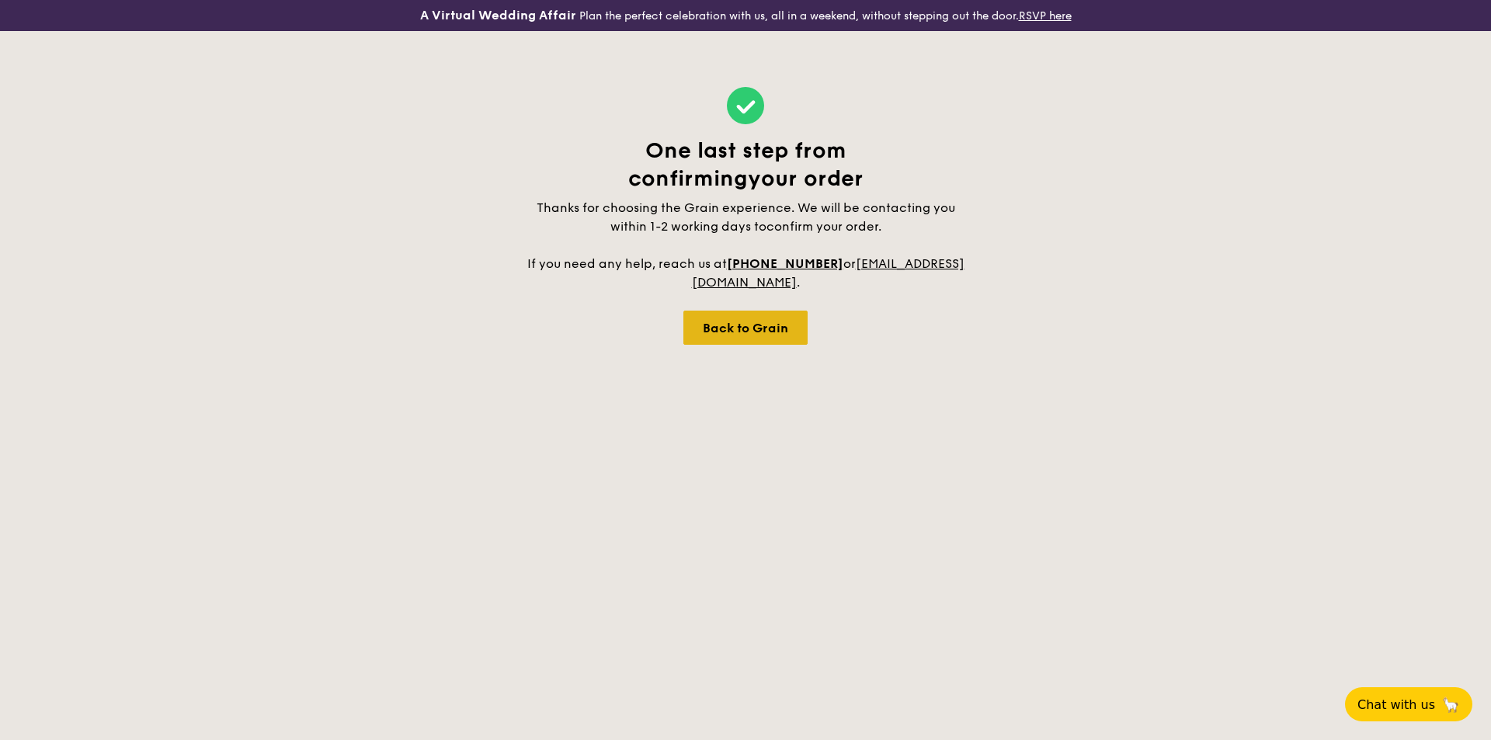
click at [737, 328] on div "Back to Grain" at bounding box center [745, 328] width 124 height 34
select select
